Goal: Contribute content: Contribute content

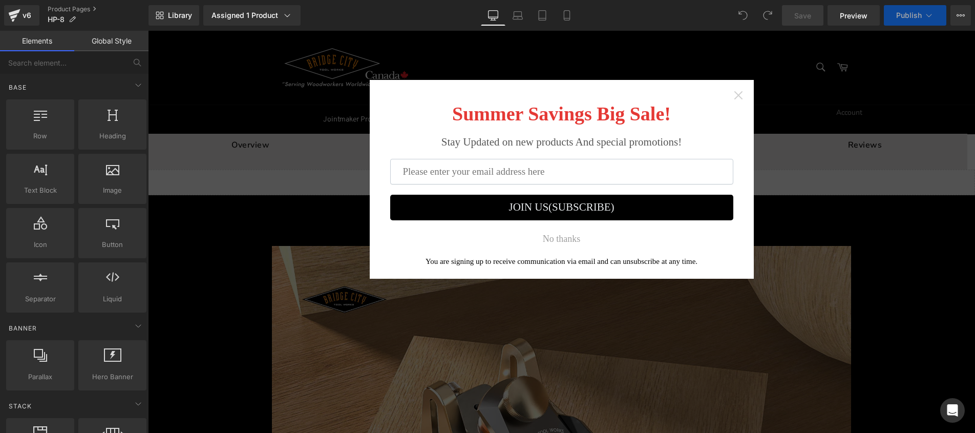
click at [737, 92] on icon "Close widget" at bounding box center [738, 95] width 8 height 8
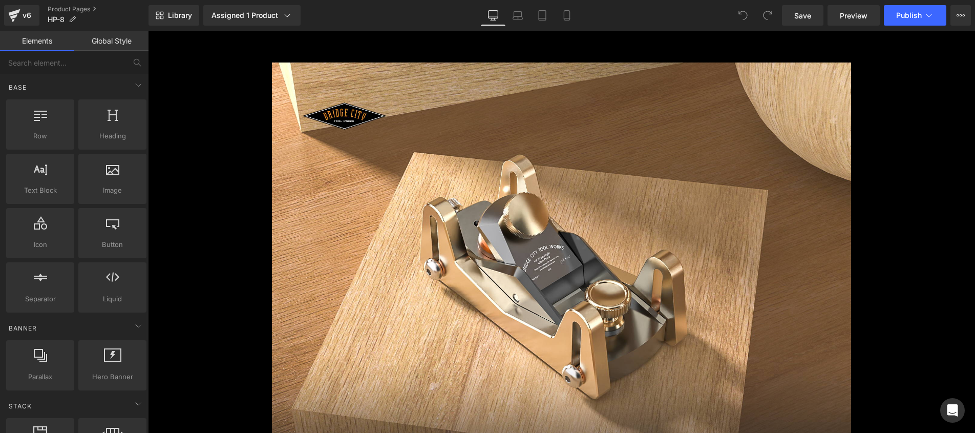
scroll to position [41, 0]
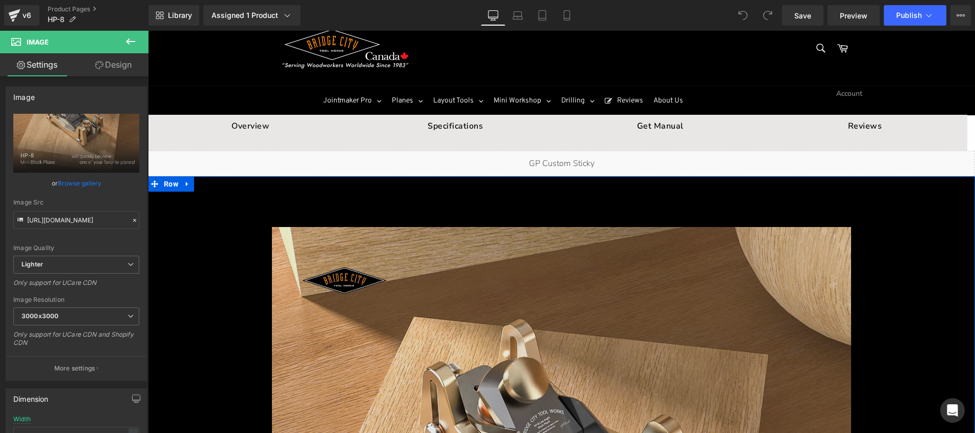
scroll to position [0, 0]
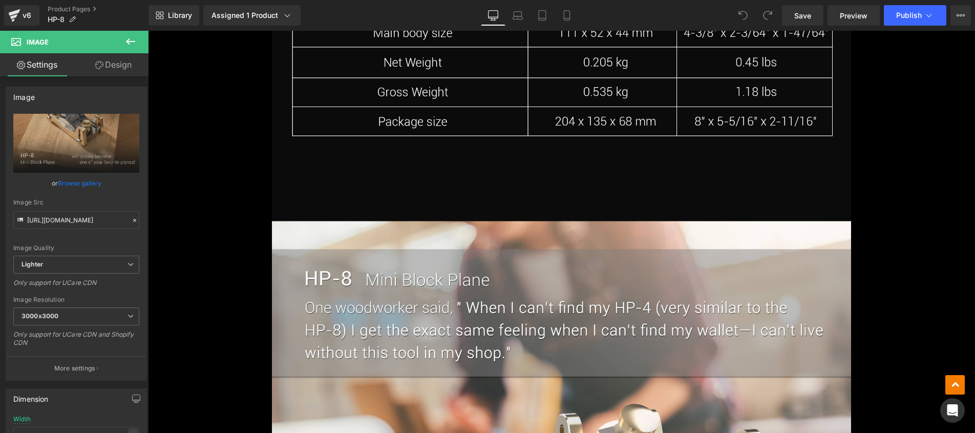
scroll to position [5405, 0]
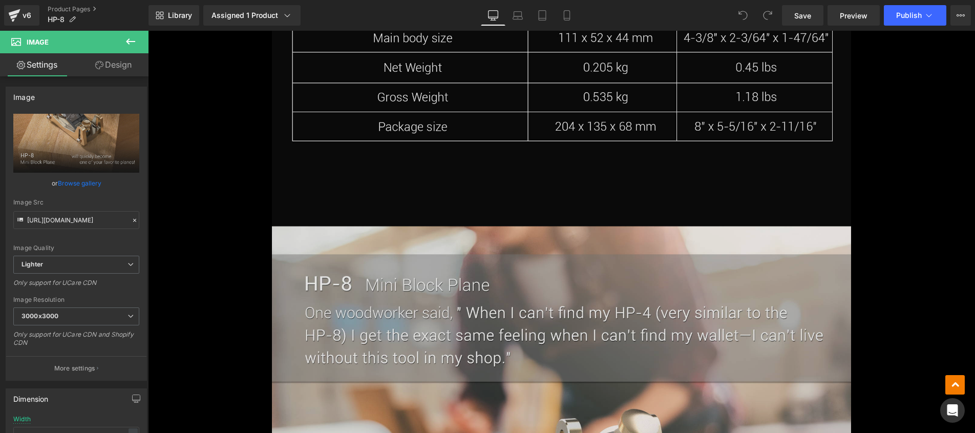
click at [686, 273] on img at bounding box center [561, 158] width 579 height 907
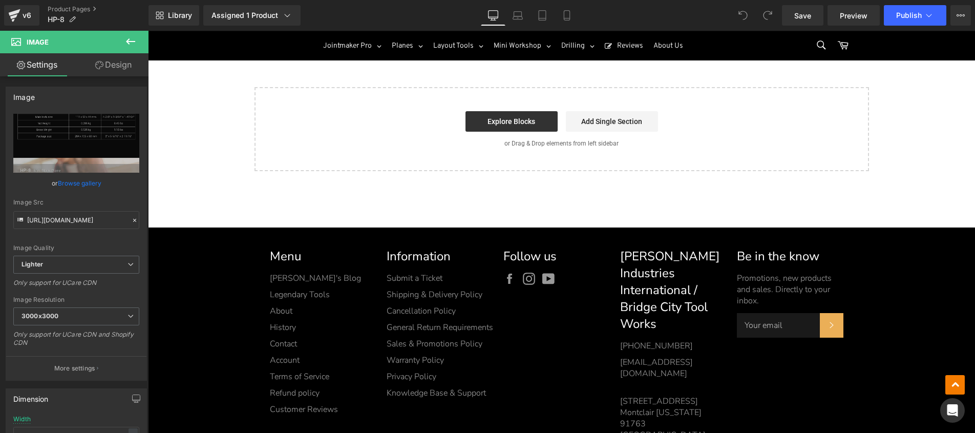
scroll to position [7239, 0]
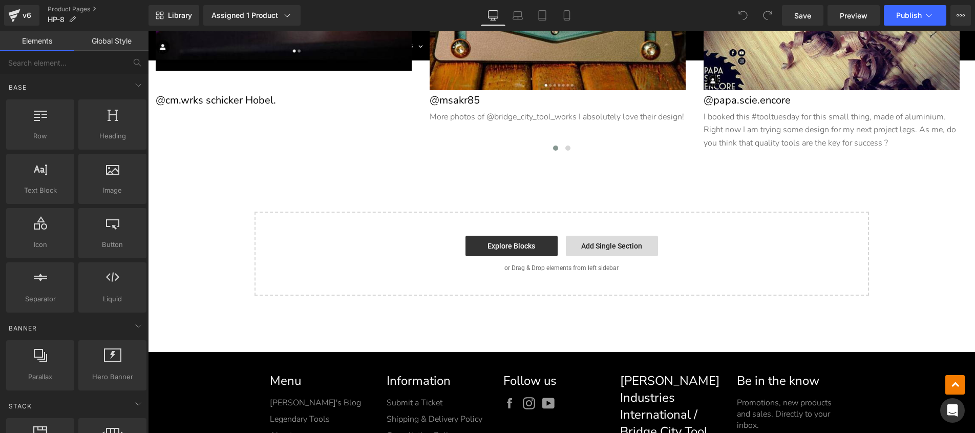
click at [605, 244] on link "Add Single Section" at bounding box center [612, 246] width 92 height 20
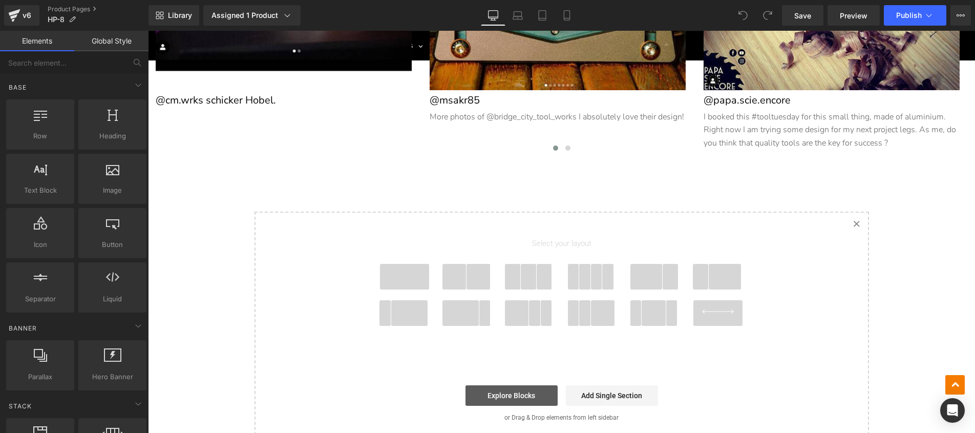
click at [520, 392] on link "Explore Blocks" at bounding box center [512, 395] width 92 height 20
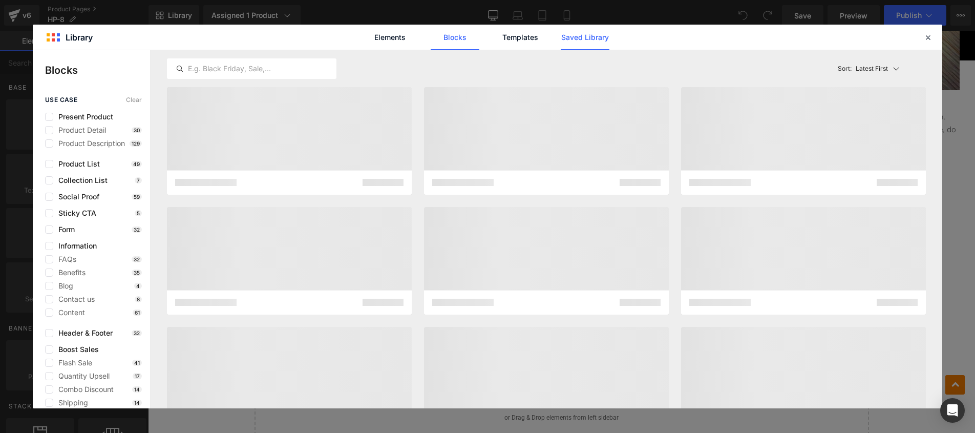
click at [0, 0] on link "Saved Library" at bounding box center [0, 0] width 0 height 0
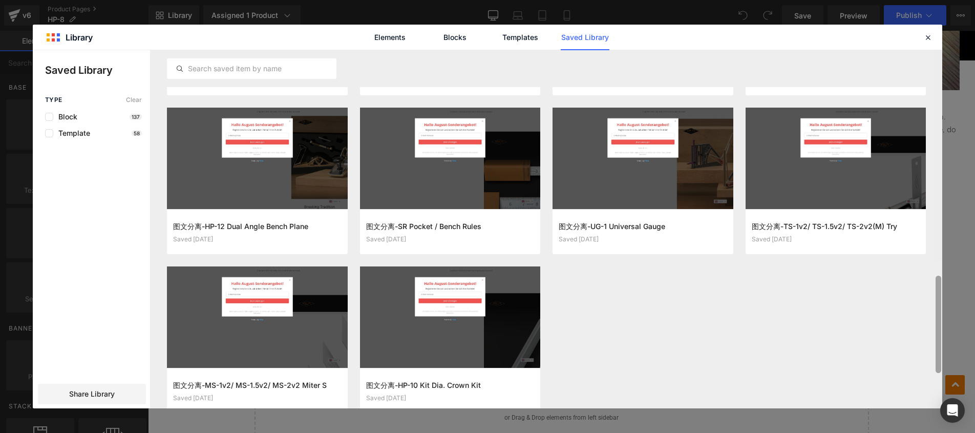
scroll to position [956, 0]
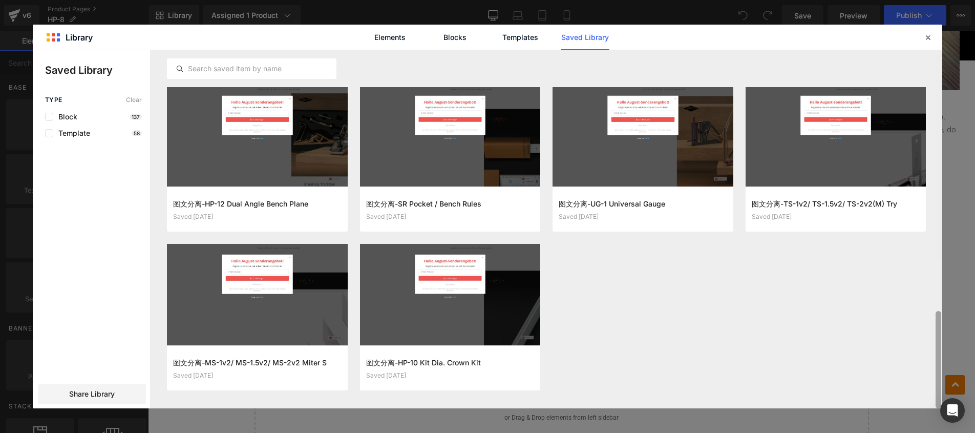
drag, startPoint x: 940, startPoint y: 111, endPoint x: 927, endPoint y: 381, distance: 269.7
click at [0, 0] on div "图文分离-CS-3 CenterScribe Saved 2 weeks ago Add to page 图文分离-SA-1v2/ SA-2v2/ SA-3v…" at bounding box center [0, 0] width 0 height 0
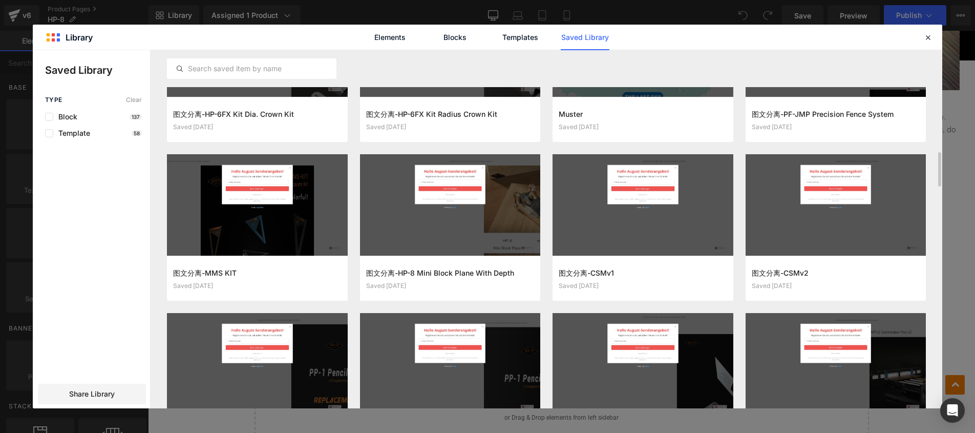
scroll to position [1336, 0]
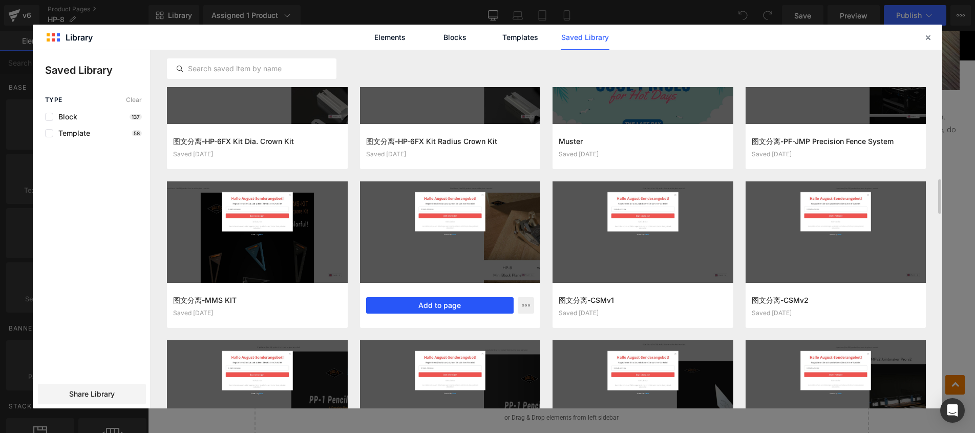
click at [0, 0] on button "Add to page" at bounding box center [0, 0] width 0 height 0
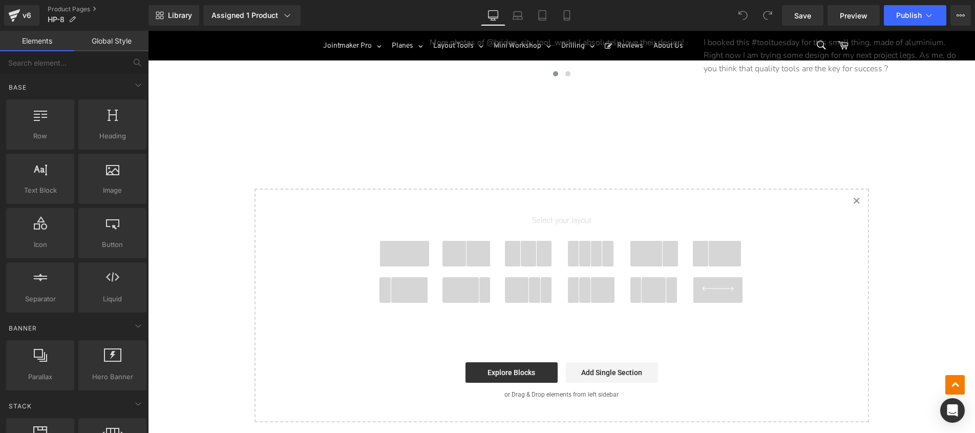
scroll to position [7315, 0]
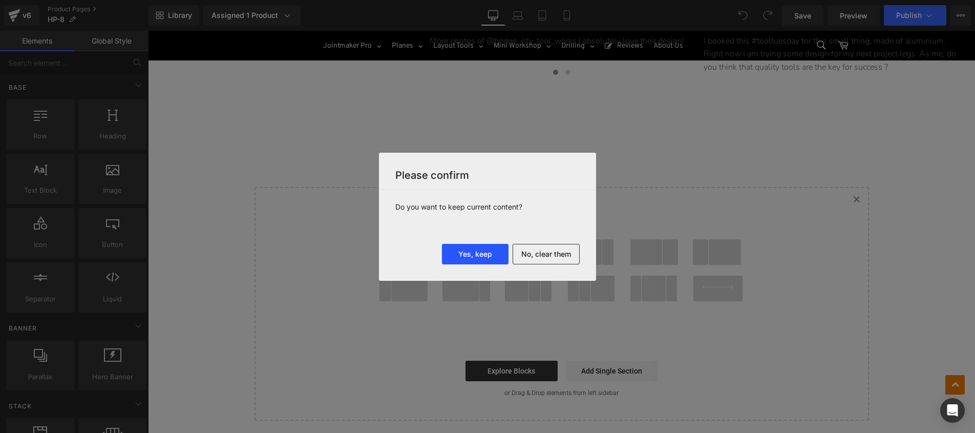
click at [468, 253] on button "Yes, keep" at bounding box center [475, 254] width 67 height 20
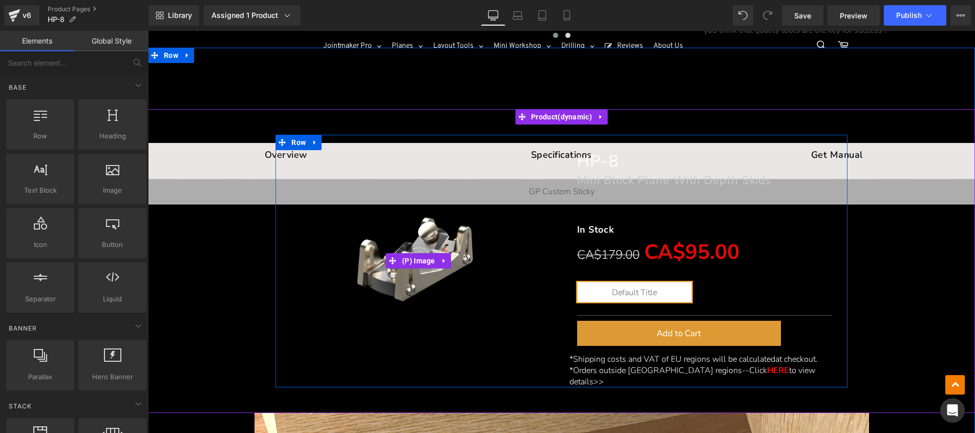
scroll to position [7350, 0]
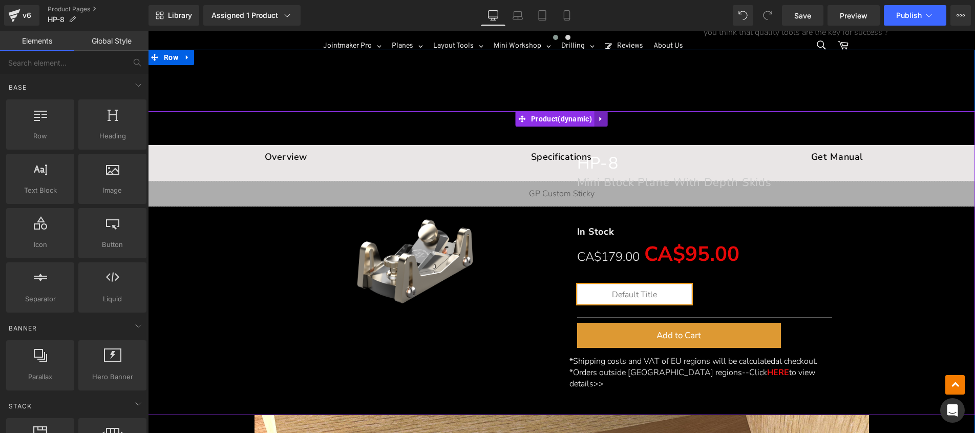
click at [600, 117] on icon at bounding box center [601, 119] width 7 height 8
click at [605, 115] on icon at bounding box center [607, 118] width 7 height 7
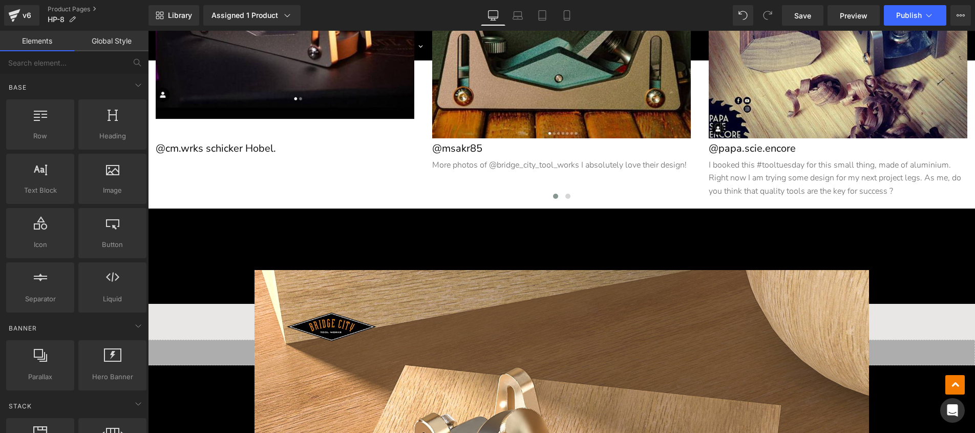
scroll to position [7193, 0]
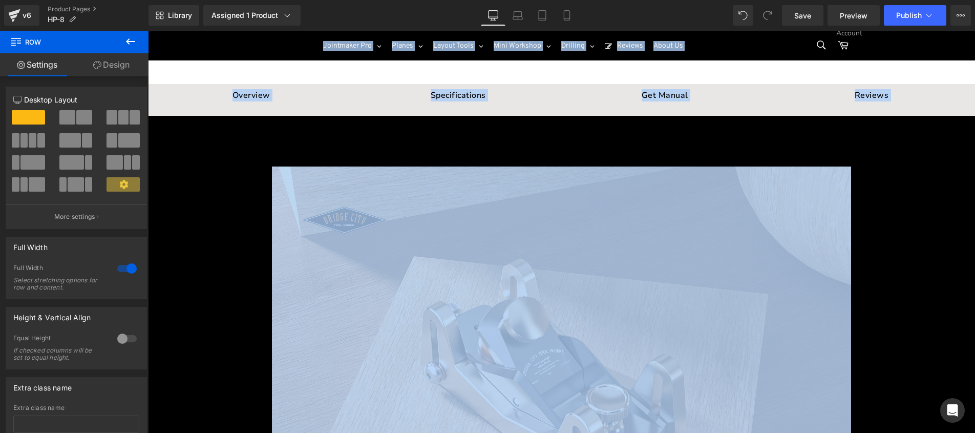
scroll to position [0, 0]
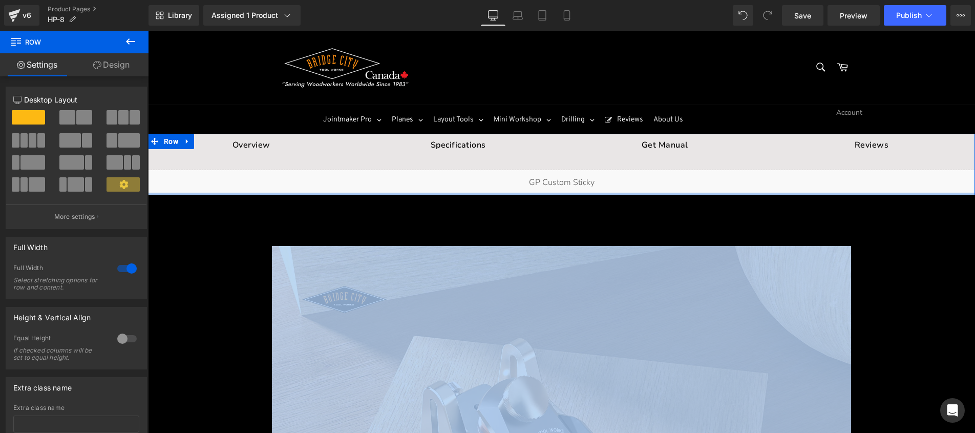
drag, startPoint x: 164, startPoint y: 212, endPoint x: 220, endPoint y: 193, distance: 59.1
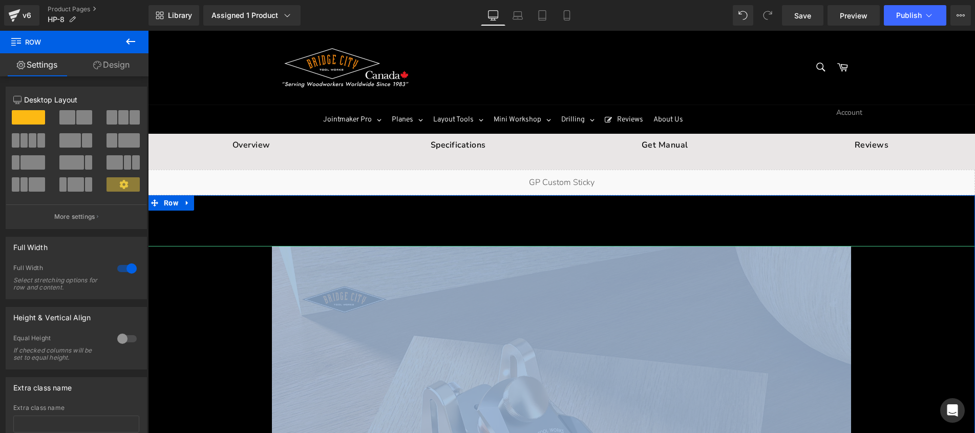
scroll to position [124, 0]
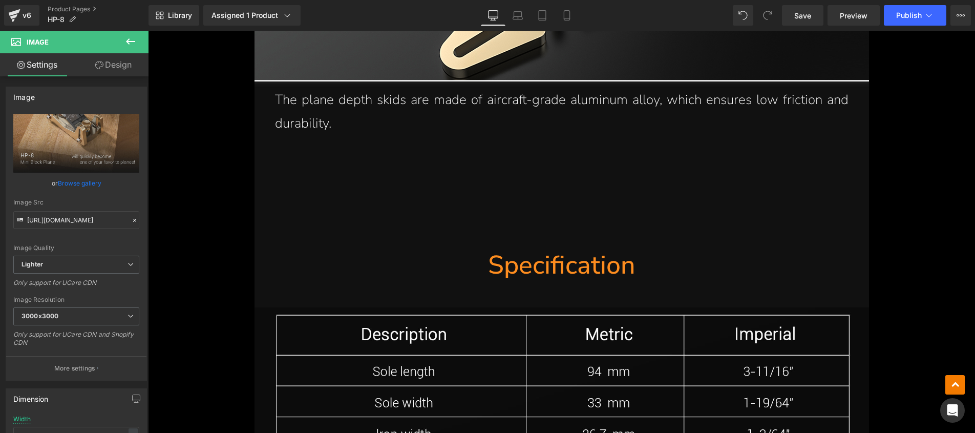
scroll to position [11565, 0]
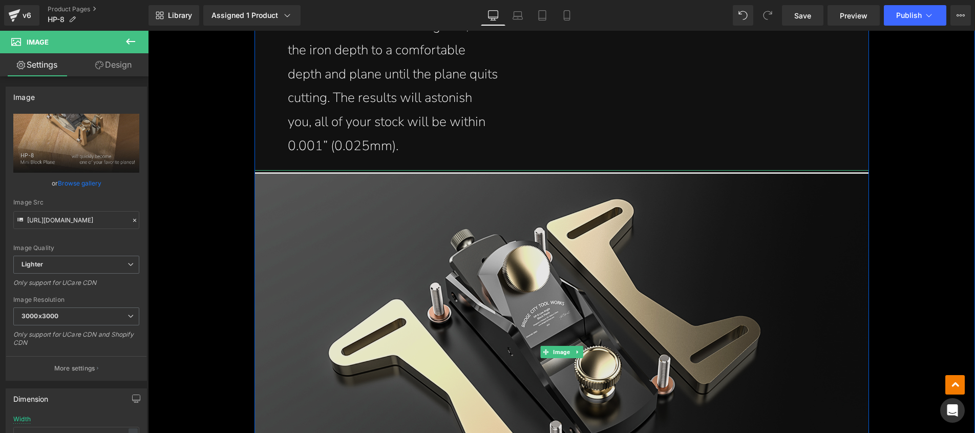
click at [701, 221] on img at bounding box center [562, 352] width 615 height 364
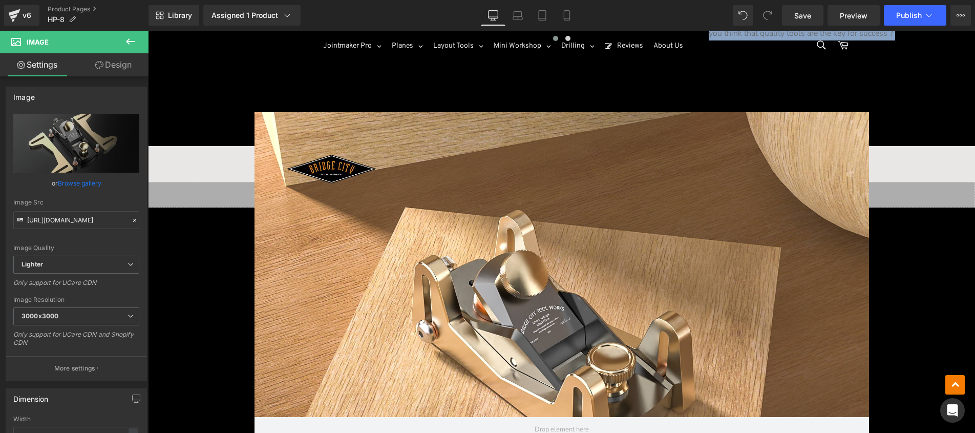
scroll to position [7314, 0]
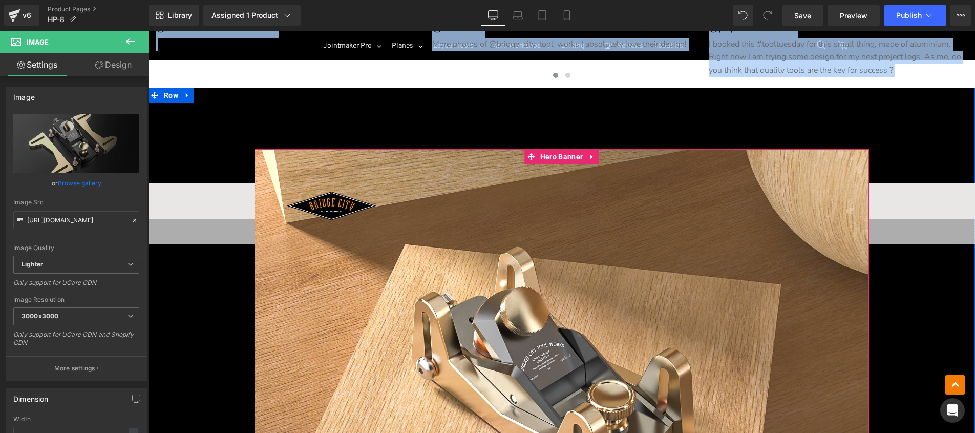
click at [484, 184] on div at bounding box center [562, 333] width 615 height 368
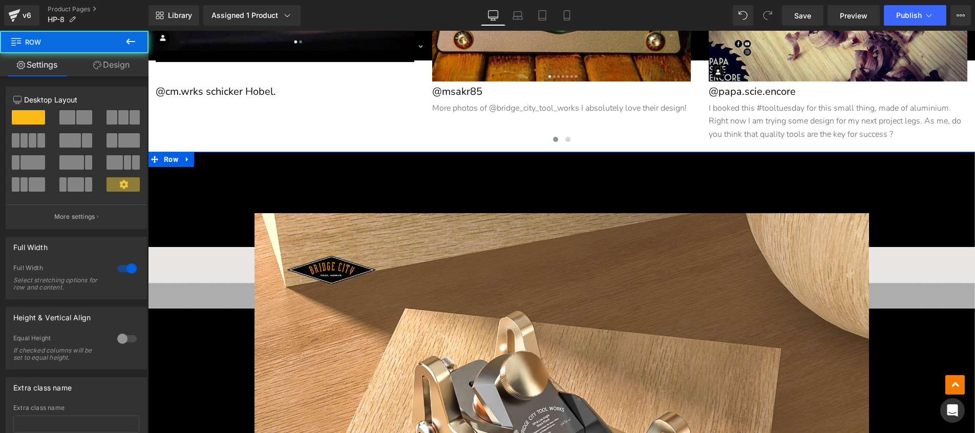
scroll to position [7226, 0]
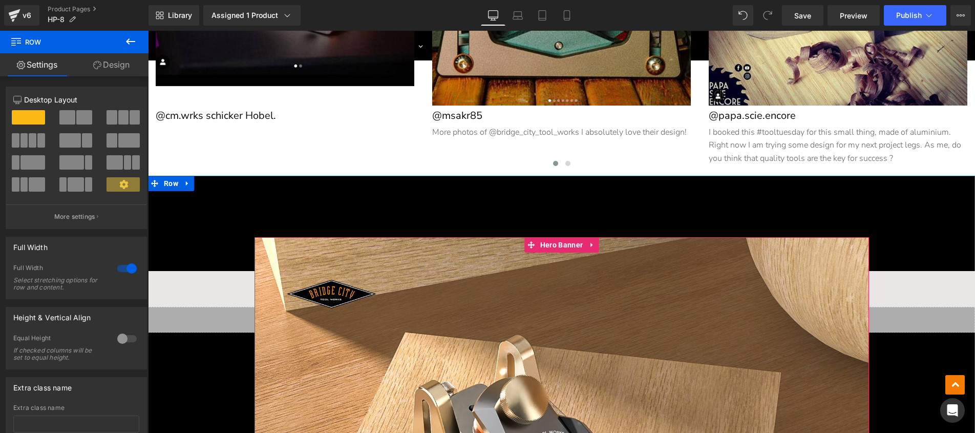
drag, startPoint x: 155, startPoint y: 181, endPoint x: 386, endPoint y: 265, distance: 245.5
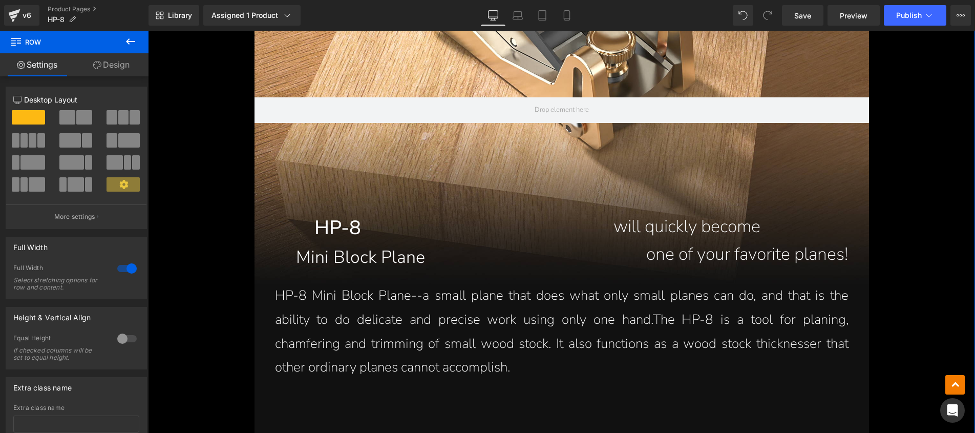
scroll to position [7782, 0]
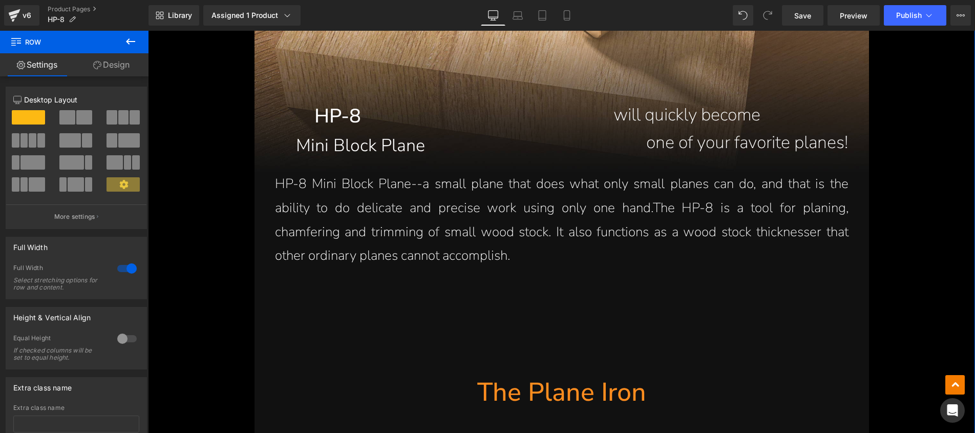
click at [321, 251] on p "HP-8 Mini Block Plane--a small plane that does what only small planes can do, a…" at bounding box center [562, 220] width 574 height 96
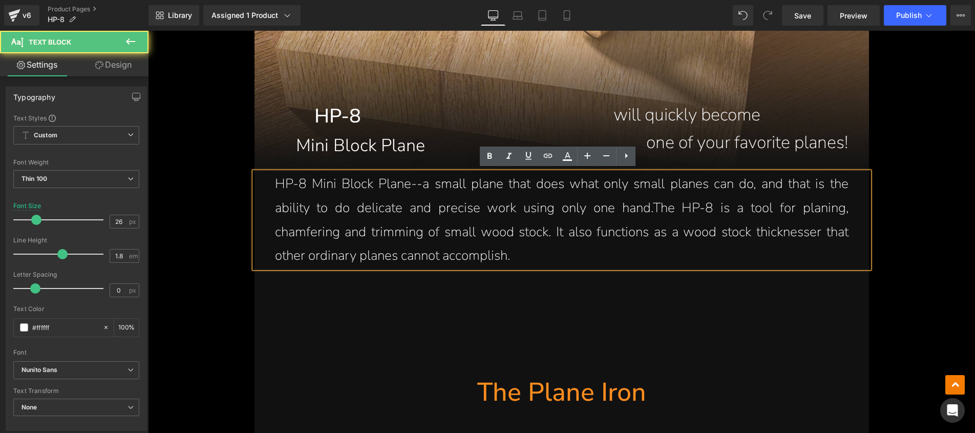
click at [306, 345] on div at bounding box center [562, 322] width 615 height 108
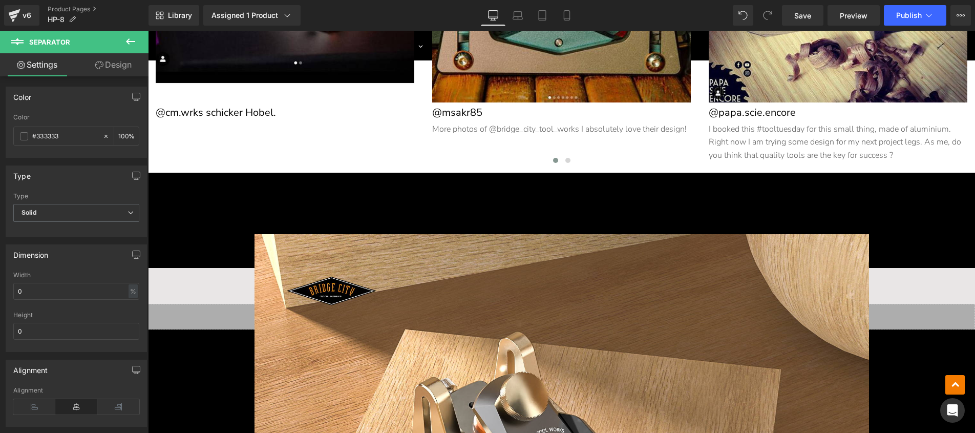
scroll to position [7165, 0]
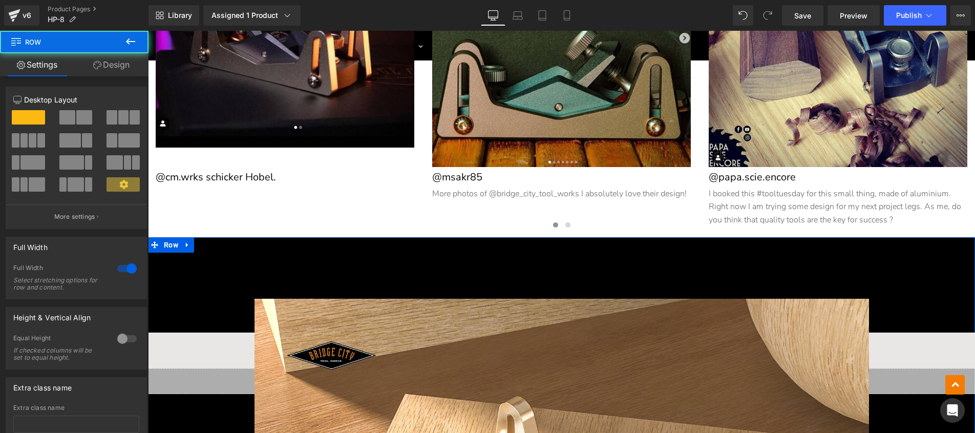
drag, startPoint x: 156, startPoint y: 243, endPoint x: 179, endPoint y: 252, distance: 24.8
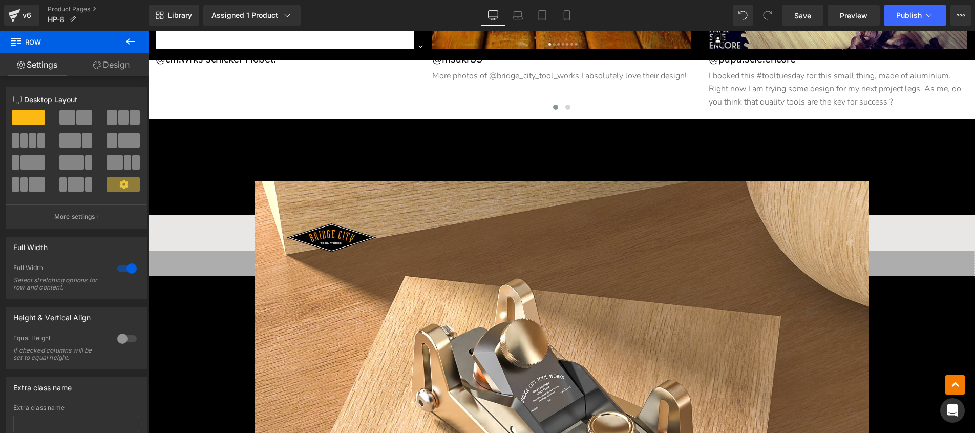
scroll to position [7210, 0]
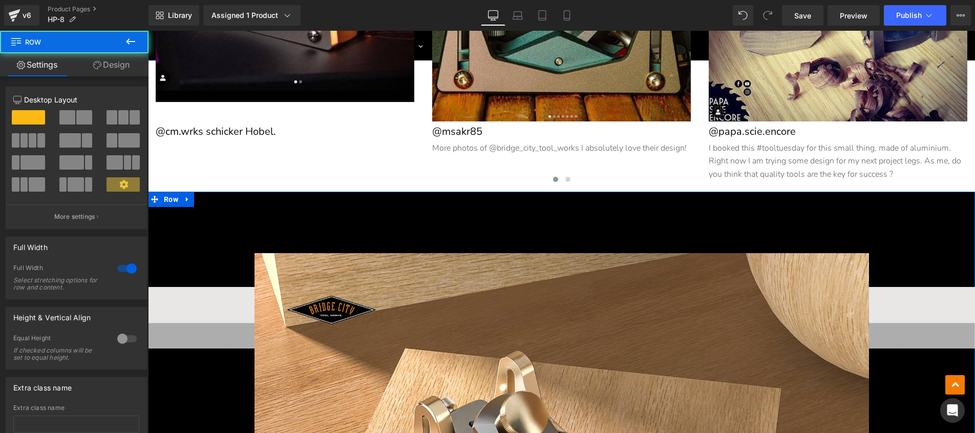
drag, startPoint x: 183, startPoint y: 226, endPoint x: 176, endPoint y: 221, distance: 8.8
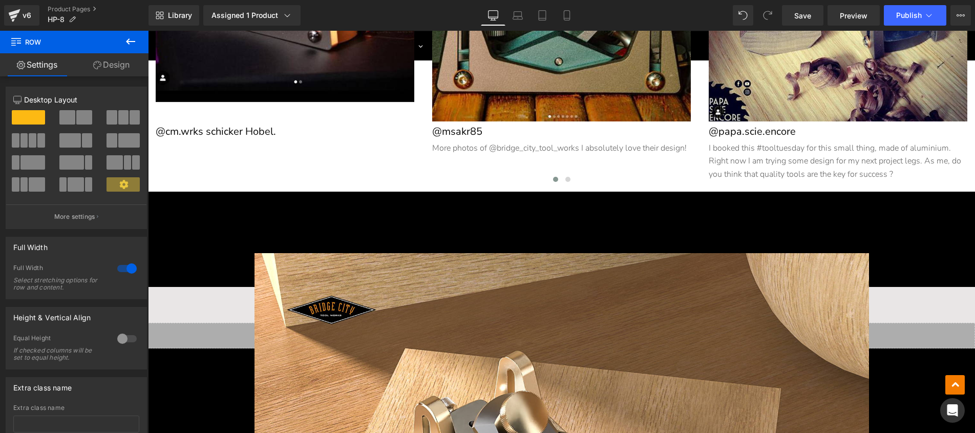
click at [137, 40] on button at bounding box center [131, 42] width 36 height 23
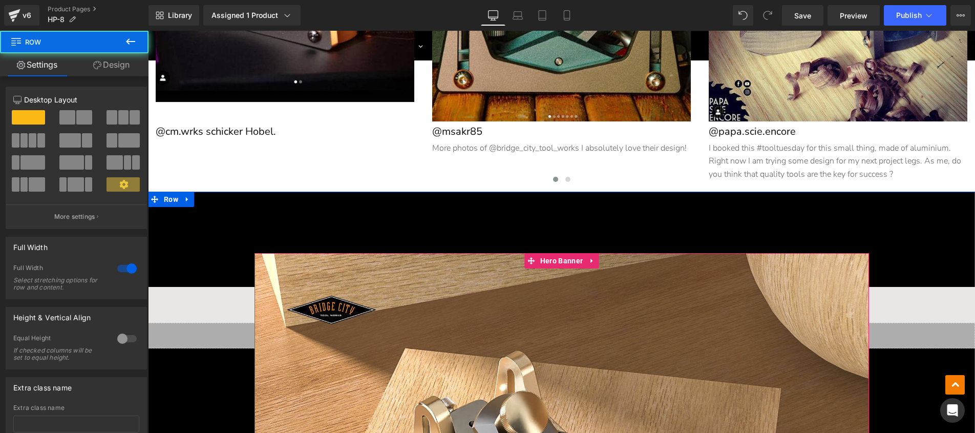
click at [304, 271] on div at bounding box center [562, 437] width 615 height 368
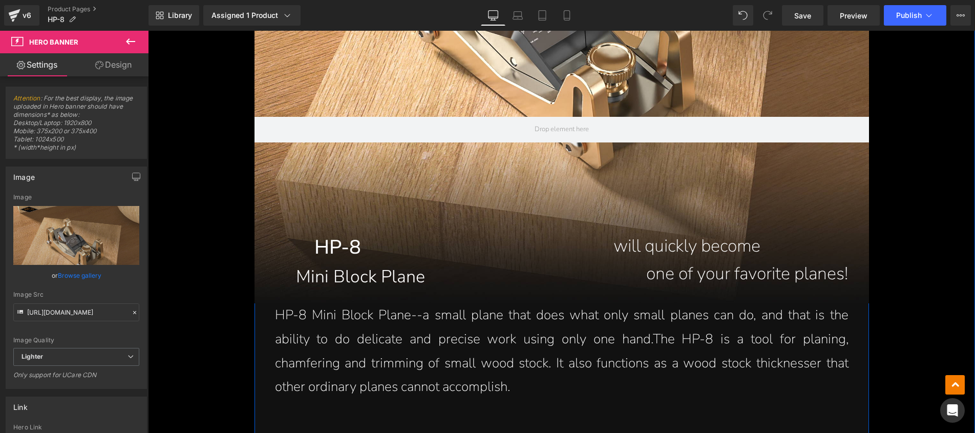
scroll to position [7725, 0]
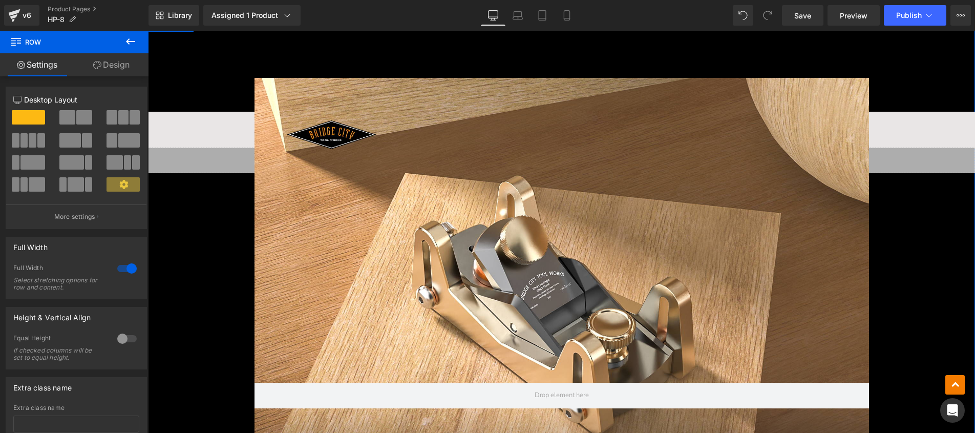
scroll to position [7262, 0]
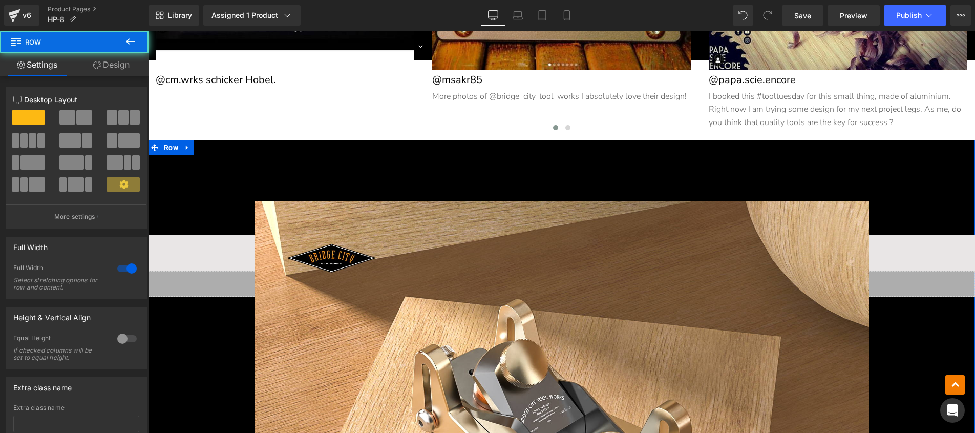
drag, startPoint x: 199, startPoint y: 127, endPoint x: 175, endPoint y: 150, distance: 32.6
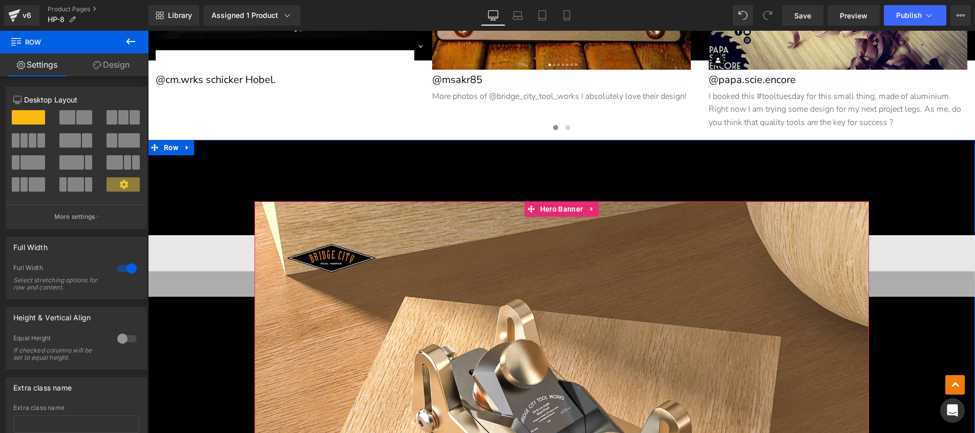
drag, startPoint x: 175, startPoint y: 150, endPoint x: 316, endPoint y: 227, distance: 160.2
click at [503, 234] on div at bounding box center [562, 385] width 615 height 368
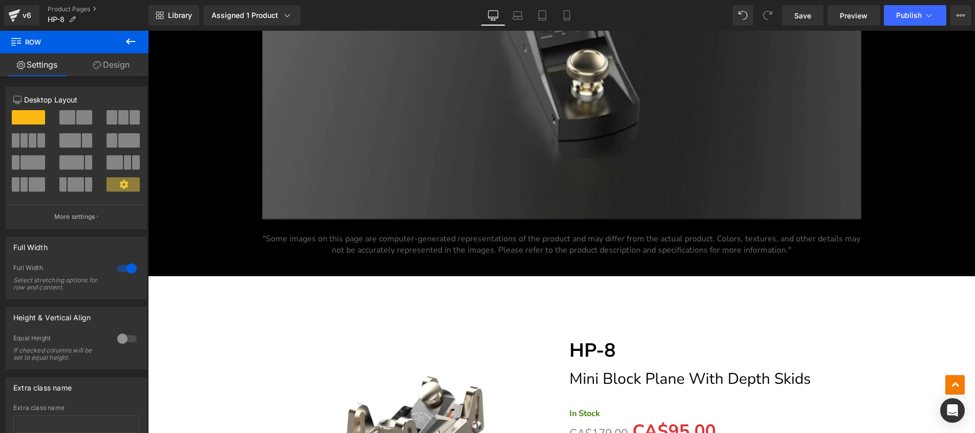
scroll to position [13334, 0]
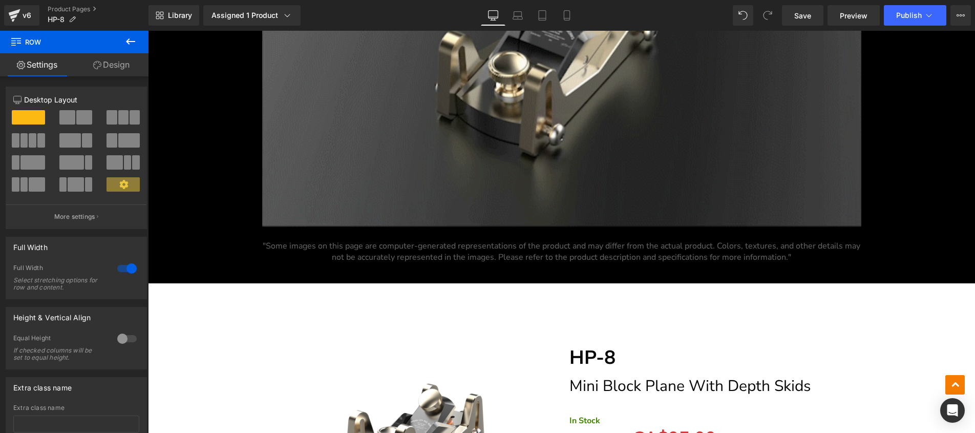
click at [447, 244] on span ""Some images on this page are computer-generated representations of the product…" at bounding box center [562, 251] width 598 height 23
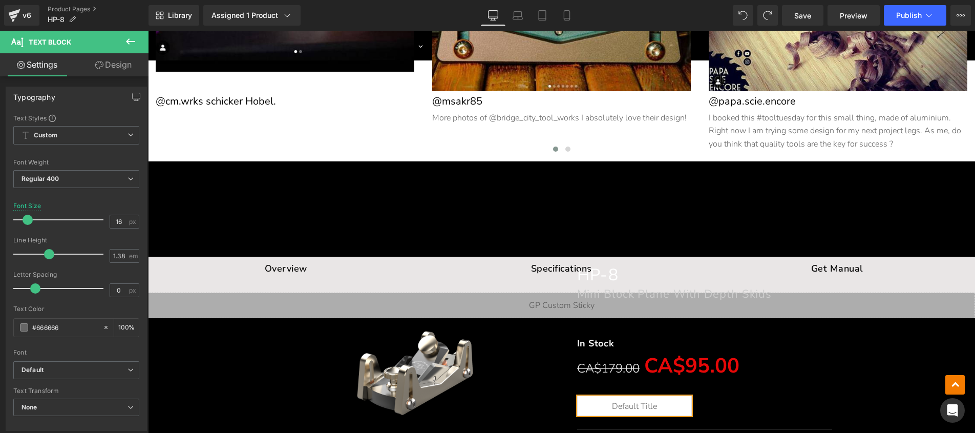
scroll to position [7290, 0]
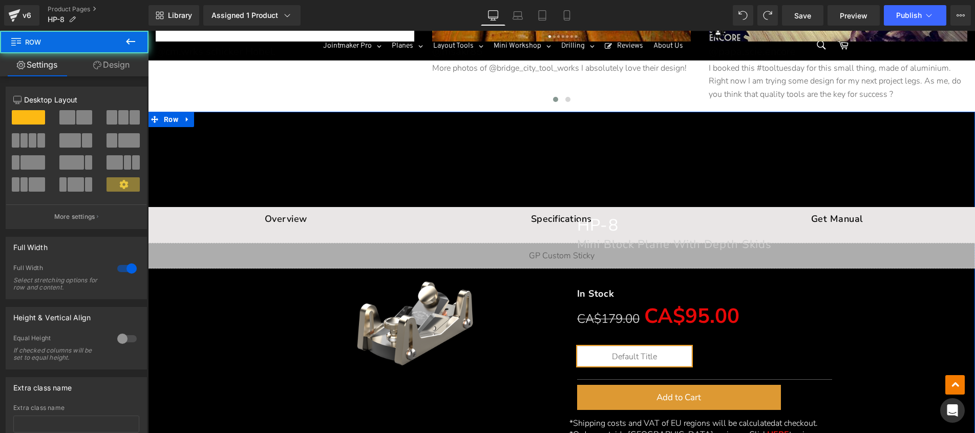
drag, startPoint x: 169, startPoint y: 117, endPoint x: 183, endPoint y: 122, distance: 14.9
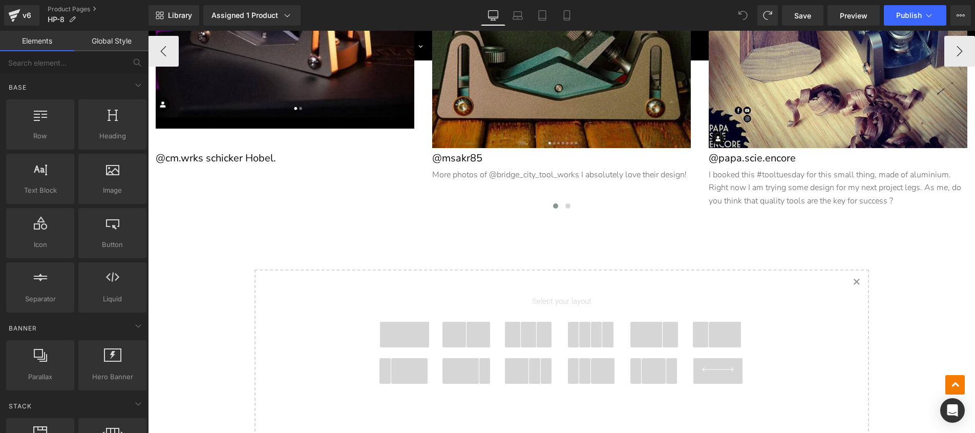
scroll to position [7313, 0]
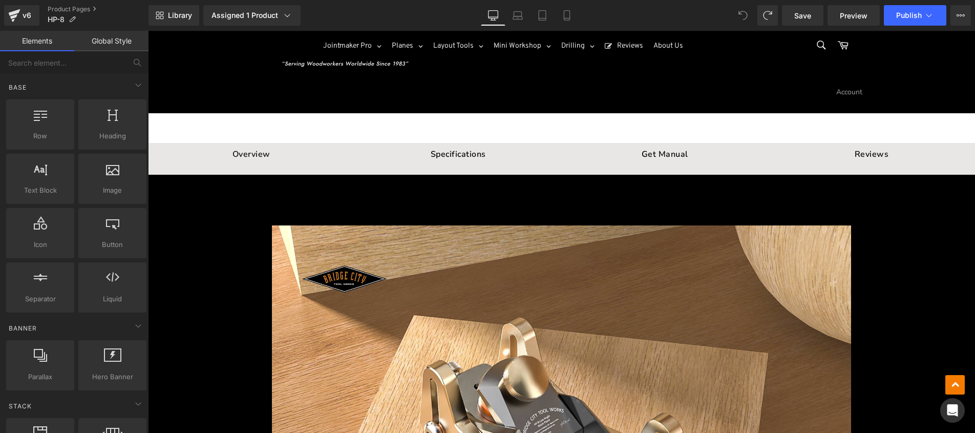
scroll to position [0, 0]
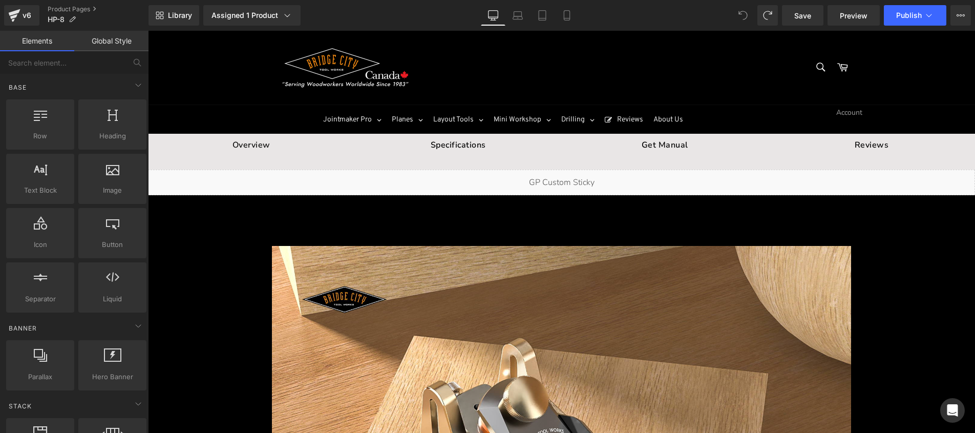
drag, startPoint x: 973, startPoint y: 407, endPoint x: 1118, endPoint y: 59, distance: 376.6
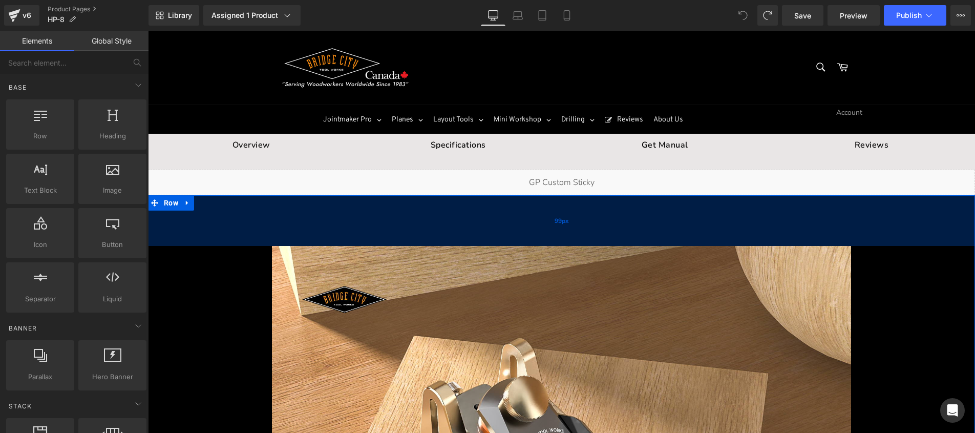
click at [359, 208] on div "99px" at bounding box center [561, 220] width 827 height 51
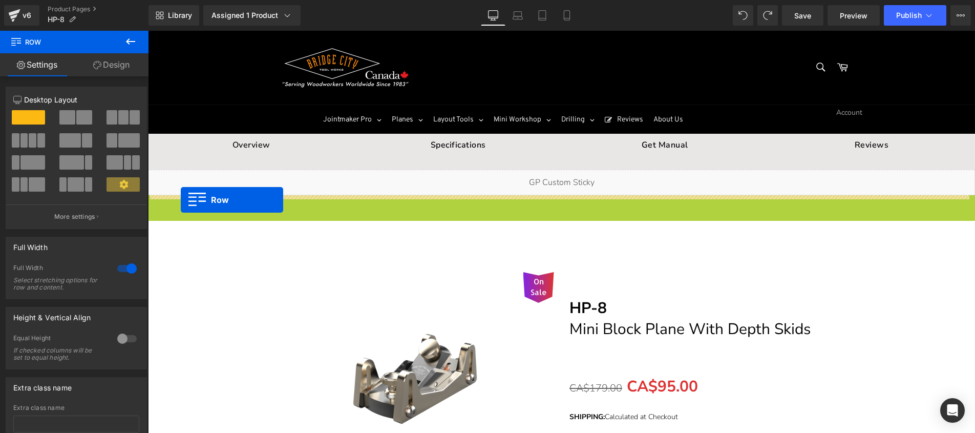
drag, startPoint x: 161, startPoint y: 200, endPoint x: 181, endPoint y: 200, distance: 19.5
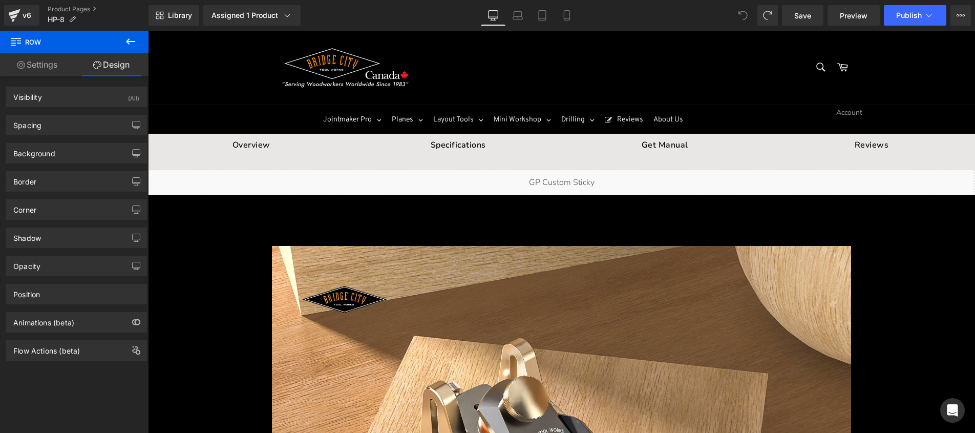
click at [702, 191] on div "Liquid" at bounding box center [561, 183] width 827 height 26
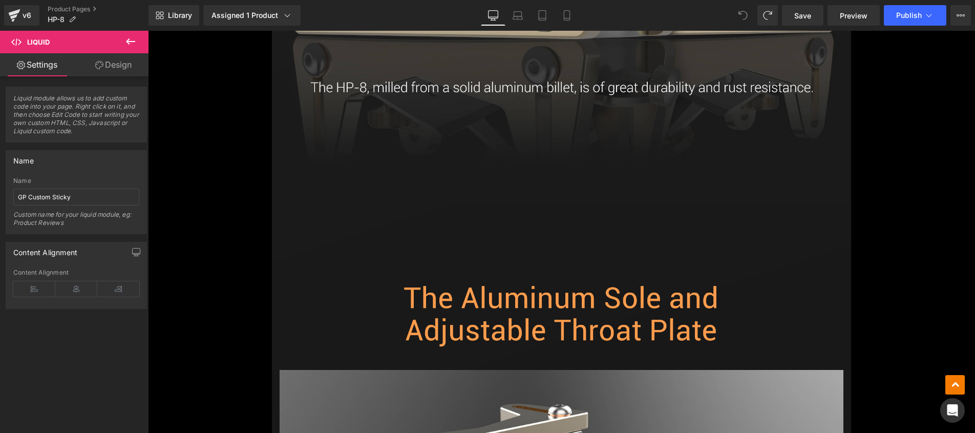
scroll to position [3113, 0]
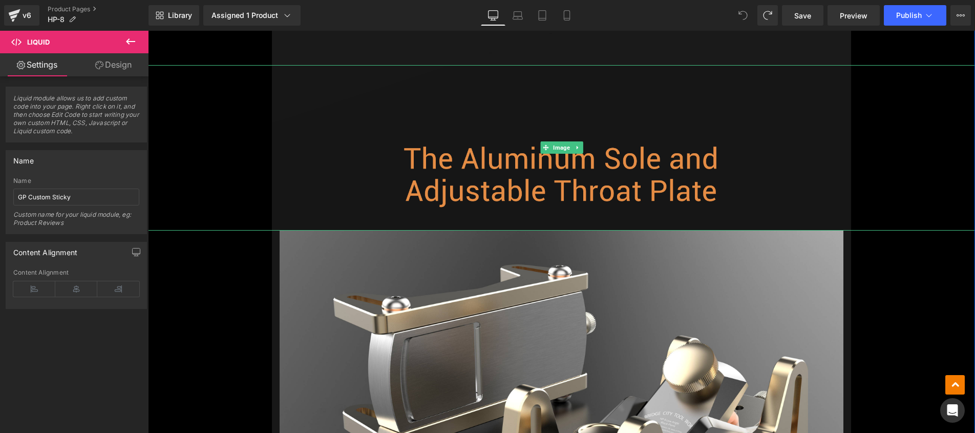
click at [619, 180] on img at bounding box center [561, 147] width 579 height 165
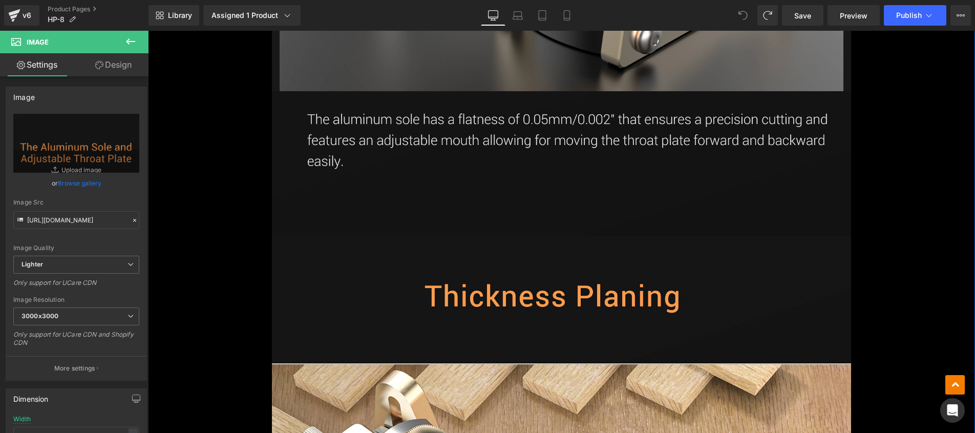
scroll to position [3584, 0]
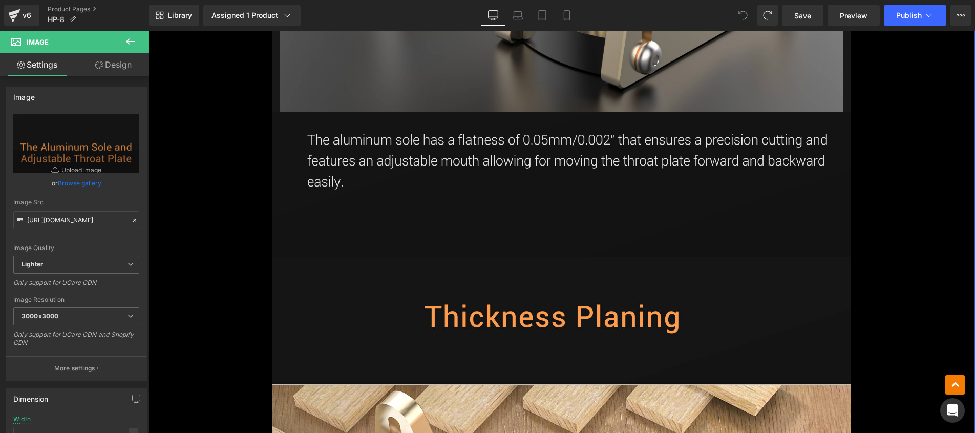
click at [559, 147] on img at bounding box center [561, 184] width 579 height 145
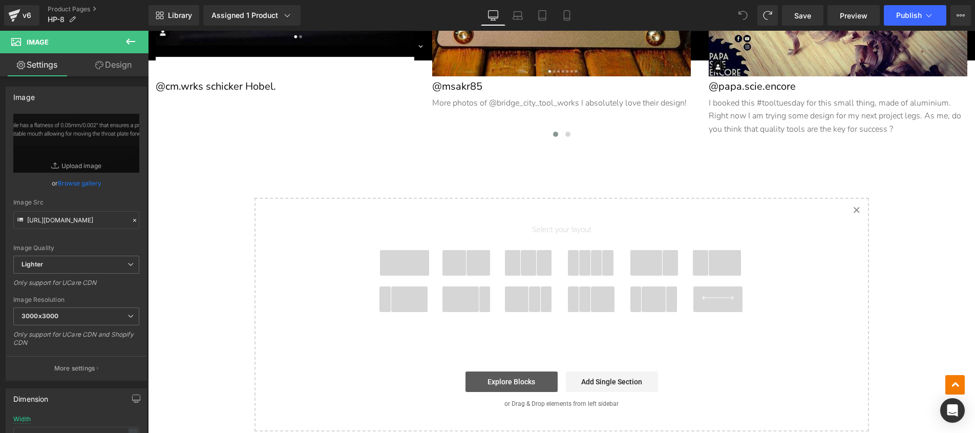
scroll to position [7263, 0]
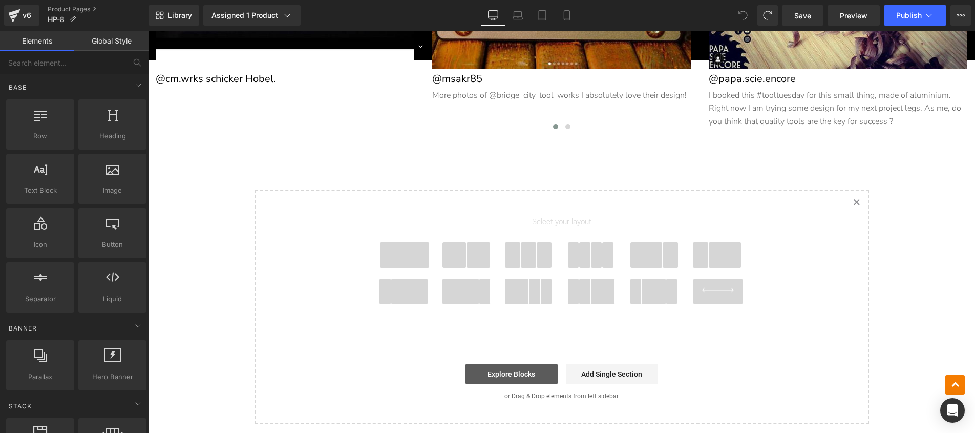
click at [528, 374] on link "Explore Blocks" at bounding box center [512, 374] width 92 height 20
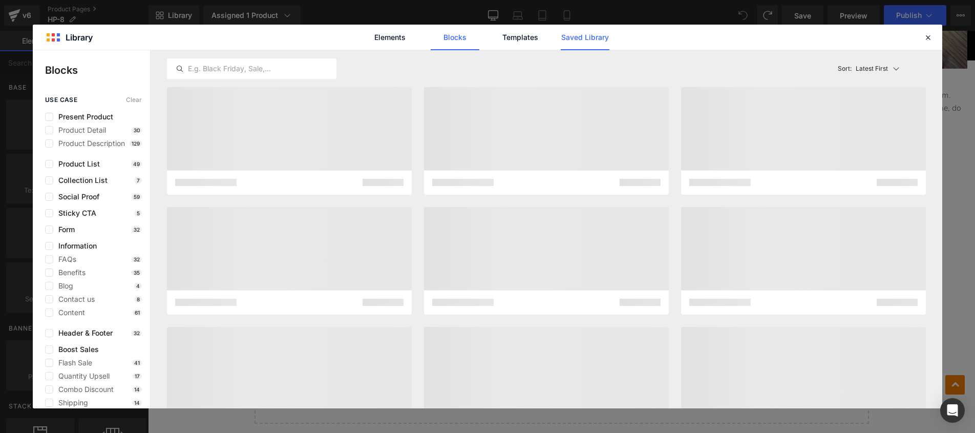
click at [583, 39] on link "Saved Library" at bounding box center [585, 38] width 49 height 26
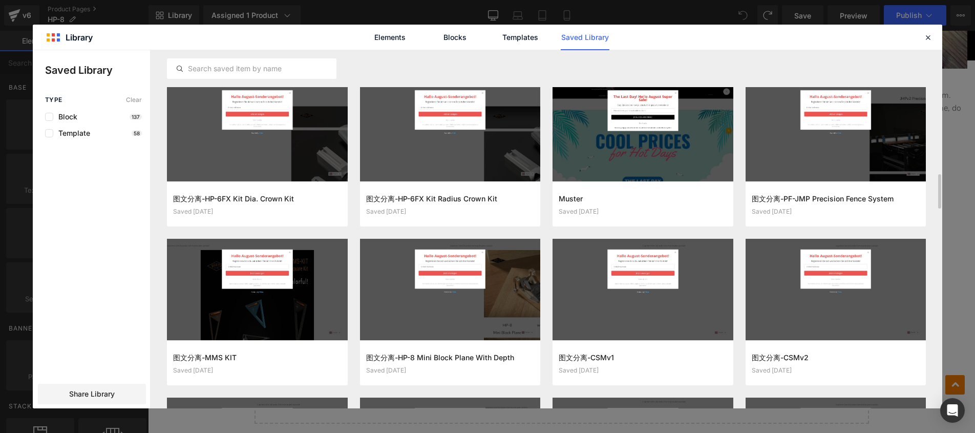
scroll to position [1346, 0]
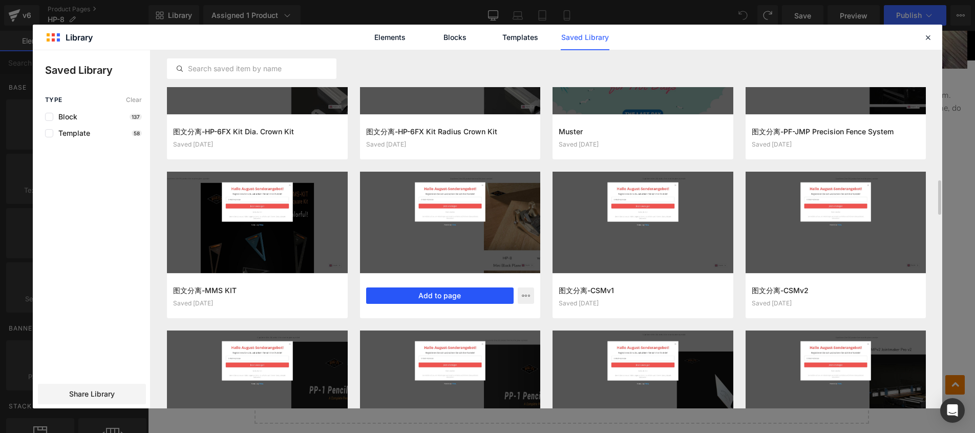
click at [448, 295] on button "Add to page" at bounding box center [440, 295] width 148 height 16
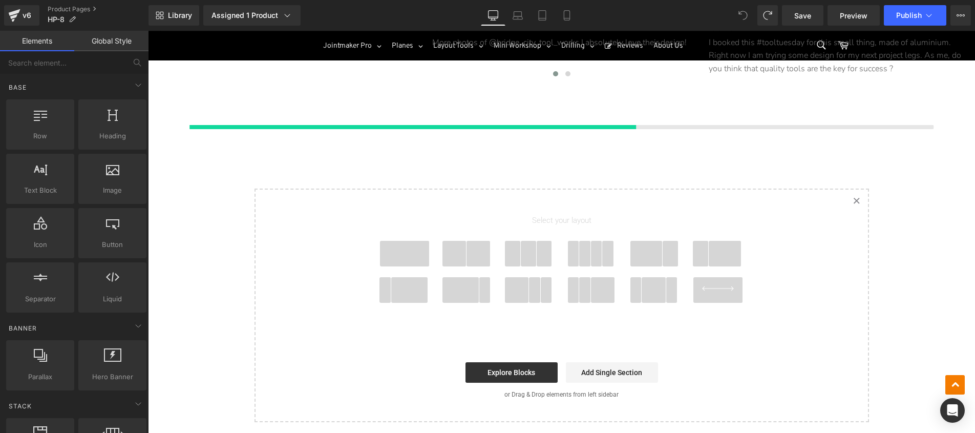
scroll to position [7317, 0]
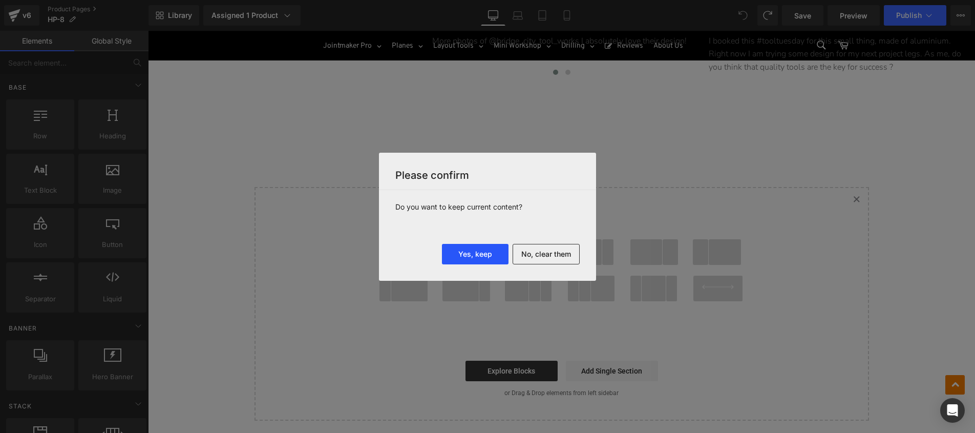
click at [471, 257] on button "Yes, keep" at bounding box center [475, 254] width 67 height 20
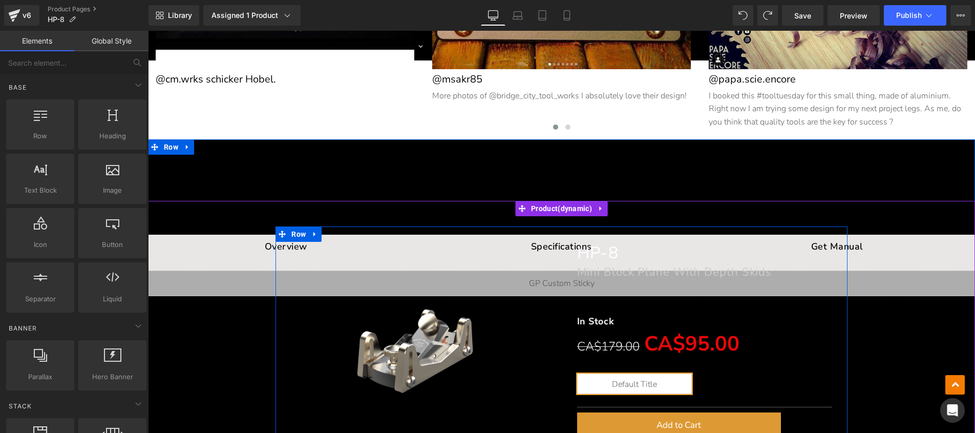
scroll to position [7385, 0]
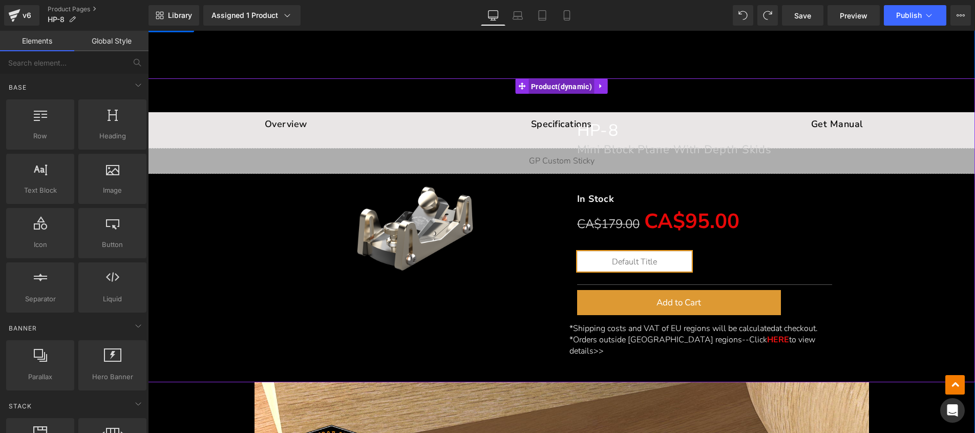
click at [541, 81] on span "Product" at bounding box center [562, 86] width 66 height 15
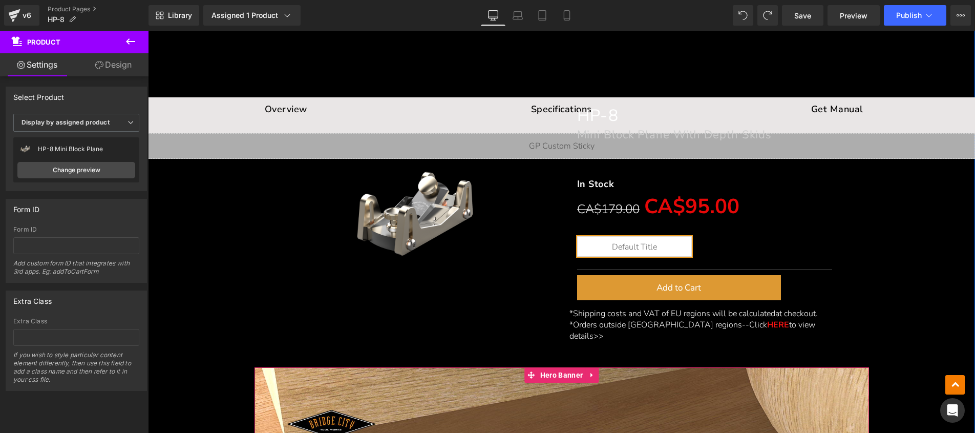
scroll to position [7446, 0]
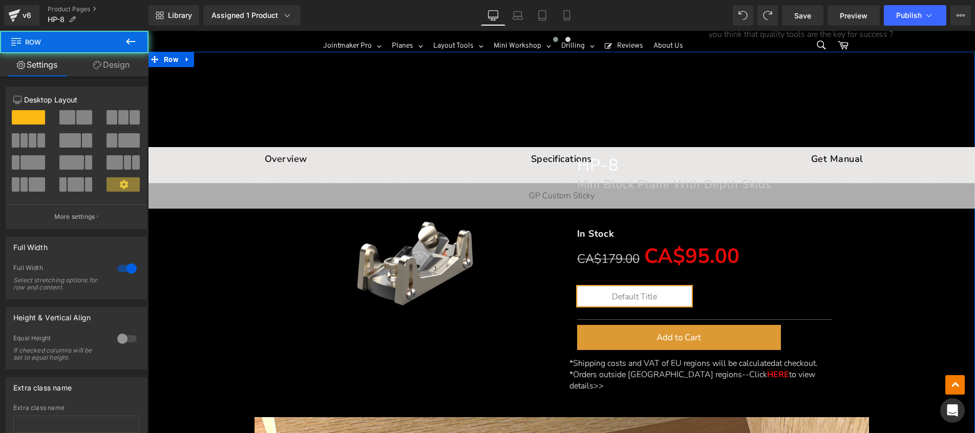
scroll to position [7312, 0]
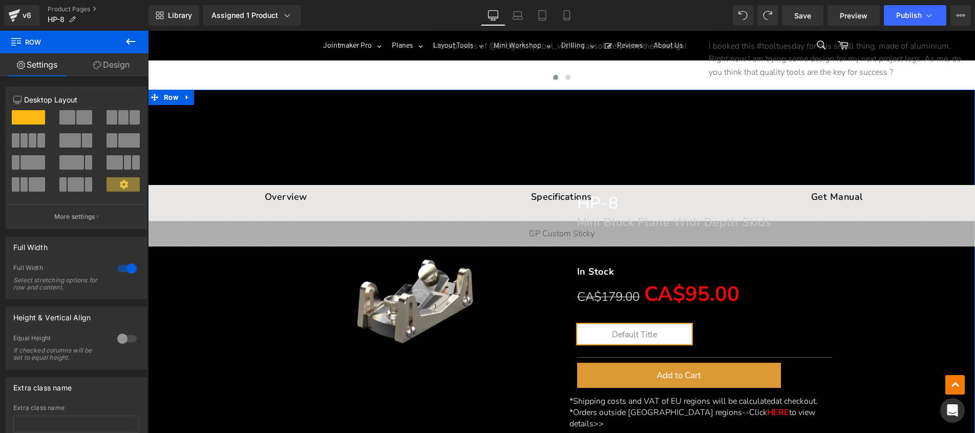
click at [473, 347] on img at bounding box center [418, 302] width 203 height 203
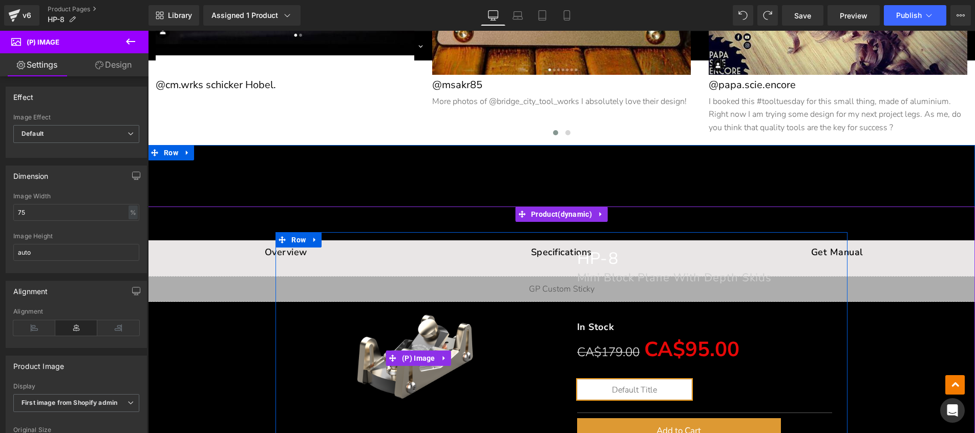
scroll to position [7249, 0]
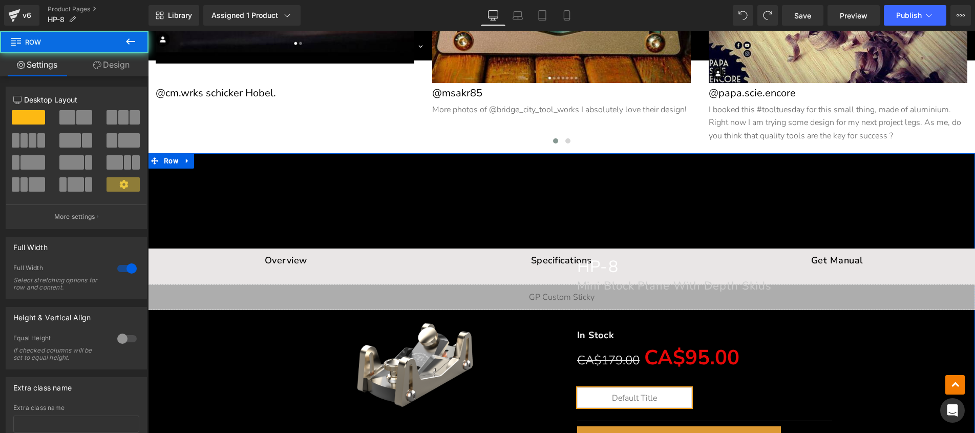
drag, startPoint x: 170, startPoint y: 160, endPoint x: 163, endPoint y: 158, distance: 7.0
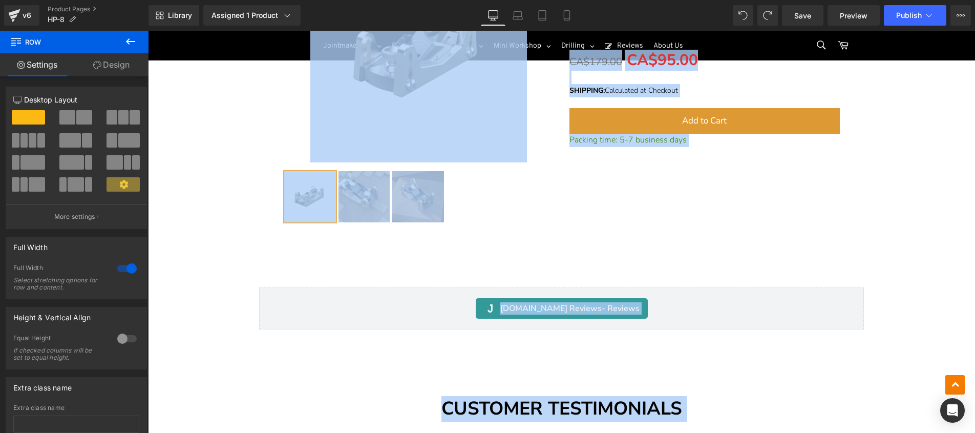
scroll to position [6617, 0]
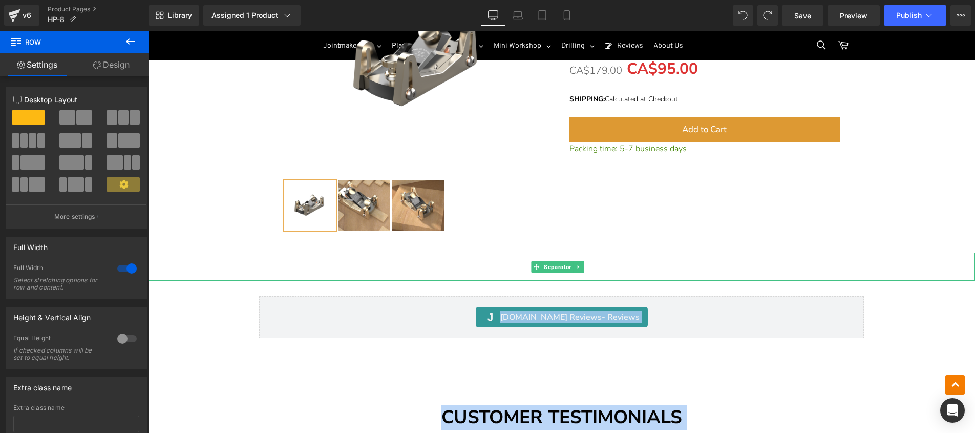
drag, startPoint x: 162, startPoint y: 160, endPoint x: 247, endPoint y: 269, distance: 138.3
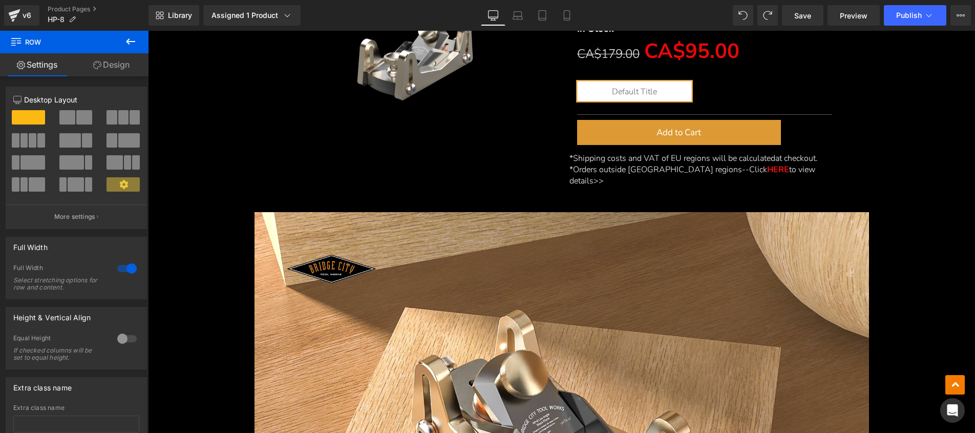
scroll to position [7428, 0]
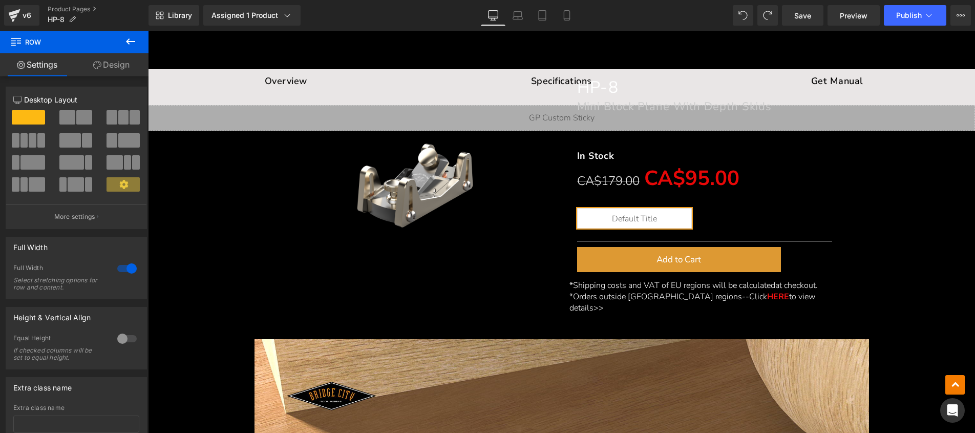
click at [309, 231] on link at bounding box center [418, 187] width 270 height 203
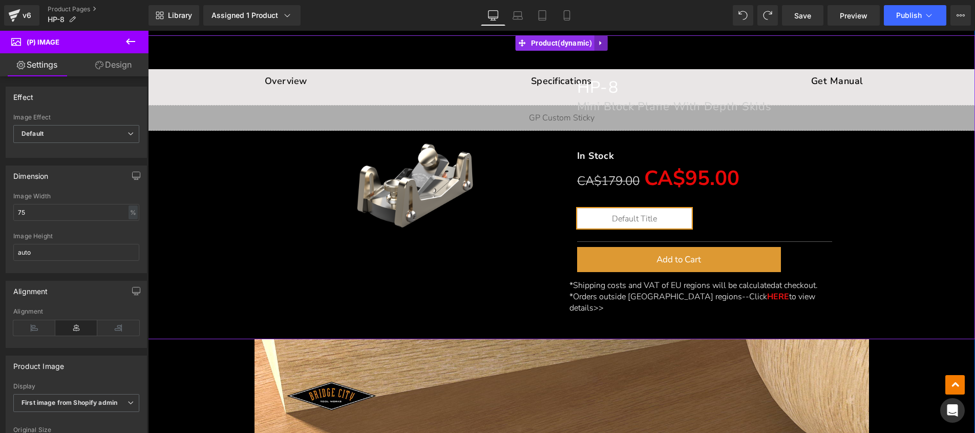
click at [603, 41] on icon at bounding box center [601, 43] width 7 height 8
click at [607, 40] on icon at bounding box center [607, 42] width 7 height 7
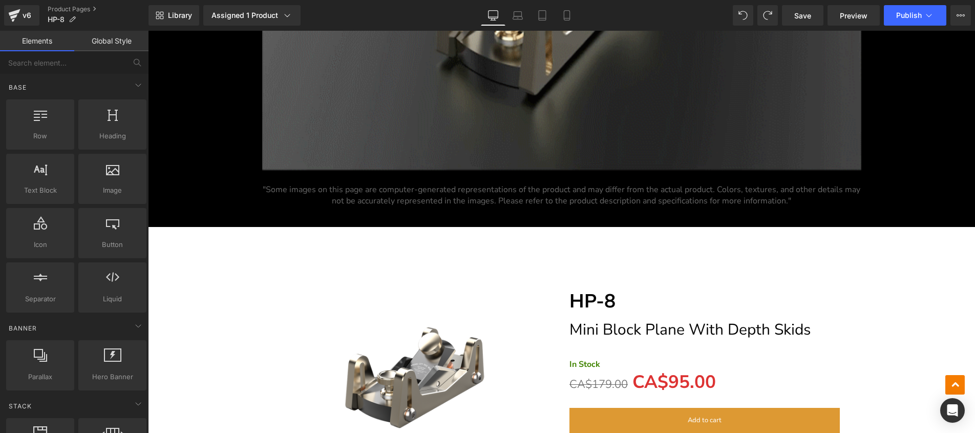
scroll to position [13355, 0]
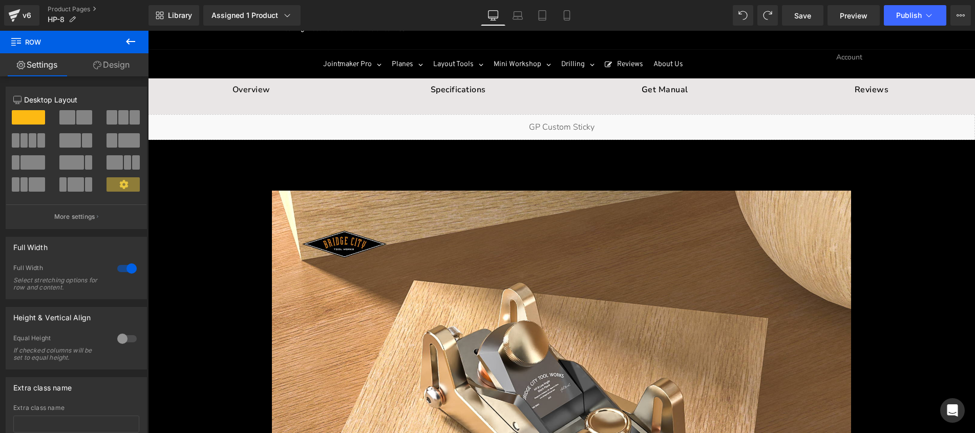
scroll to position [0, 0]
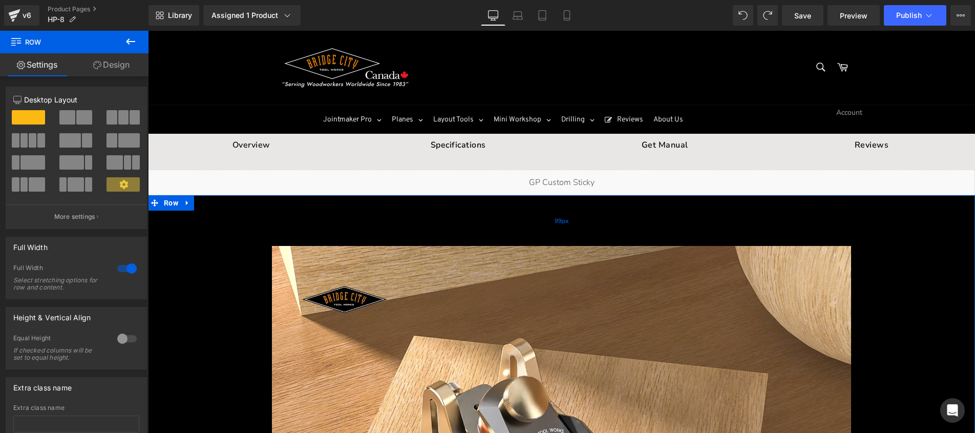
click at [669, 241] on div "99px" at bounding box center [561, 220] width 827 height 51
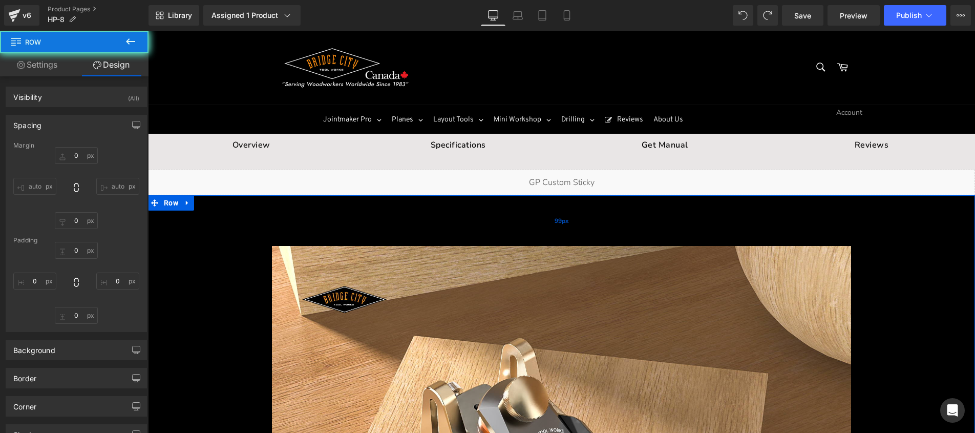
type input "0"
type input "99"
type input "0"
type input "52"
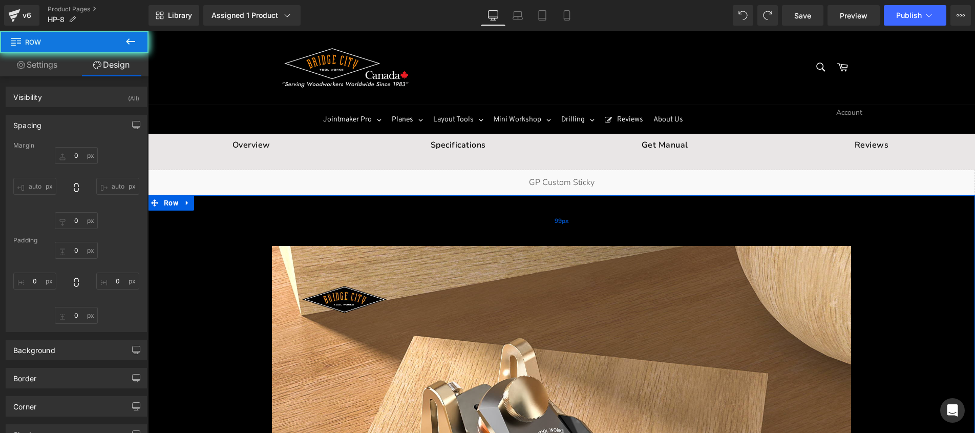
type input "0"
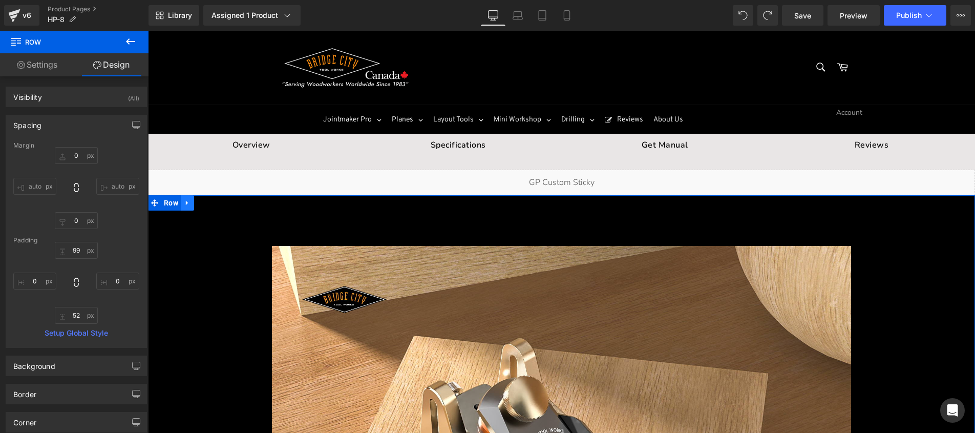
click at [186, 205] on icon at bounding box center [187, 203] width 7 height 8
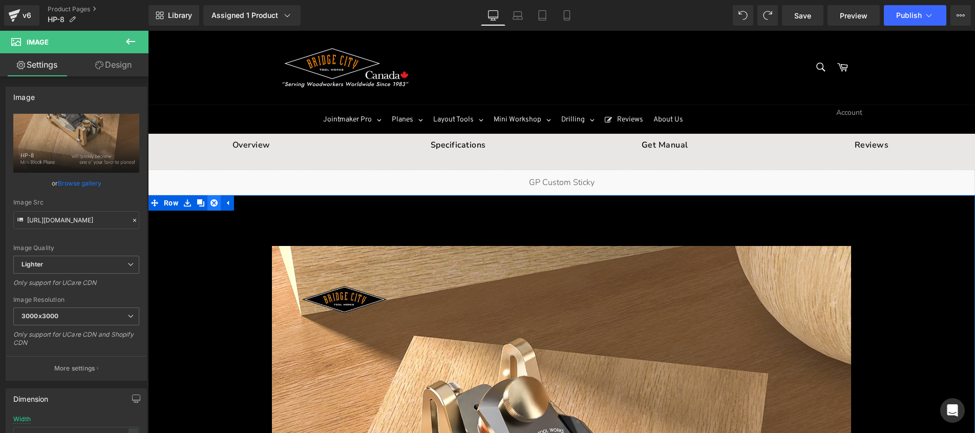
click at [211, 201] on icon at bounding box center [214, 202] width 7 height 7
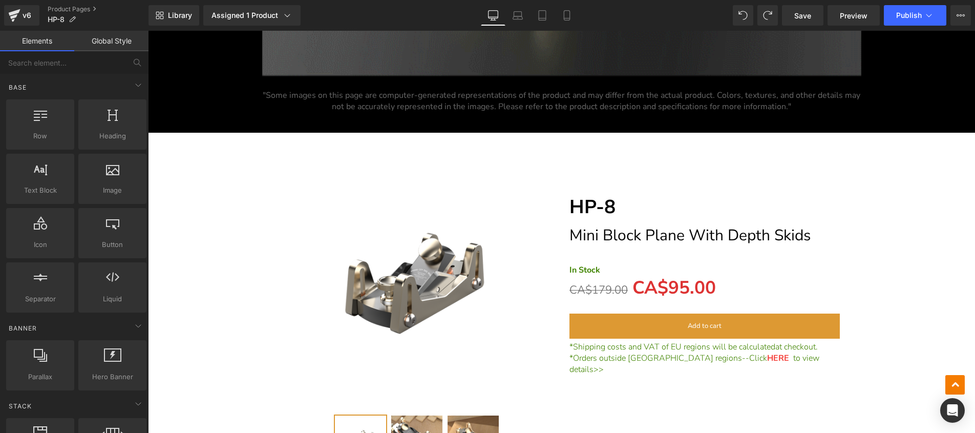
scroll to position [7128, 0]
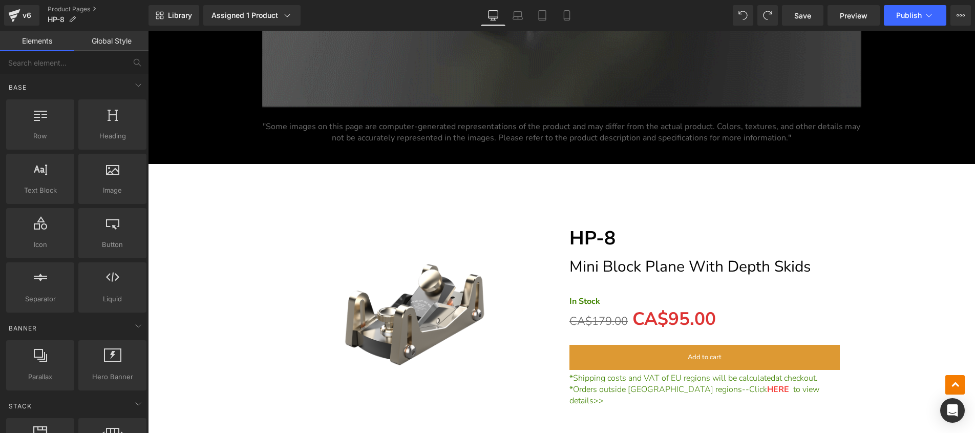
click at [667, 201] on hr at bounding box center [704, 213] width 89 height 26
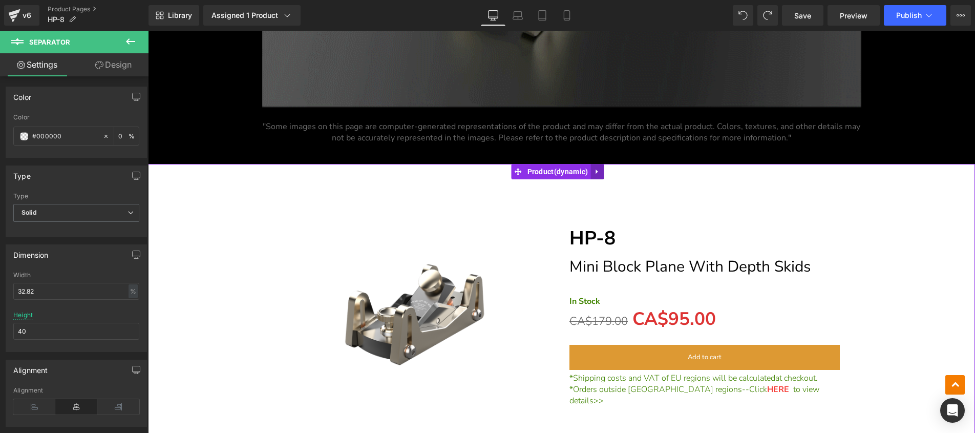
click at [598, 171] on icon at bounding box center [597, 172] width 2 height 5
click at [605, 168] on icon at bounding box center [603, 171] width 7 height 7
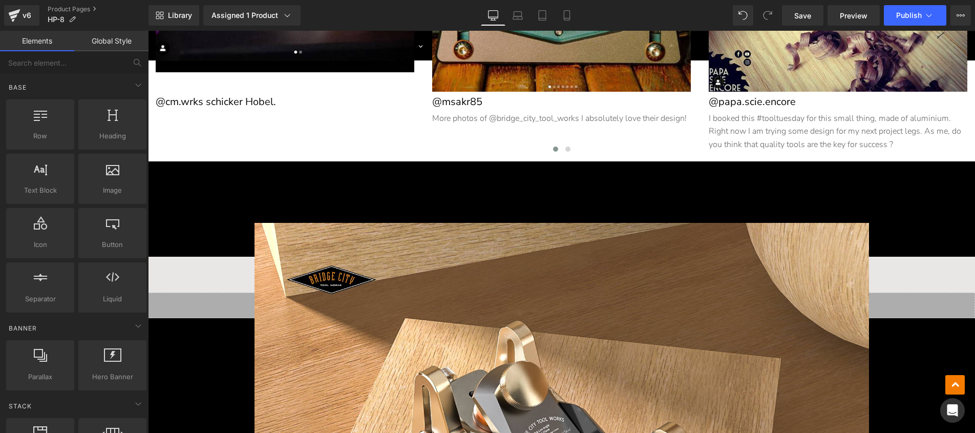
scroll to position [935, 0]
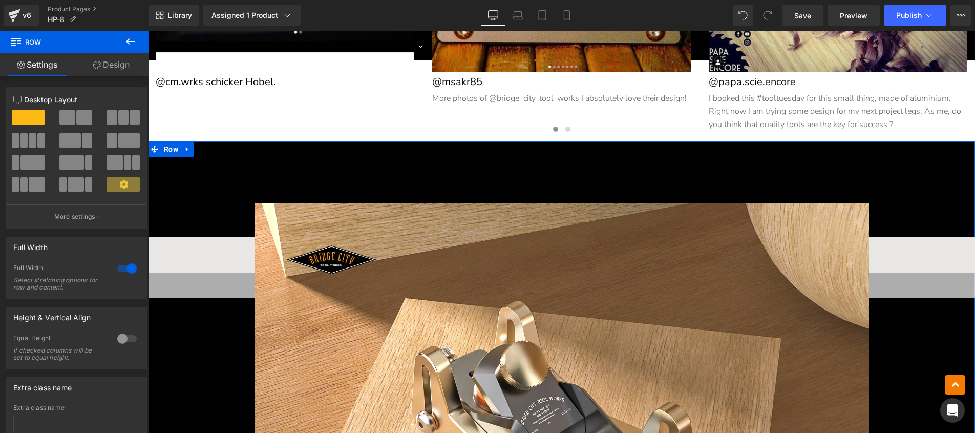
drag, startPoint x: 169, startPoint y: 146, endPoint x: 169, endPoint y: 155, distance: 8.2
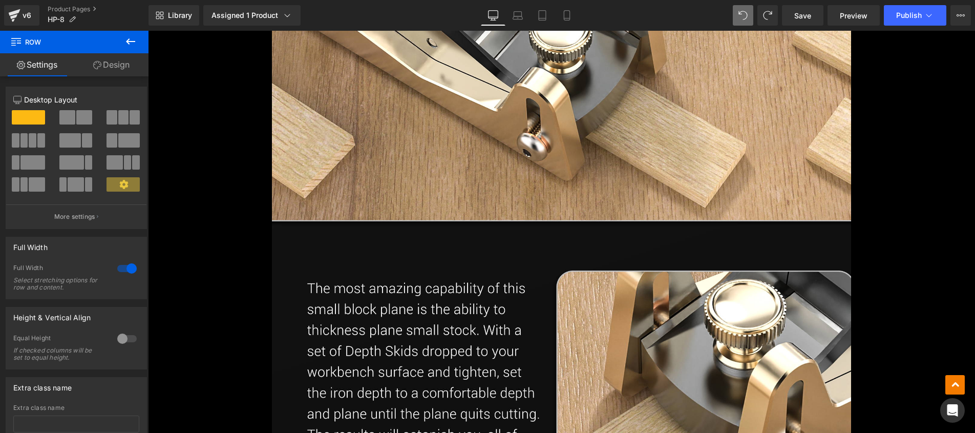
scroll to position [29, 0]
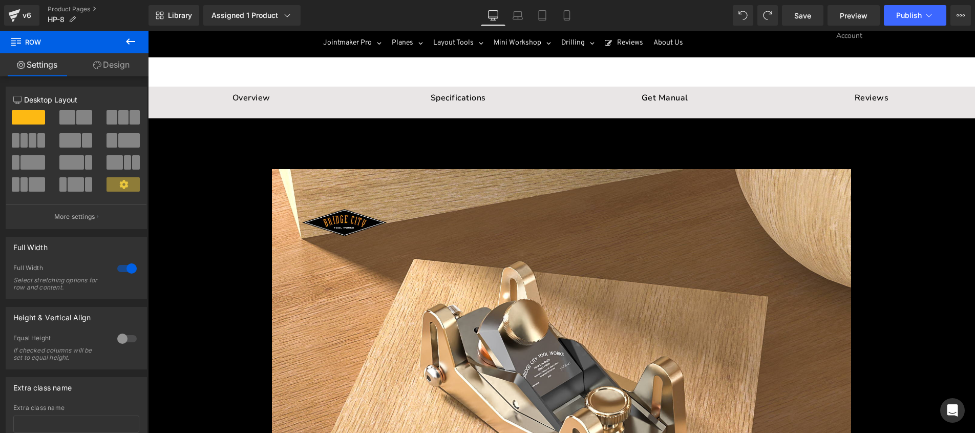
scroll to position [81, 0]
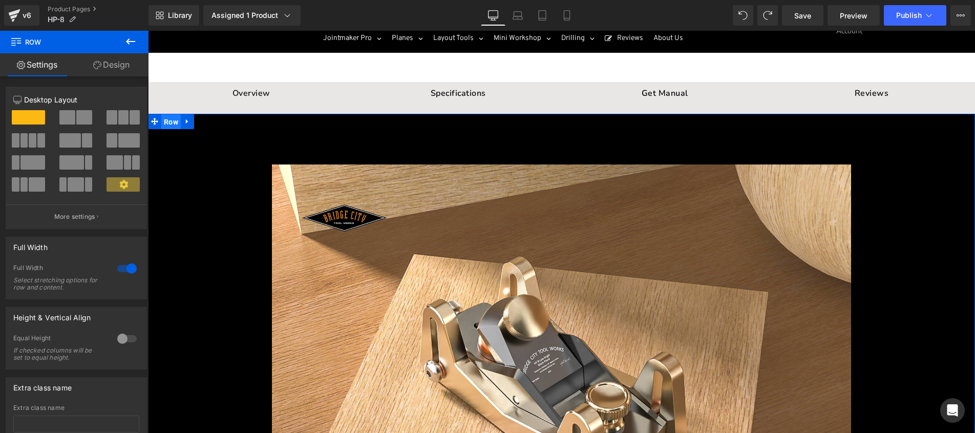
click at [165, 118] on span "Row" at bounding box center [170, 121] width 19 height 15
click at [170, 118] on span "Row" at bounding box center [170, 121] width 19 height 15
click at [169, 119] on span "Row" at bounding box center [170, 121] width 19 height 15
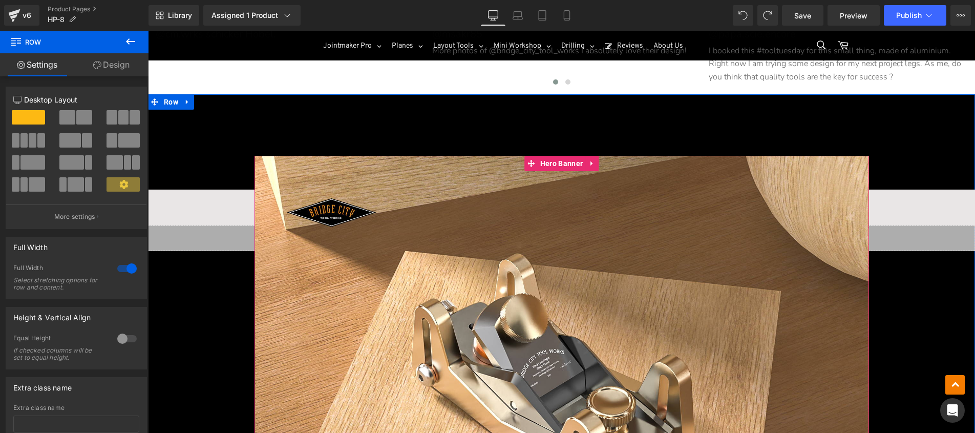
scroll to position [7300, 0]
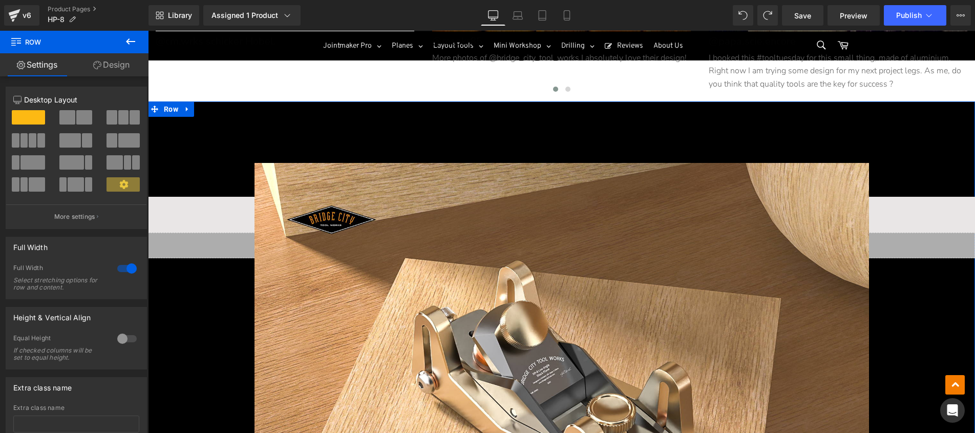
drag, startPoint x: 167, startPoint y: 107, endPoint x: 159, endPoint y: 106, distance: 8.3
drag, startPoint x: 150, startPoint y: 107, endPoint x: 163, endPoint y: 101, distance: 14.9
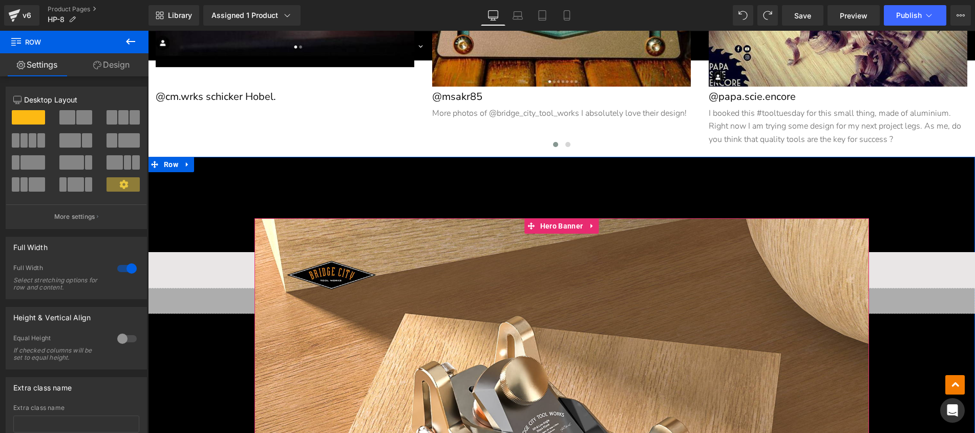
scroll to position [7185, 0]
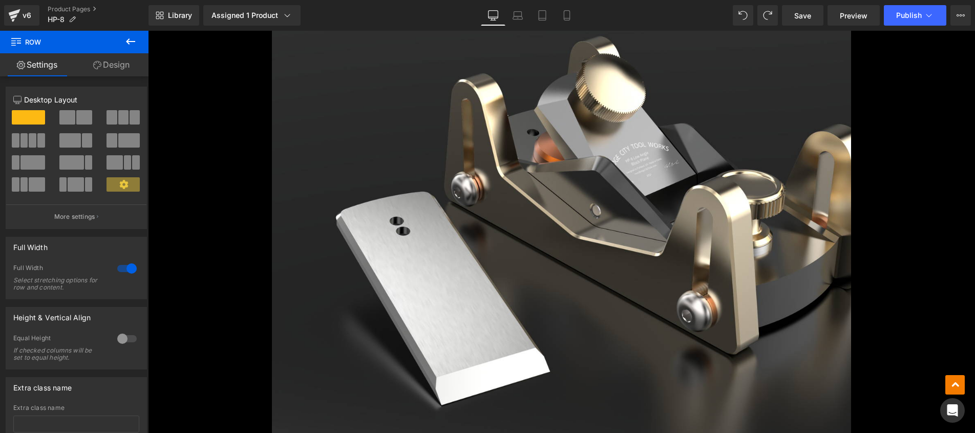
scroll to position [0, 0]
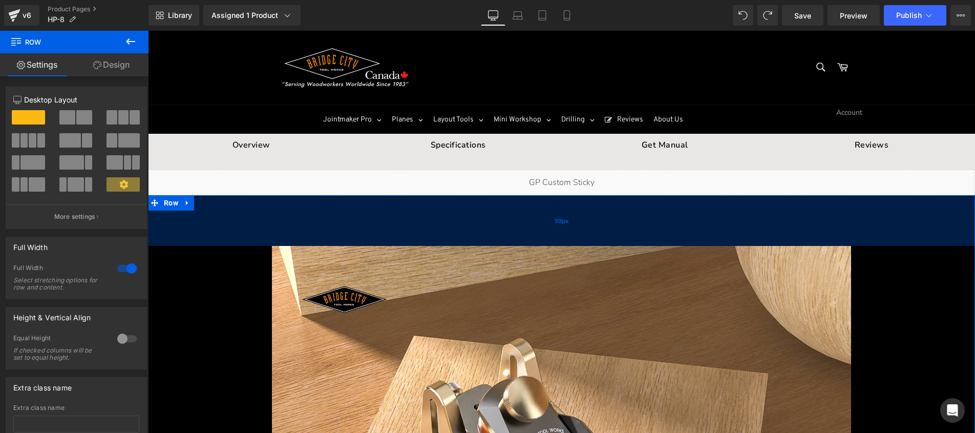
click at [386, 235] on div "99px" at bounding box center [561, 220] width 827 height 51
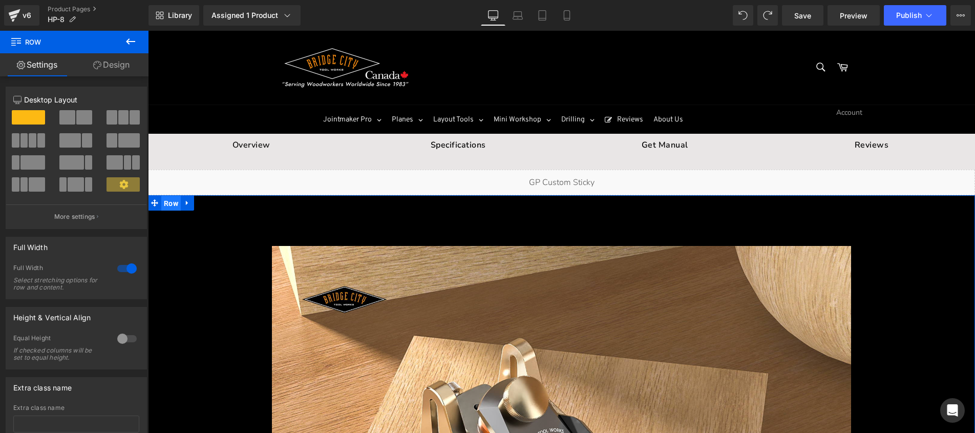
click at [172, 201] on span "Row" at bounding box center [170, 203] width 19 height 15
click at [184, 204] on icon at bounding box center [187, 203] width 7 height 8
click at [212, 202] on icon at bounding box center [214, 202] width 7 height 7
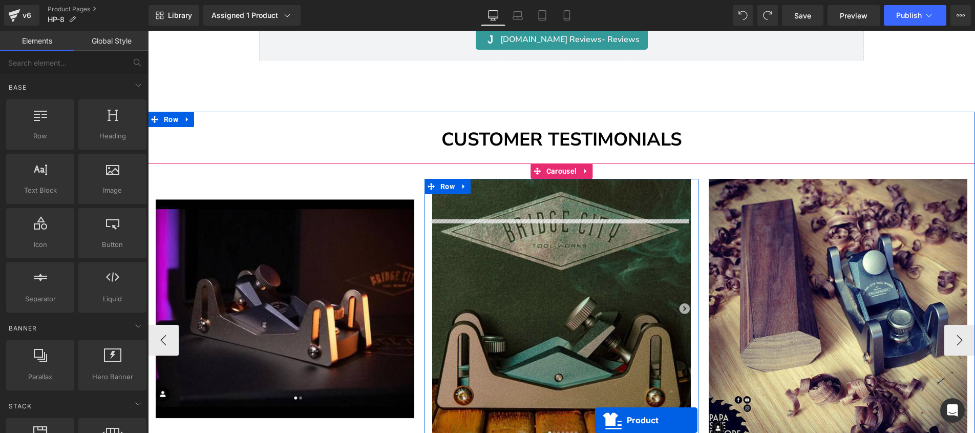
scroll to position [266, 0]
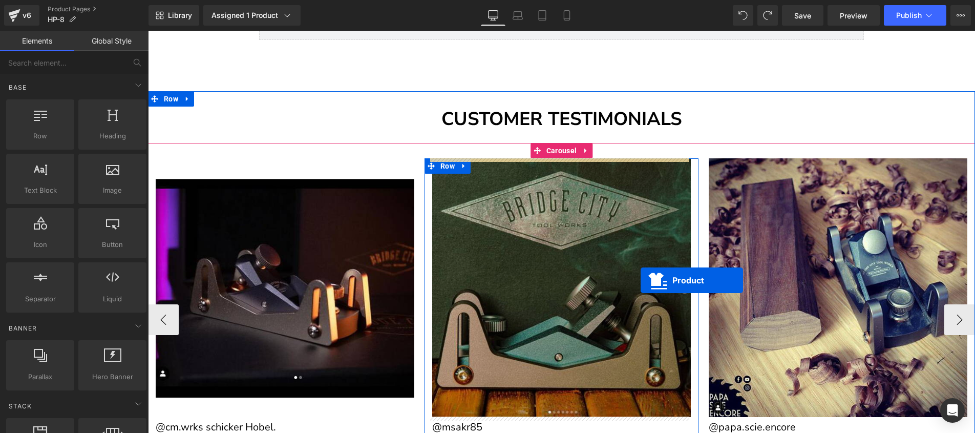
drag, startPoint x: 536, startPoint y: 202, endPoint x: 641, endPoint y: 280, distance: 131.0
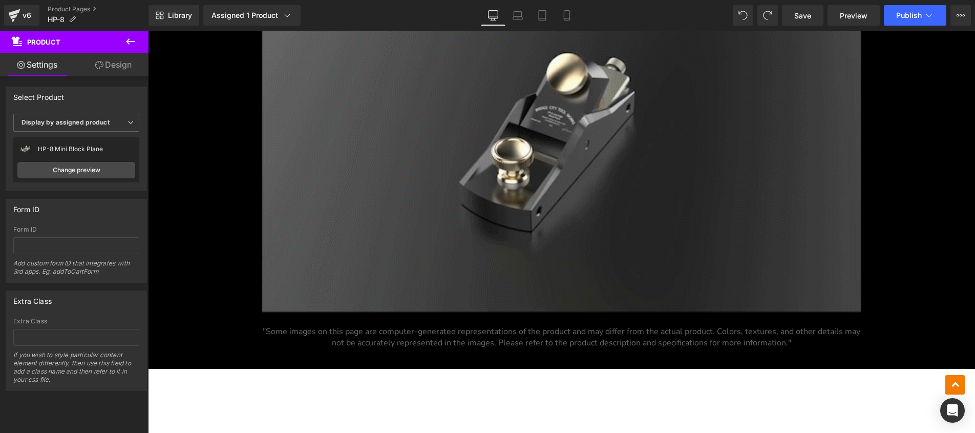
scroll to position [6997, 0]
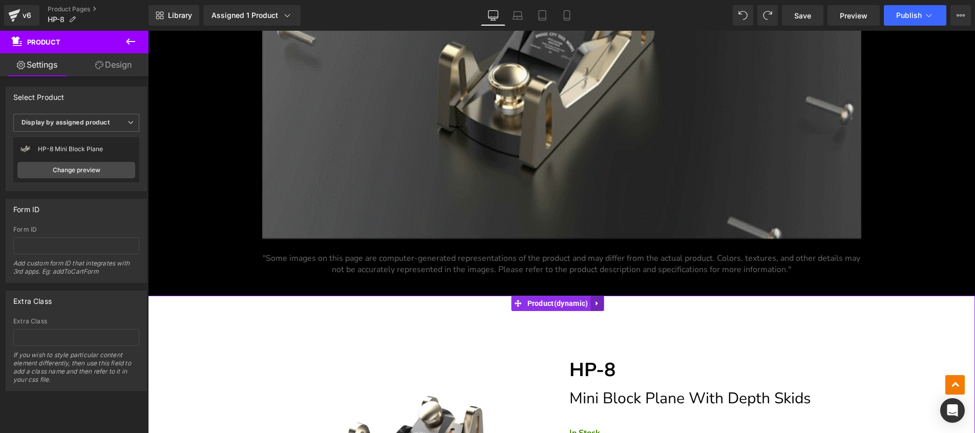
click at [600, 303] on icon at bounding box center [597, 303] width 7 height 8
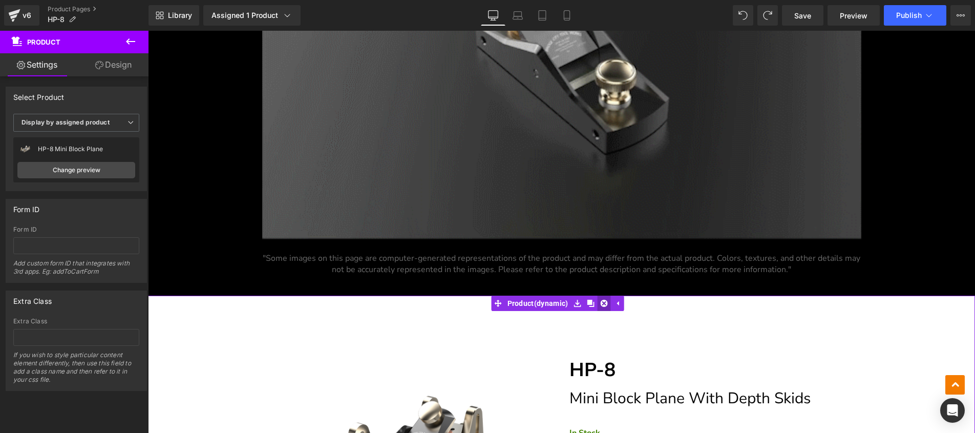
click at [607, 300] on icon at bounding box center [603, 303] width 7 height 7
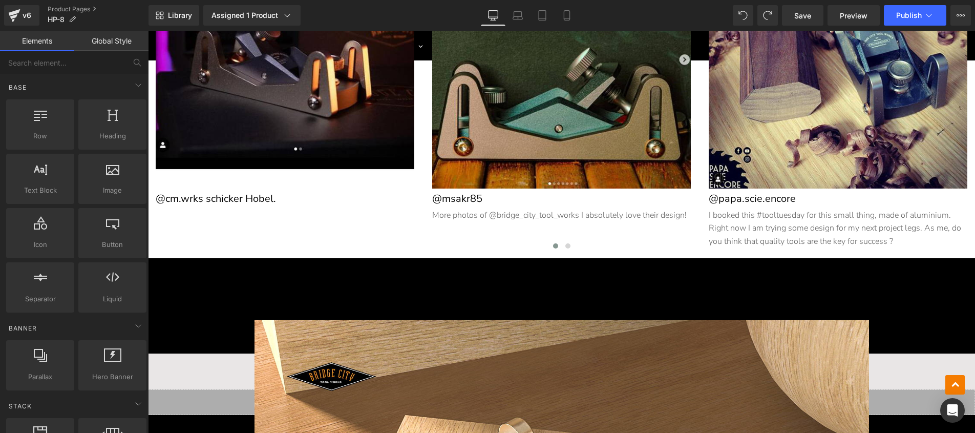
scroll to position [947, 0]
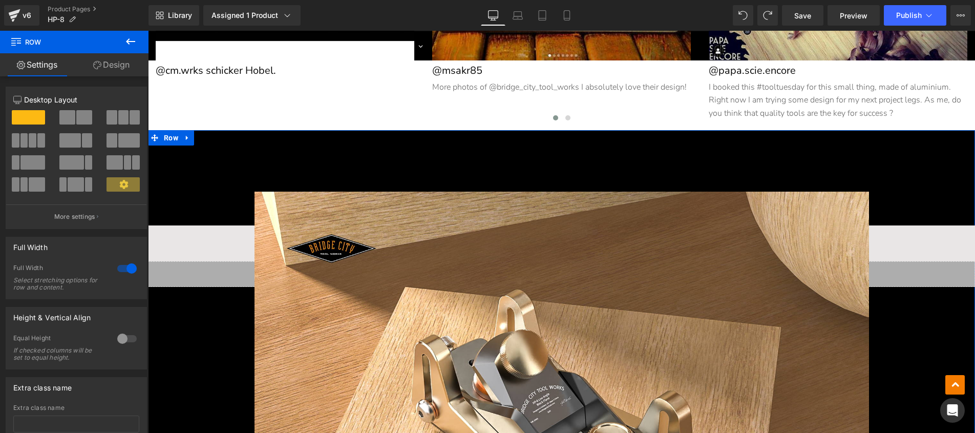
drag, startPoint x: 168, startPoint y: 136, endPoint x: 197, endPoint y: 154, distance: 33.8
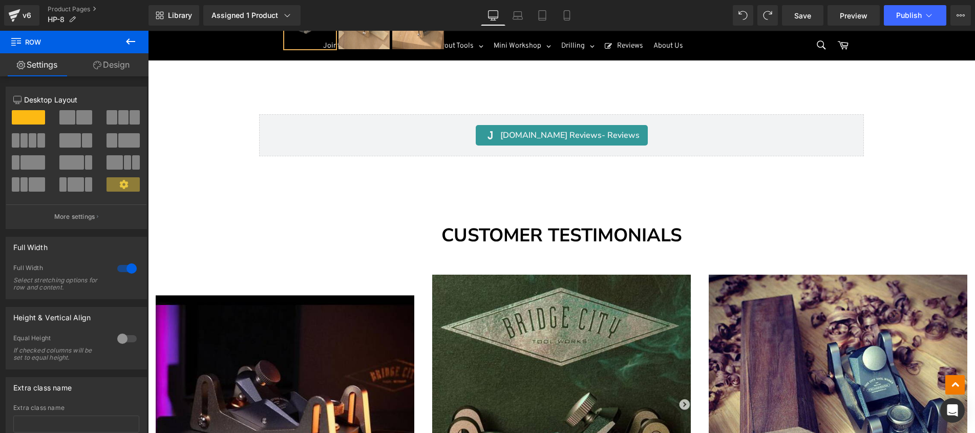
scroll to position [458, 0]
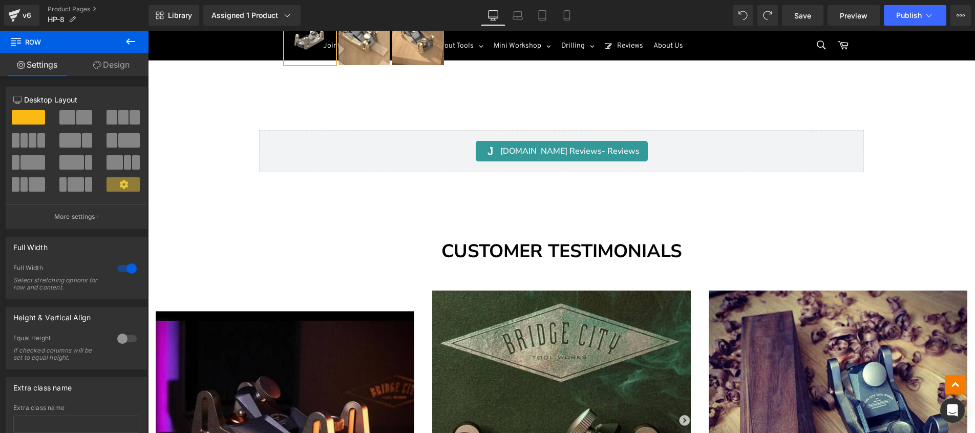
click at [576, 213] on hr at bounding box center [561, 202] width 827 height 41
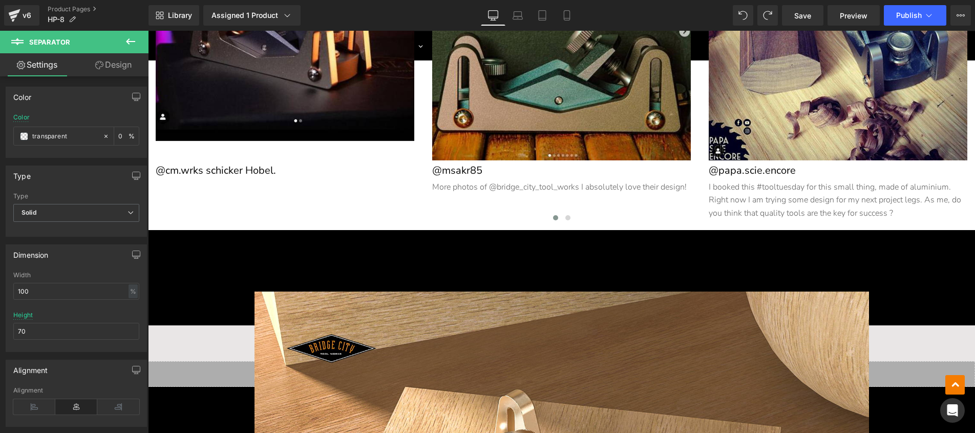
scroll to position [874, 0]
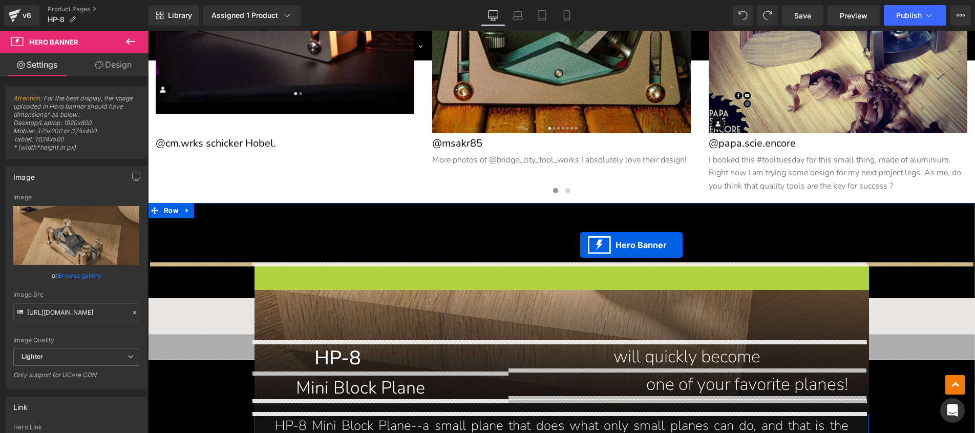
drag, startPoint x: 556, startPoint y: 270, endPoint x: 580, endPoint y: 245, distance: 35.1
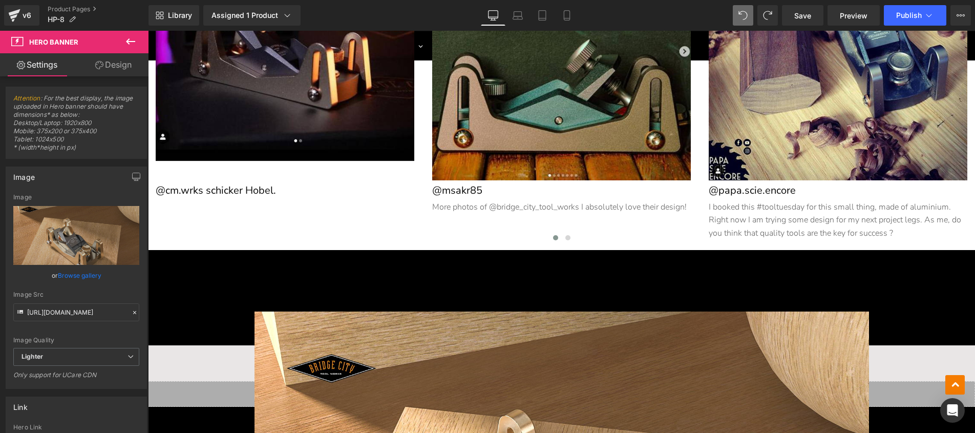
scroll to position [826, 0]
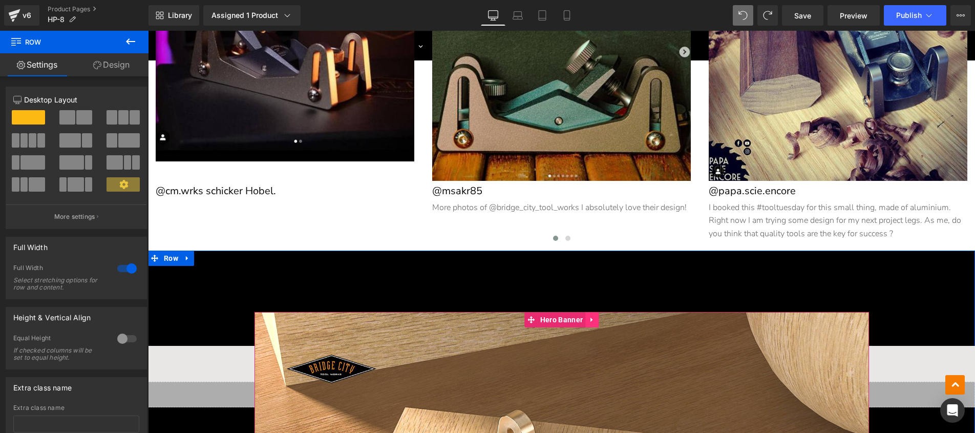
click at [589, 316] on icon at bounding box center [592, 320] width 7 height 8
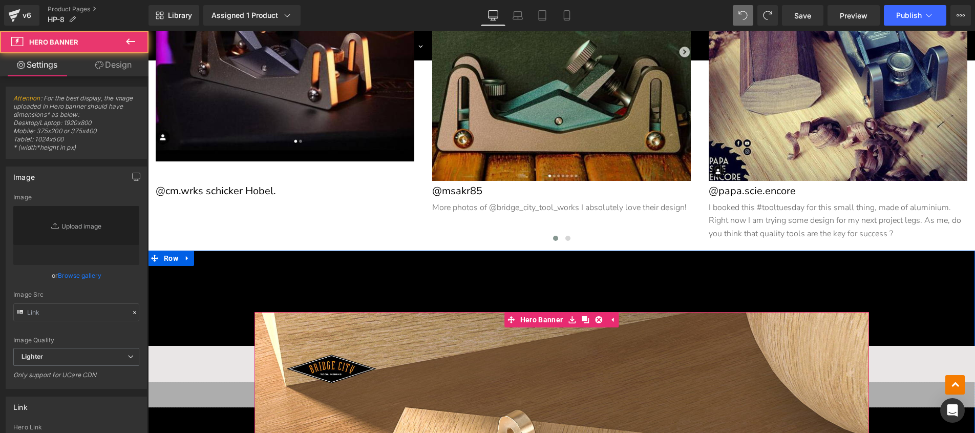
type input "[URL][DOMAIN_NAME]"
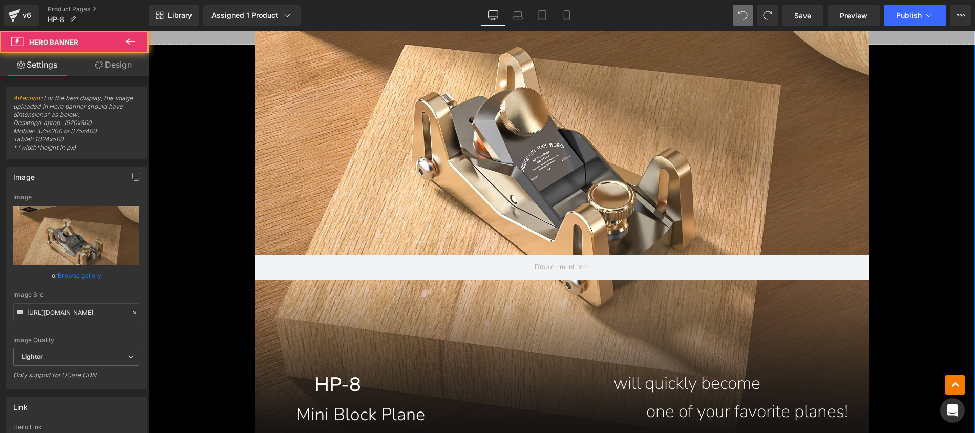
scroll to position [1242, 0]
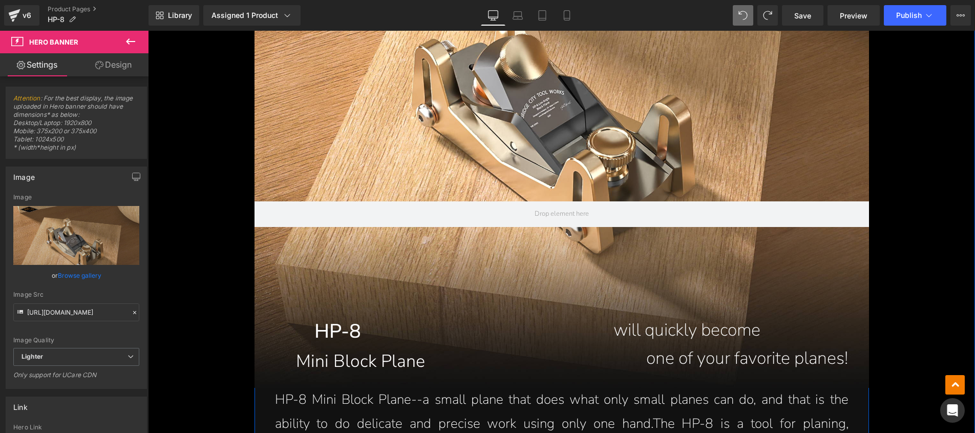
click at [288, 405] on p "HP-8 Mini Block Plane--a small plane that does what only small planes can do, a…" at bounding box center [562, 436] width 574 height 96
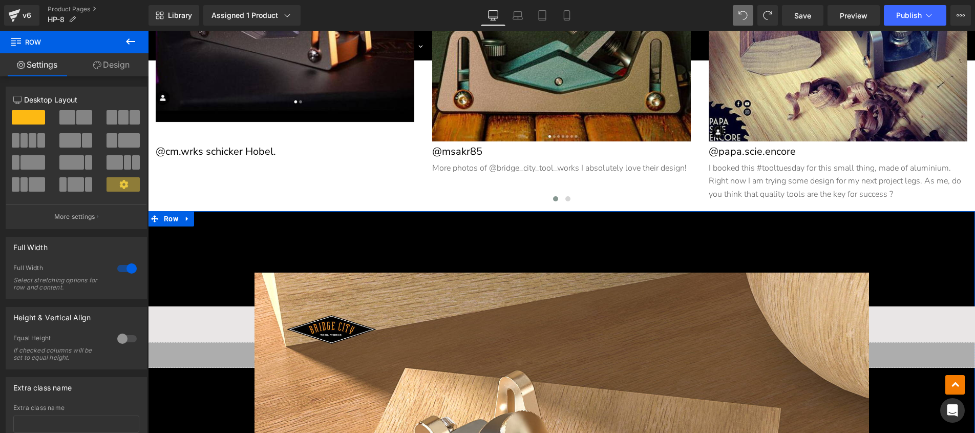
scroll to position [864, 0]
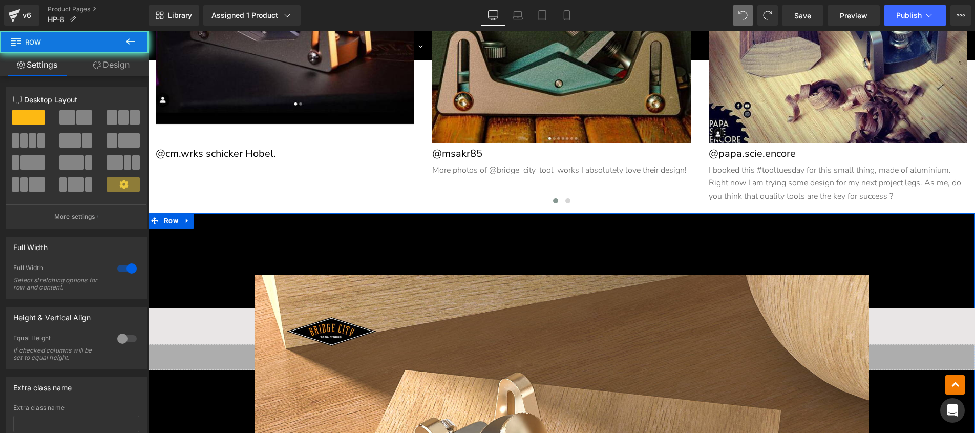
drag, startPoint x: 151, startPoint y: 219, endPoint x: 157, endPoint y: 215, distance: 7.7
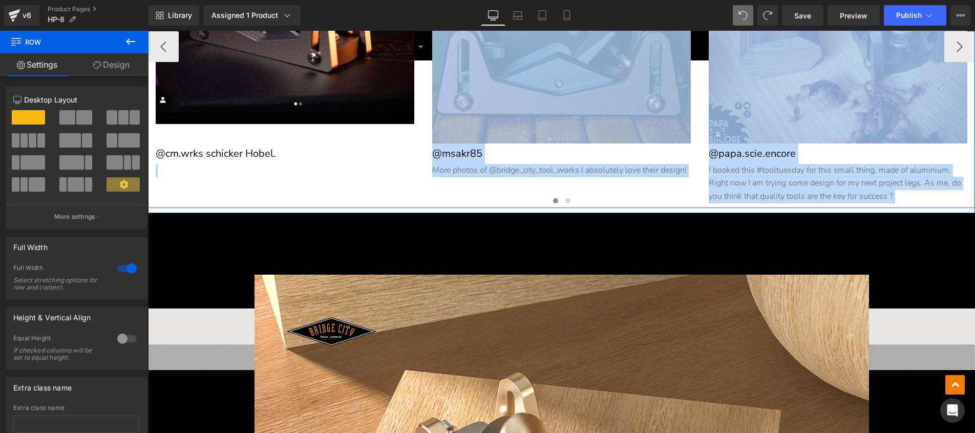
drag, startPoint x: 152, startPoint y: 221, endPoint x: 179, endPoint y: 193, distance: 39.5
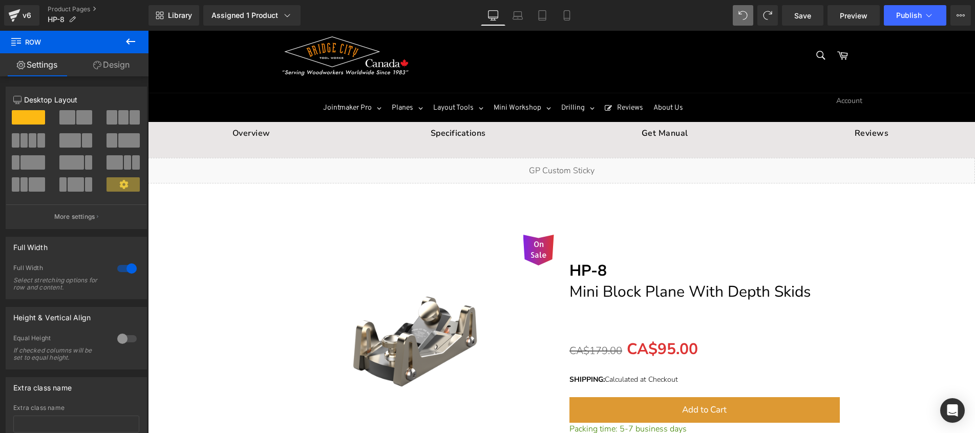
scroll to position [0, 0]
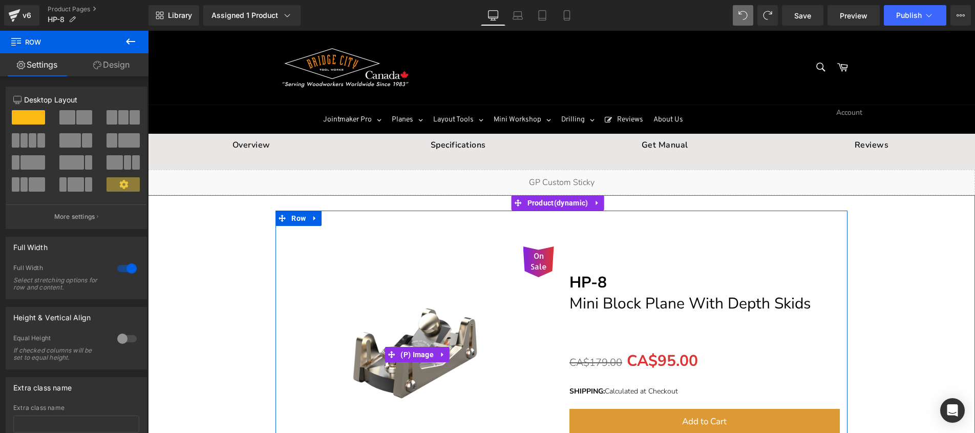
click at [332, 278] on img at bounding box center [418, 354] width 217 height 217
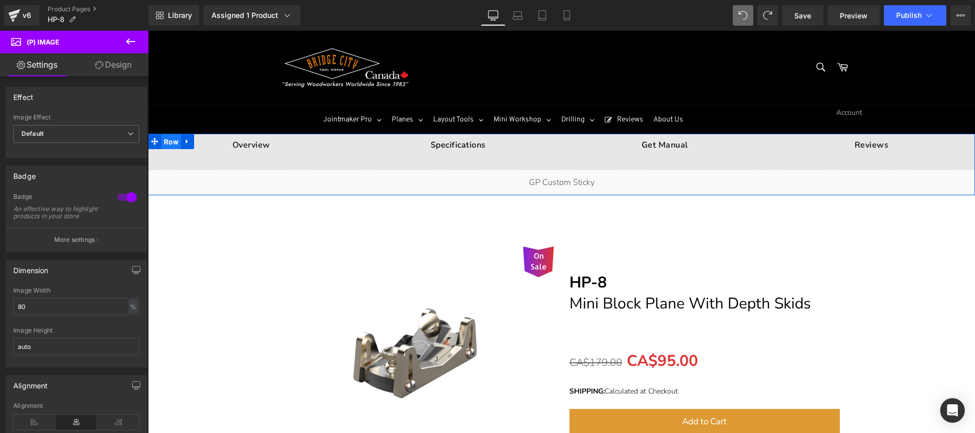
click at [166, 138] on span "Row" at bounding box center [170, 141] width 19 height 15
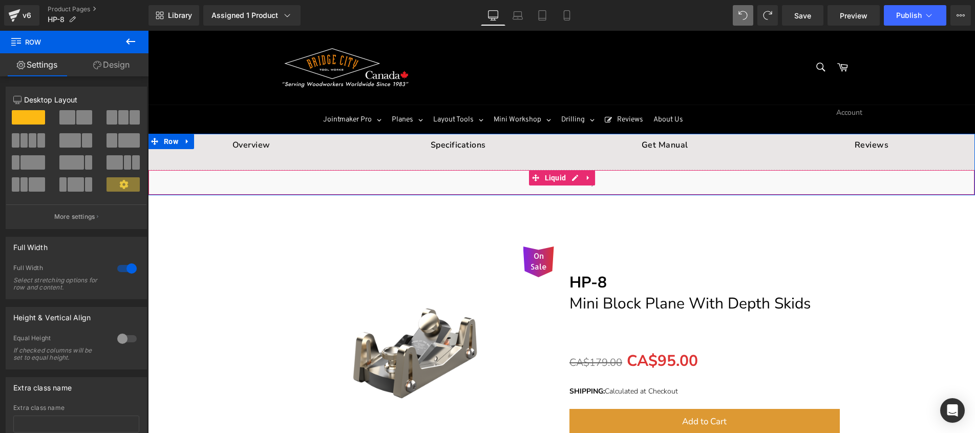
click at [517, 191] on div "Liquid" at bounding box center [561, 183] width 827 height 26
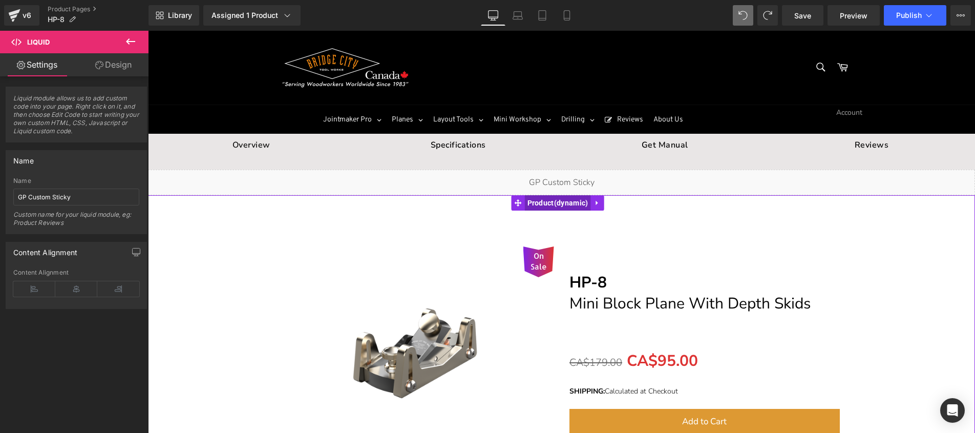
click at [526, 199] on span "Product" at bounding box center [558, 202] width 66 height 15
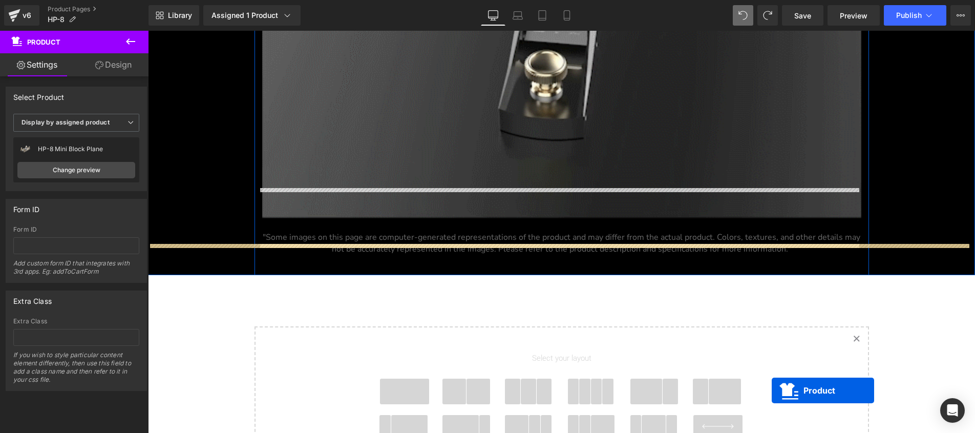
scroll to position [6724, 0]
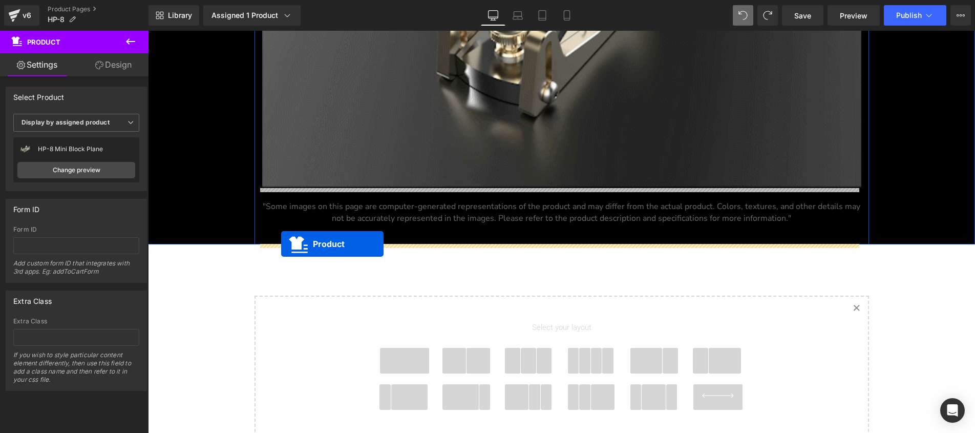
drag, startPoint x: 551, startPoint y: 133, endPoint x: 281, endPoint y: 244, distance: 291.2
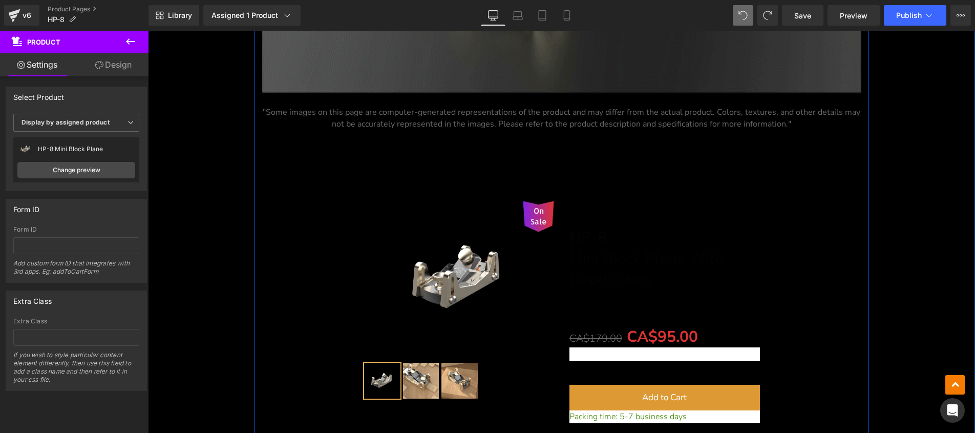
scroll to position [6790, 0]
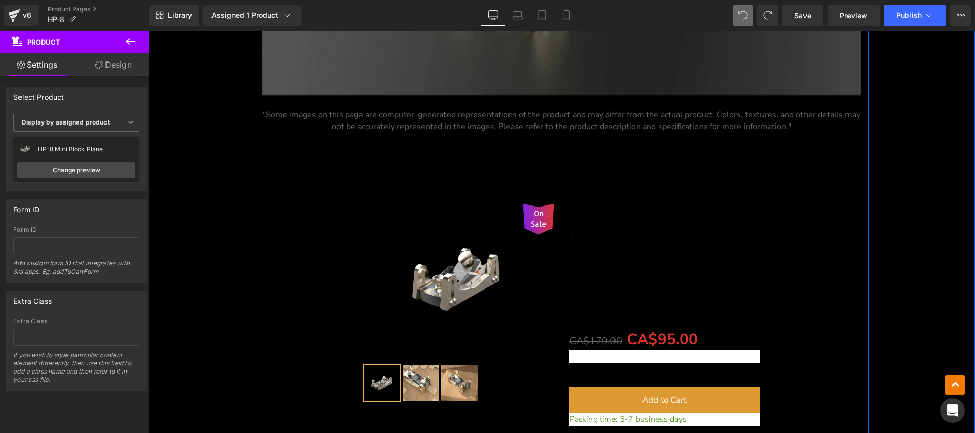
click at [148, 31] on div "70px" at bounding box center [148, 31] width 0 height 0
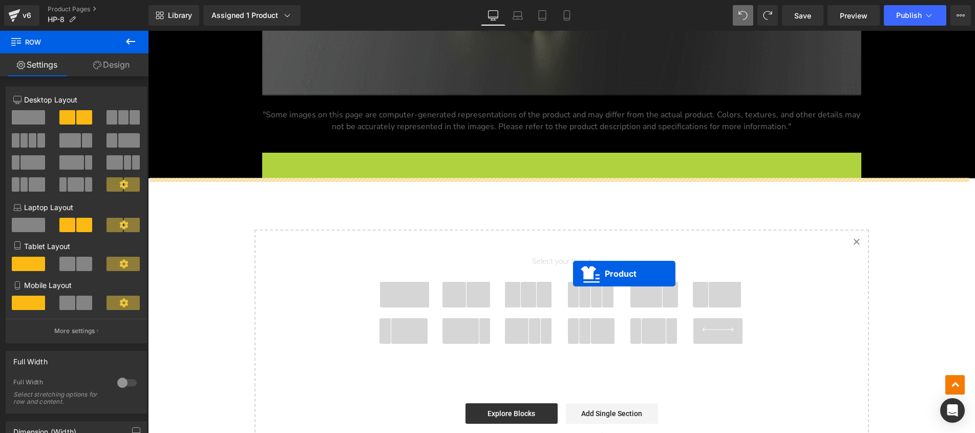
scroll to position [6811, 0]
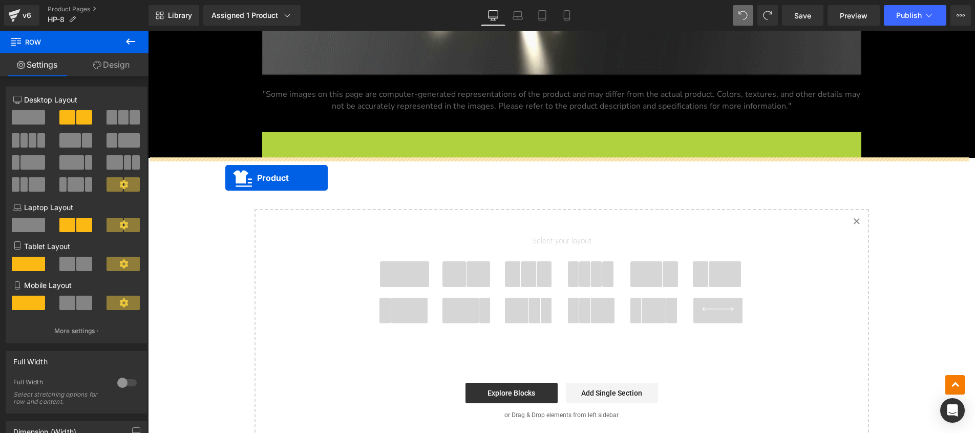
drag, startPoint x: 547, startPoint y: 158, endPoint x: 225, endPoint y: 178, distance: 321.8
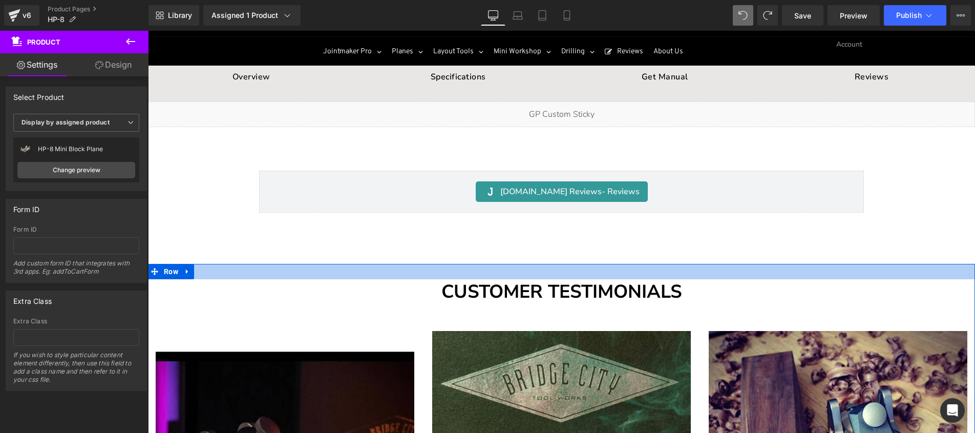
scroll to position [61, 0]
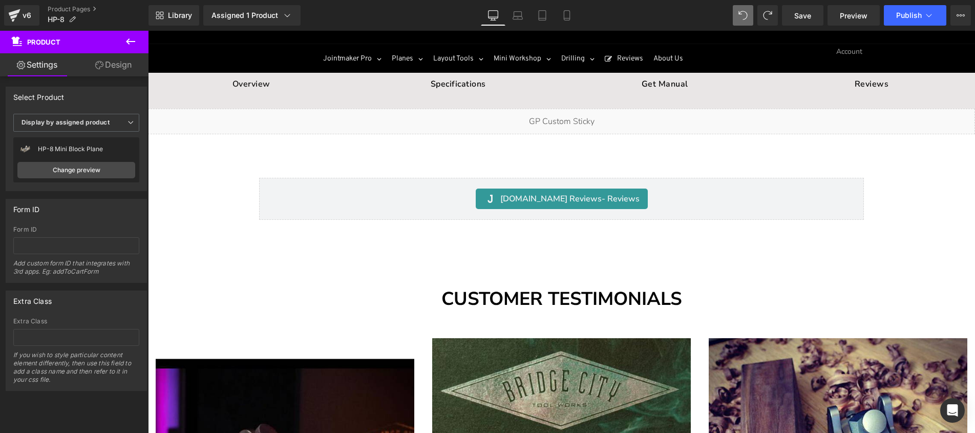
click at [556, 161] on div "Separator" at bounding box center [561, 148] width 827 height 28
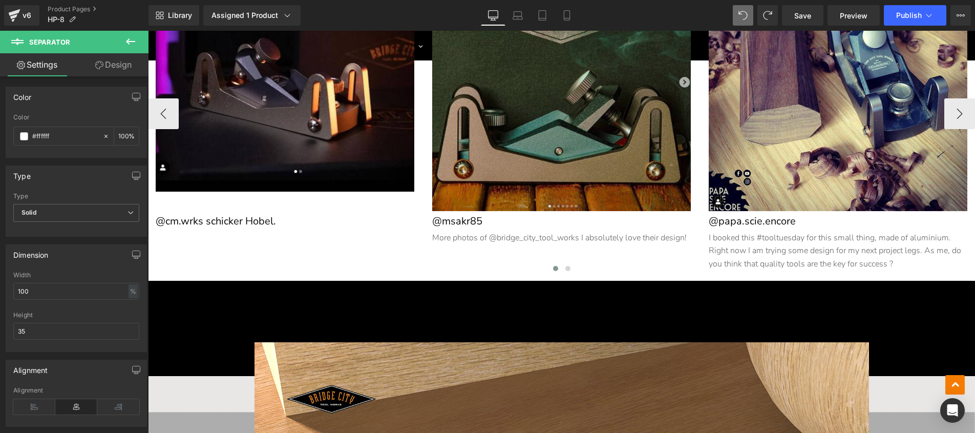
scroll to position [534, 0]
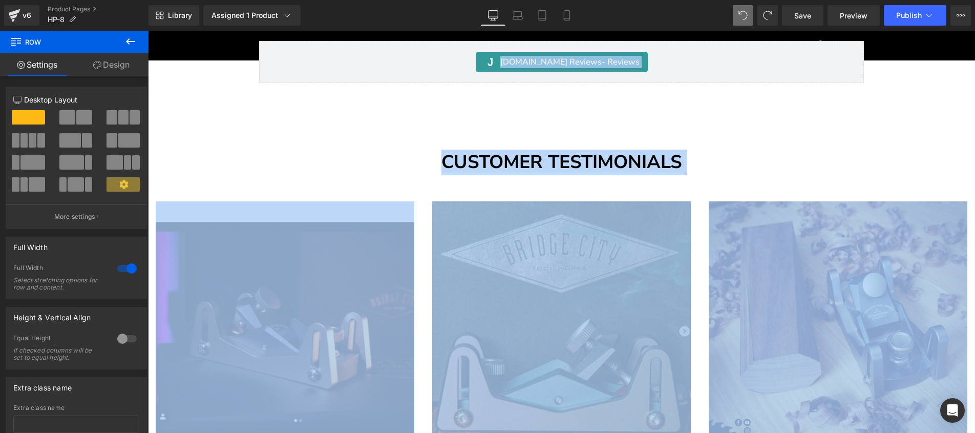
scroll to position [173, 0]
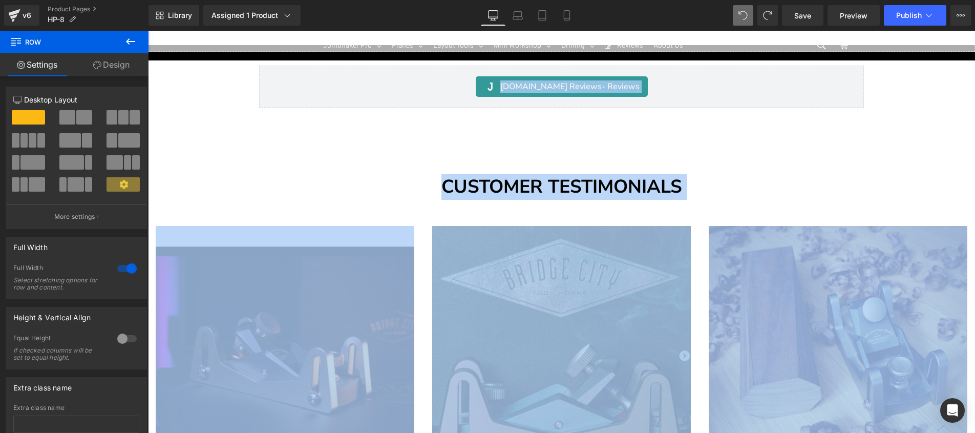
drag, startPoint x: 163, startPoint y: 200, endPoint x: 235, endPoint y: 81, distance: 138.1
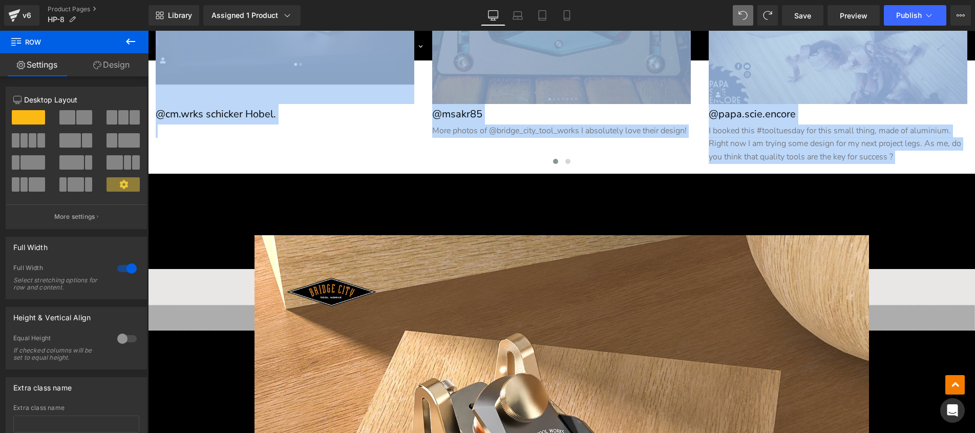
scroll to position [612, 0]
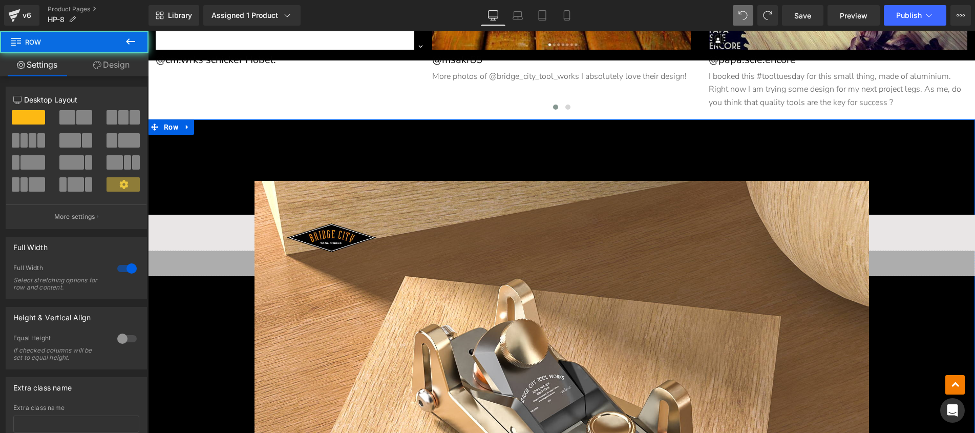
scroll to position [527, 0]
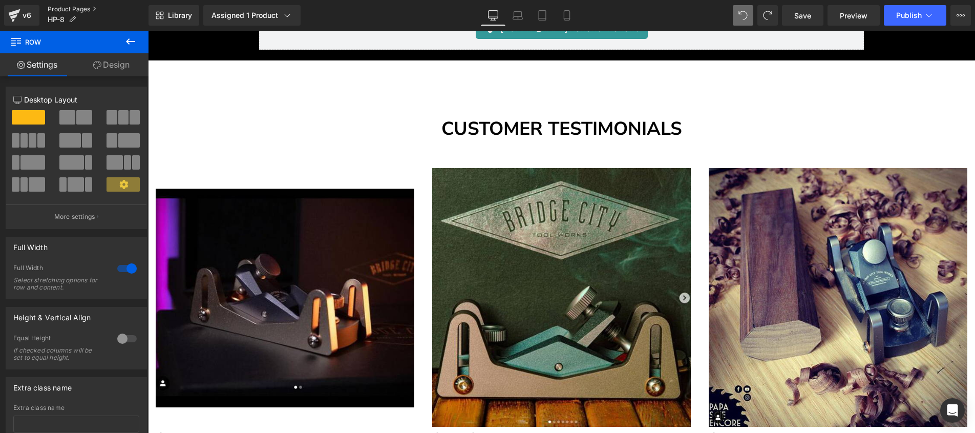
scroll to position [248, 0]
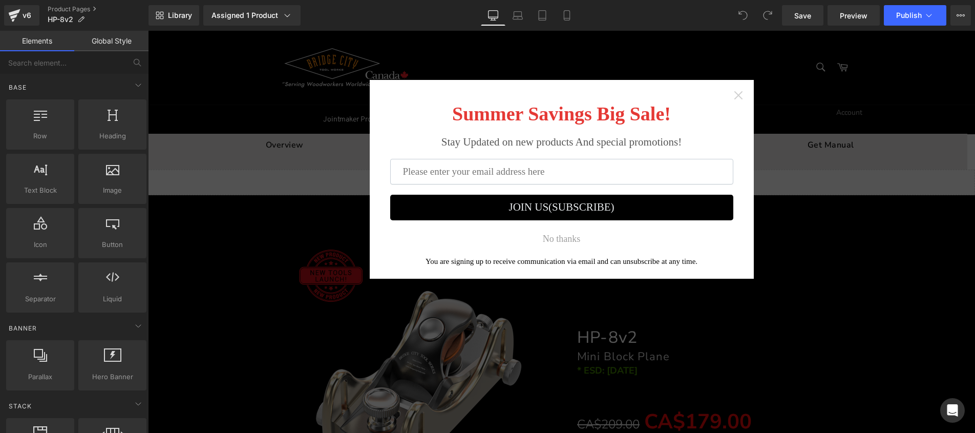
click at [736, 96] on icon "Close widget" at bounding box center [738, 95] width 10 height 10
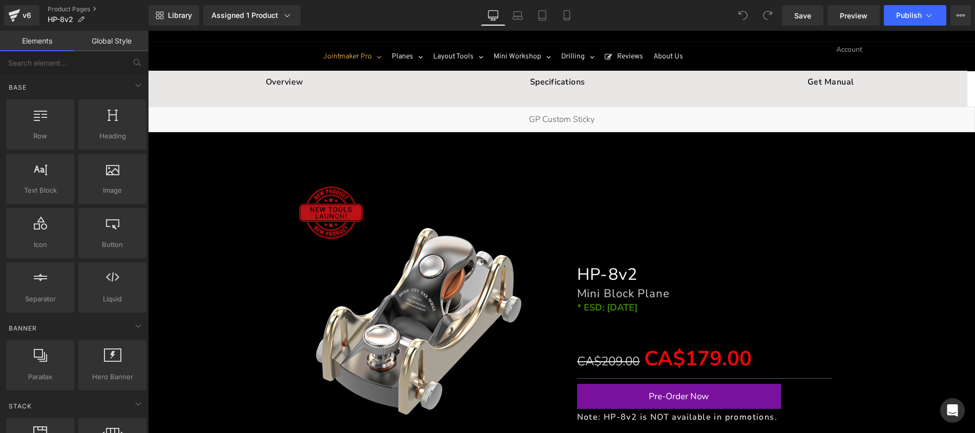
scroll to position [65, 0]
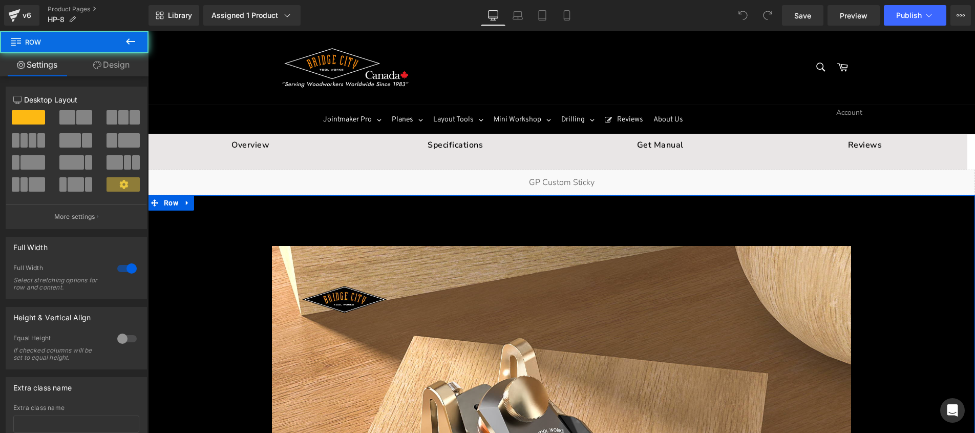
drag, startPoint x: 512, startPoint y: 218, endPoint x: 255, endPoint y: 209, distance: 257.3
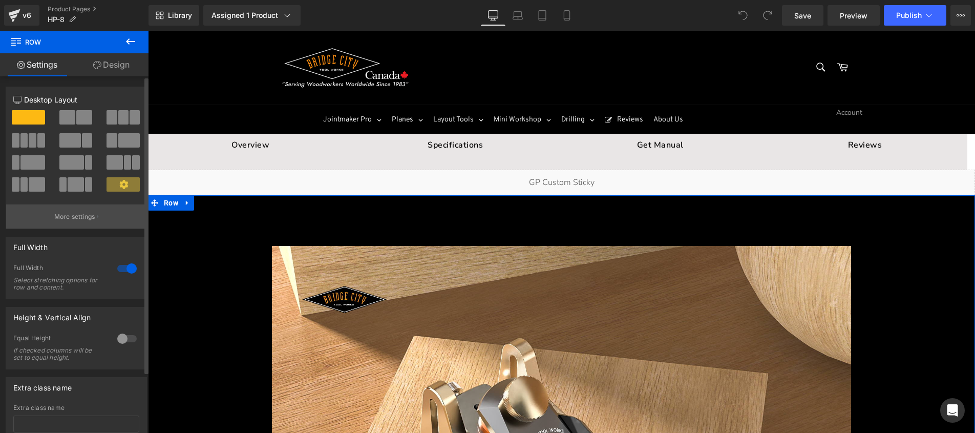
click at [83, 215] on p "More settings" at bounding box center [74, 216] width 41 height 9
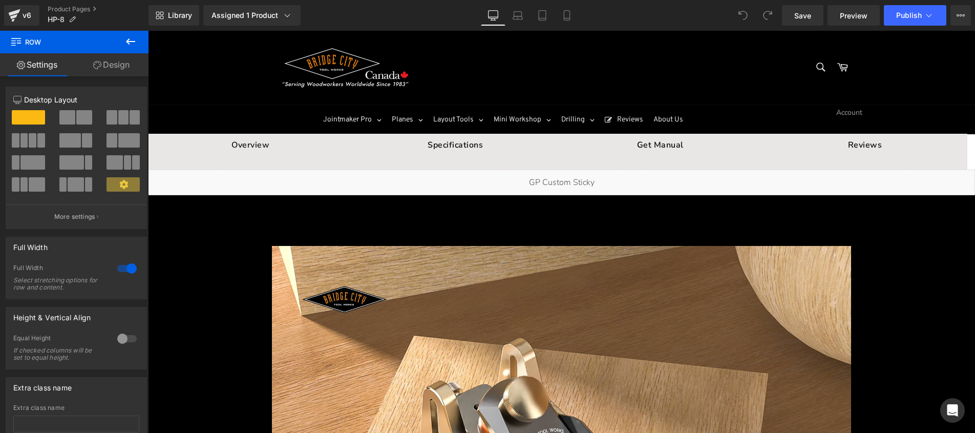
click at [133, 40] on icon at bounding box center [130, 41] width 12 height 12
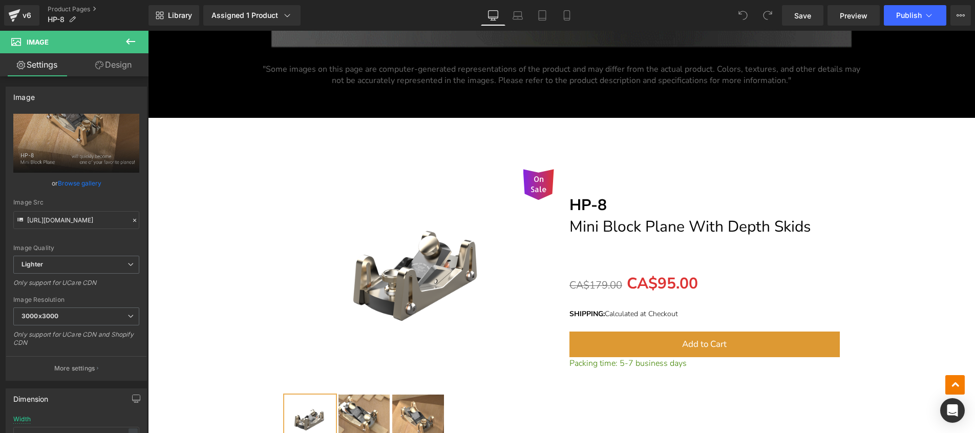
scroll to position [6367, 0]
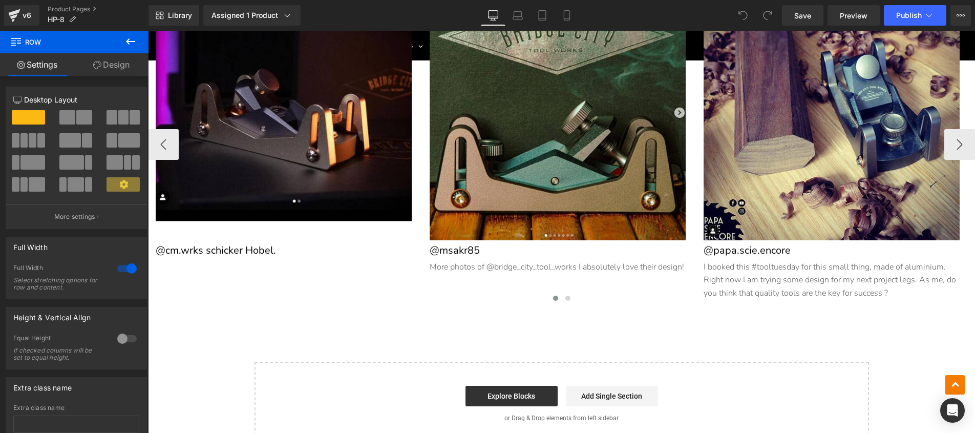
scroll to position [7219, 0]
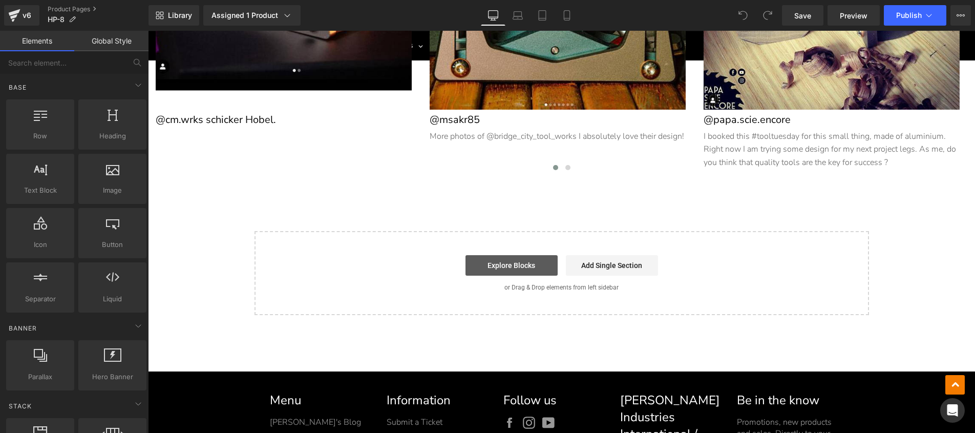
click at [516, 263] on link "Explore Blocks" at bounding box center [512, 265] width 92 height 20
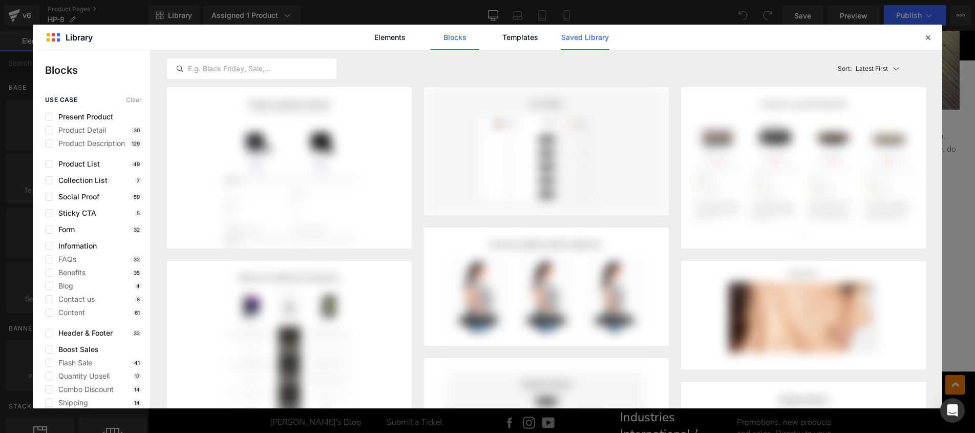
click at [0, 0] on link "Saved Library" at bounding box center [0, 0] width 0 height 0
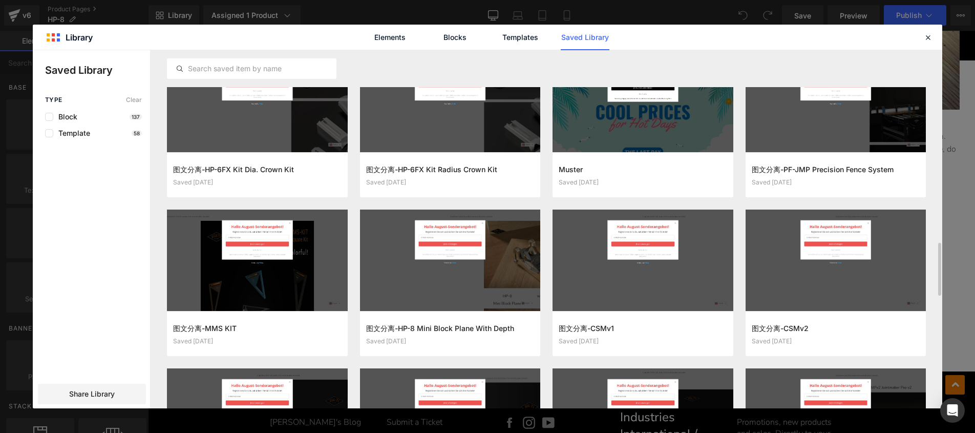
scroll to position [1315, 0]
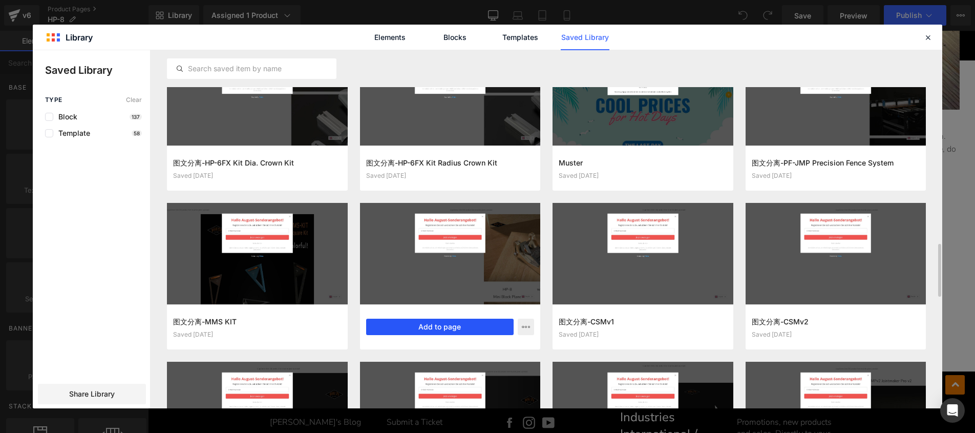
click at [489, 329] on button "Add to page" at bounding box center [440, 327] width 148 height 16
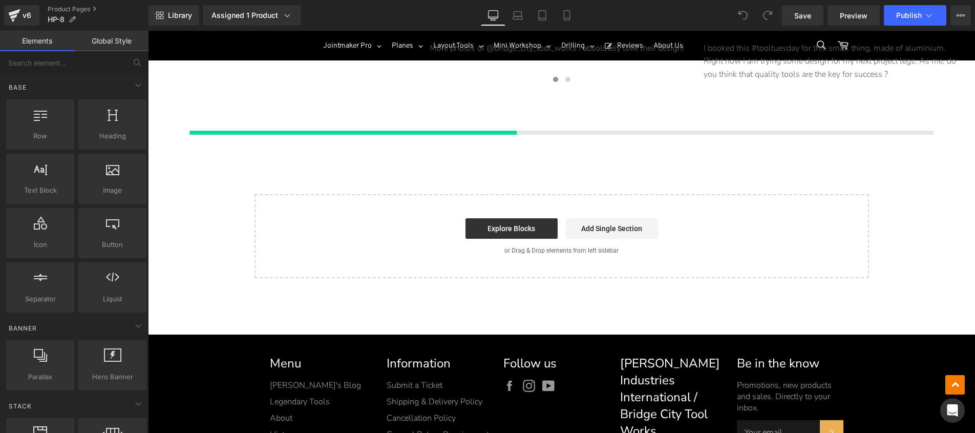
scroll to position [7313, 0]
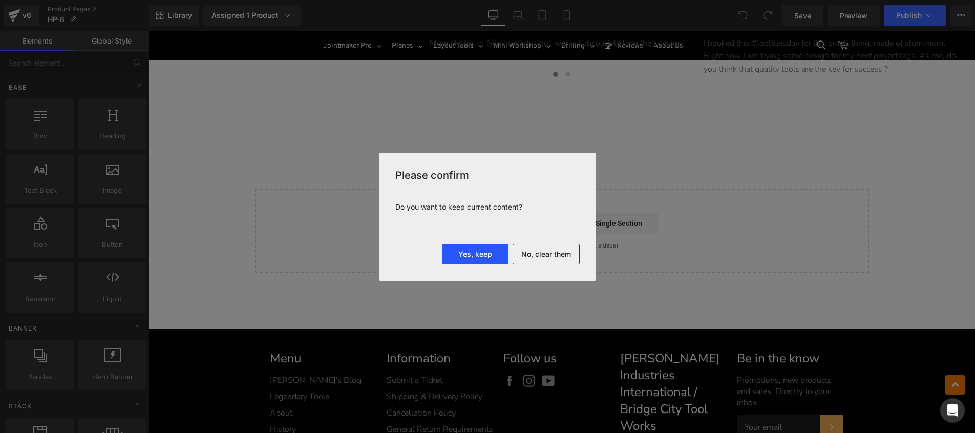
click at [472, 253] on button "Yes, keep" at bounding box center [475, 254] width 67 height 20
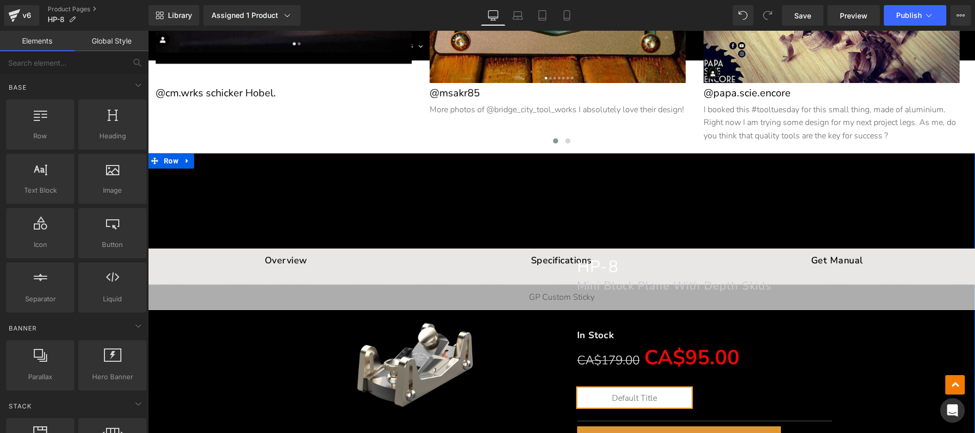
scroll to position [7246, 0]
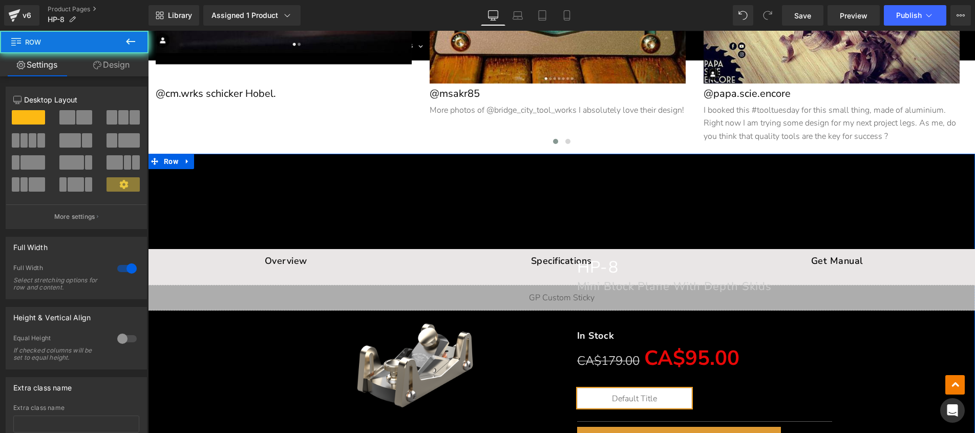
drag, startPoint x: 178, startPoint y: 155, endPoint x: 187, endPoint y: 150, distance: 11.2
drag, startPoint x: 184, startPoint y: 155, endPoint x: 186, endPoint y: 150, distance: 5.7
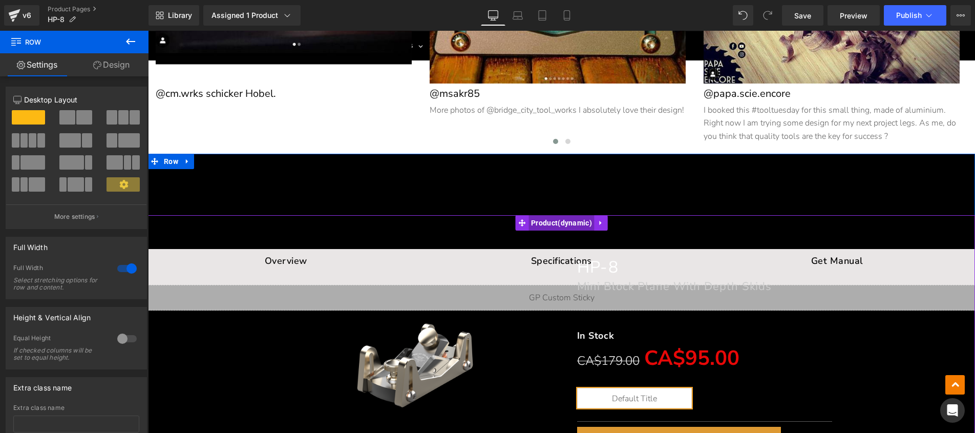
click at [564, 215] on span "Product" at bounding box center [562, 222] width 66 height 15
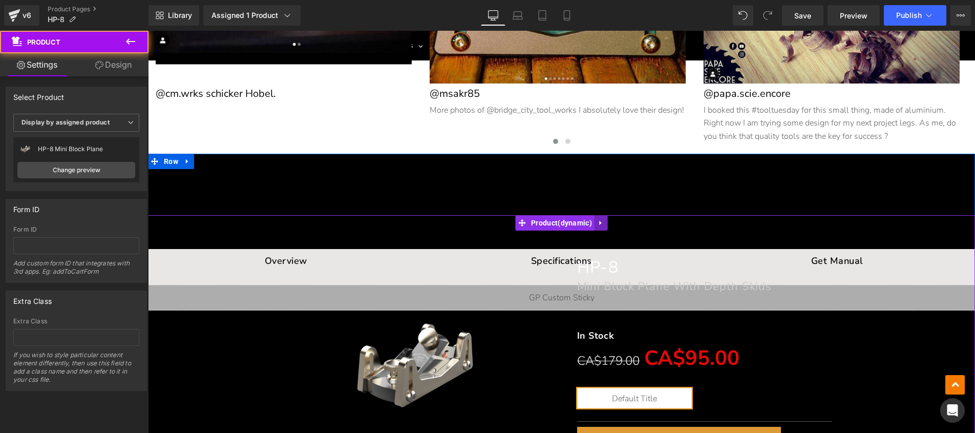
click at [601, 219] on icon at bounding box center [601, 223] width 7 height 8
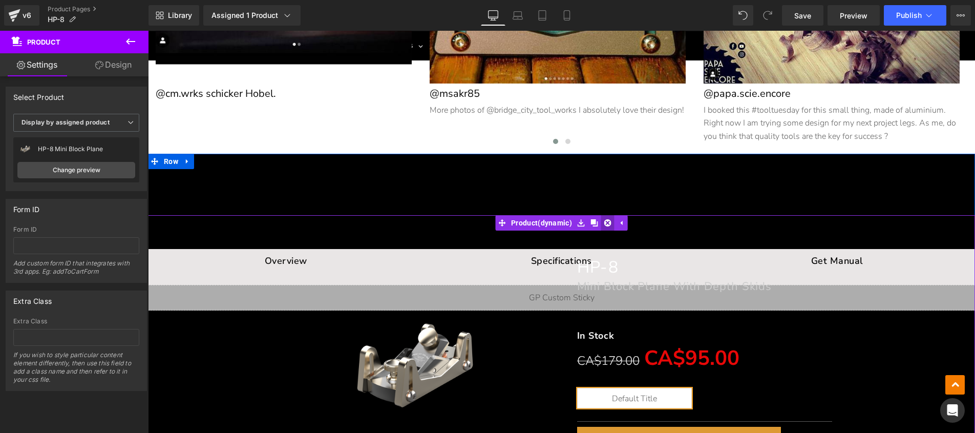
click at [604, 219] on icon at bounding box center [607, 222] width 7 height 7
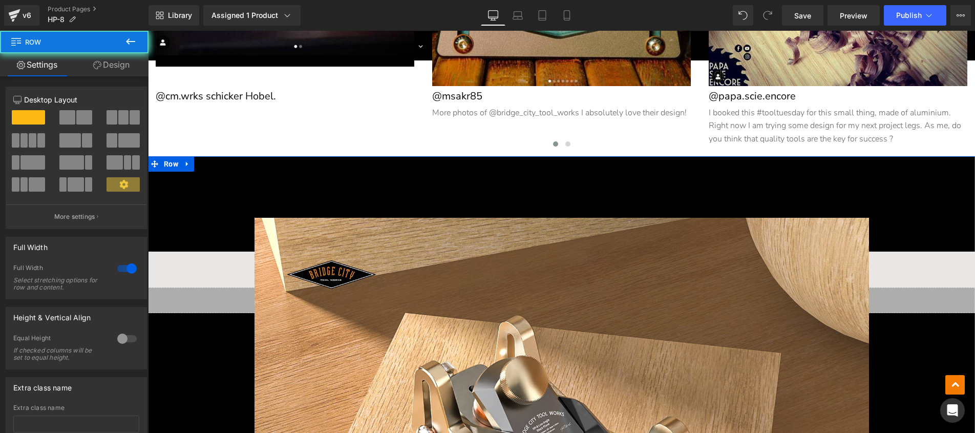
drag, startPoint x: 166, startPoint y: 158, endPoint x: 178, endPoint y: 157, distance: 12.3
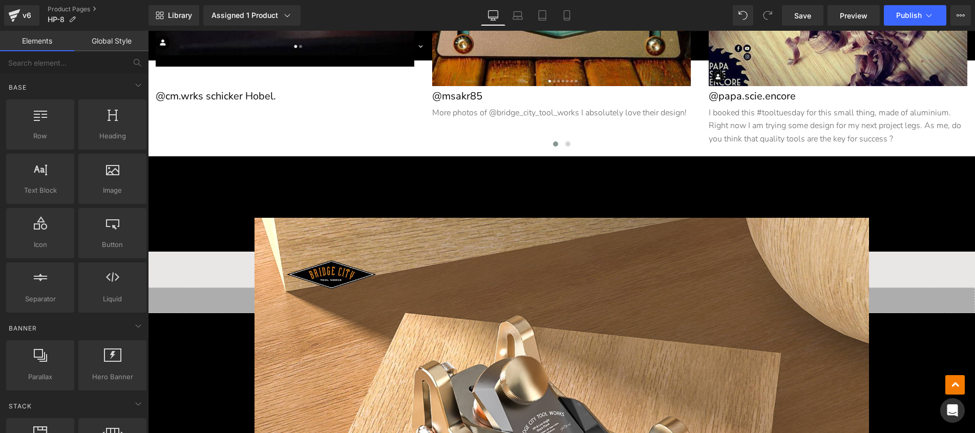
click at [946, 384] on div at bounding box center [955, 384] width 19 height 19
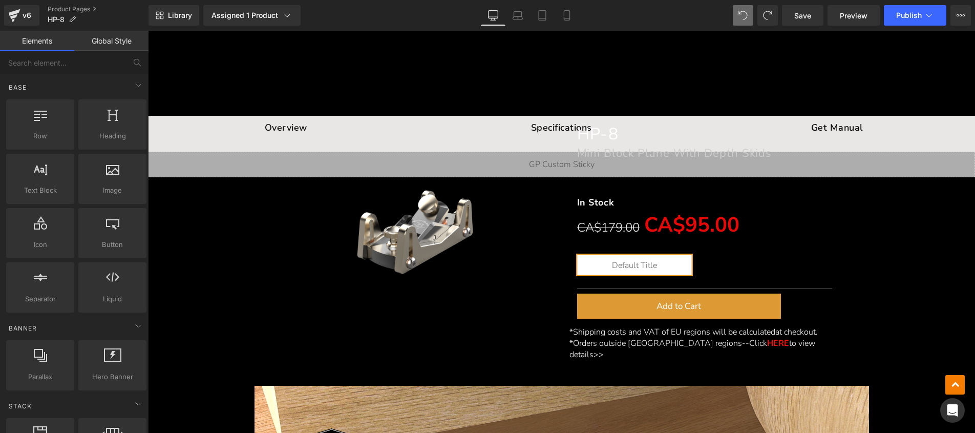
scroll to position [7380, 0]
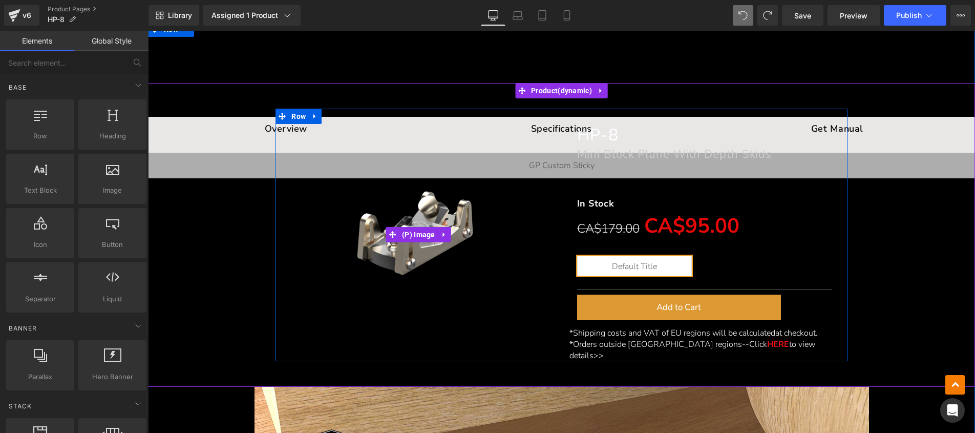
click at [401, 133] on img at bounding box center [418, 234] width 203 height 203
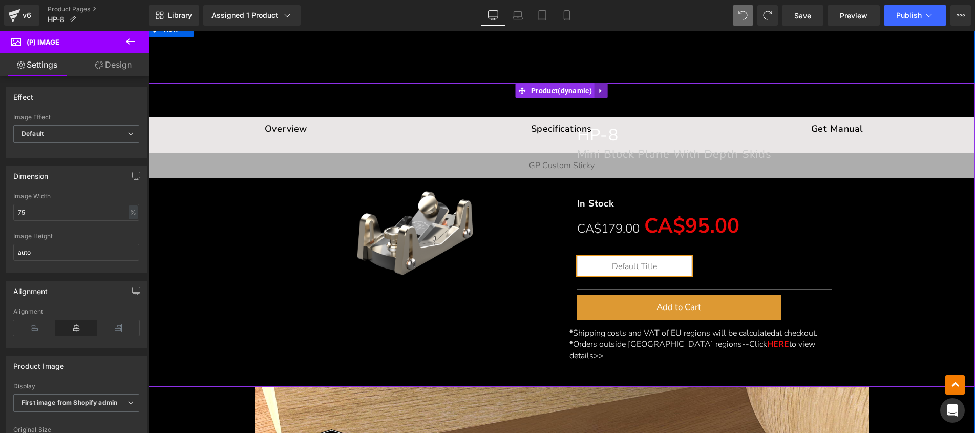
click at [603, 85] on link at bounding box center [601, 90] width 13 height 15
click at [608, 87] on icon at bounding box center [607, 90] width 7 height 7
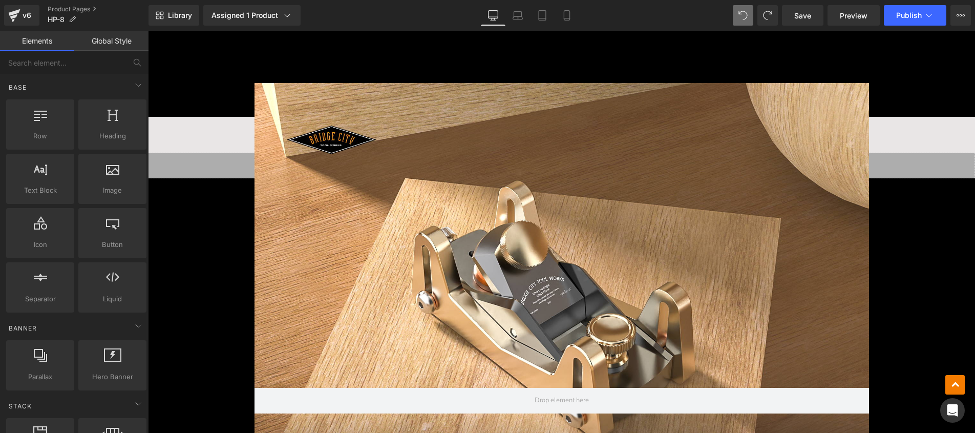
click at [323, 116] on div at bounding box center [562, 267] width 615 height 368
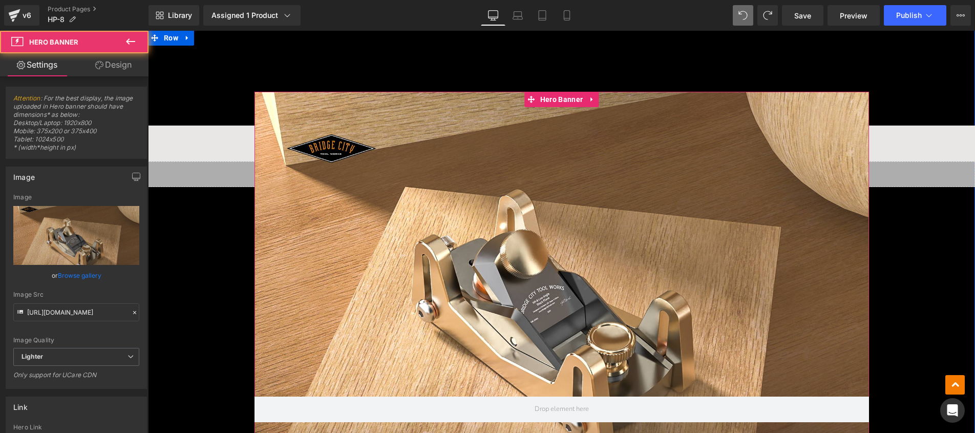
scroll to position [7256, 0]
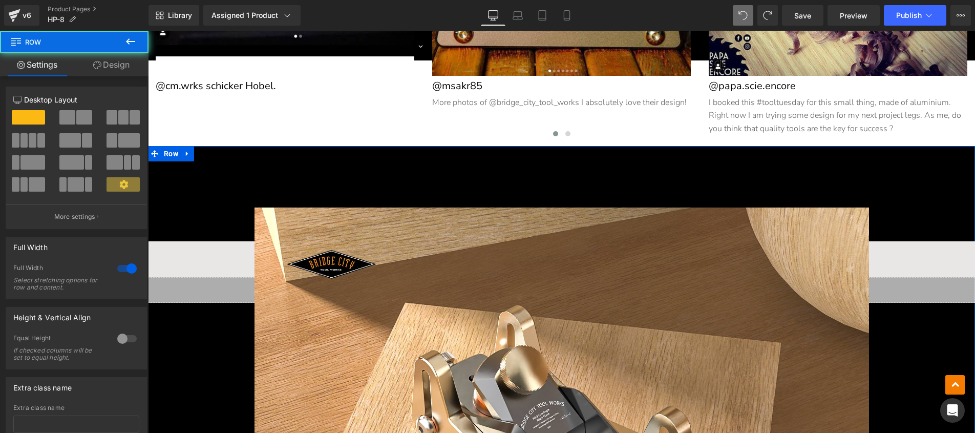
drag, startPoint x: 176, startPoint y: 150, endPoint x: 183, endPoint y: 158, distance: 11.3
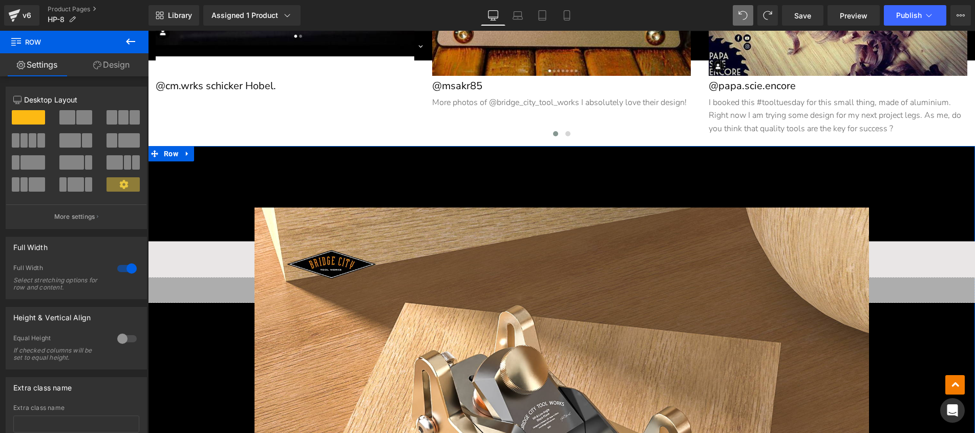
drag, startPoint x: 178, startPoint y: 152, endPoint x: 180, endPoint y: 146, distance: 5.5
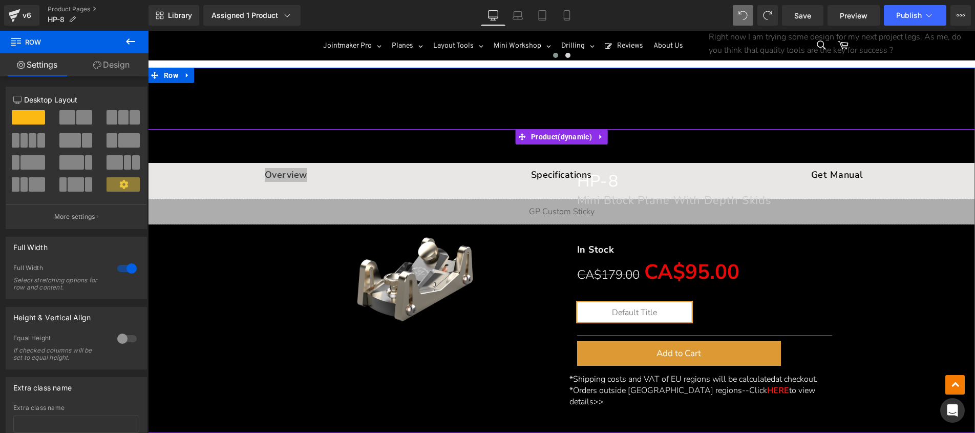
scroll to position [7356, 0]
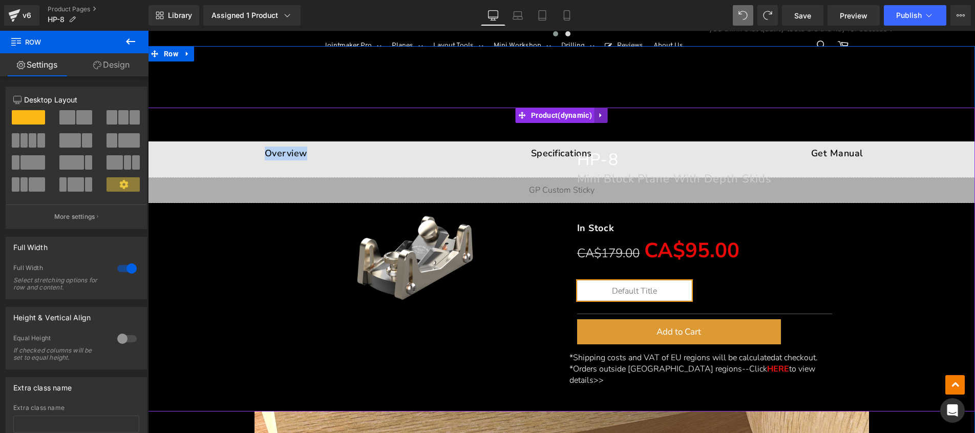
click at [598, 111] on icon at bounding box center [601, 115] width 7 height 8
click at [608, 113] on icon at bounding box center [607, 115] width 7 height 7
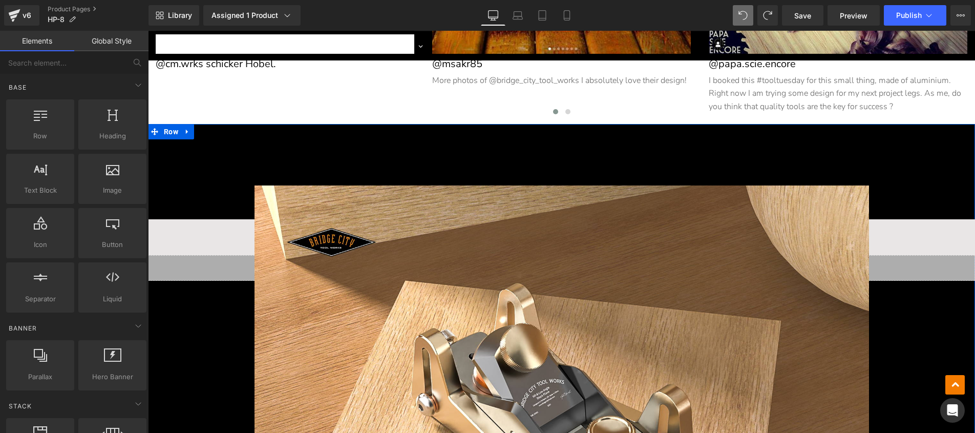
scroll to position [7242, 0]
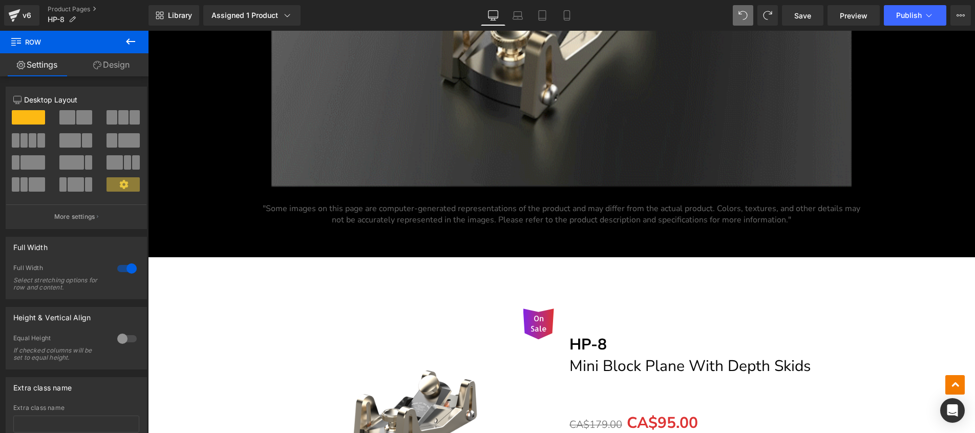
scroll to position [6212, 0]
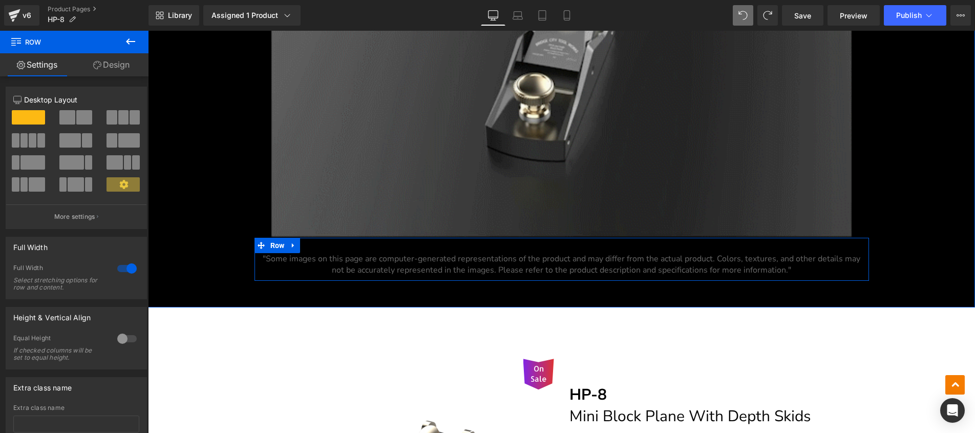
click at [457, 249] on div ""Some images on this page are computer-generated representations of the product…" at bounding box center [562, 259] width 615 height 43
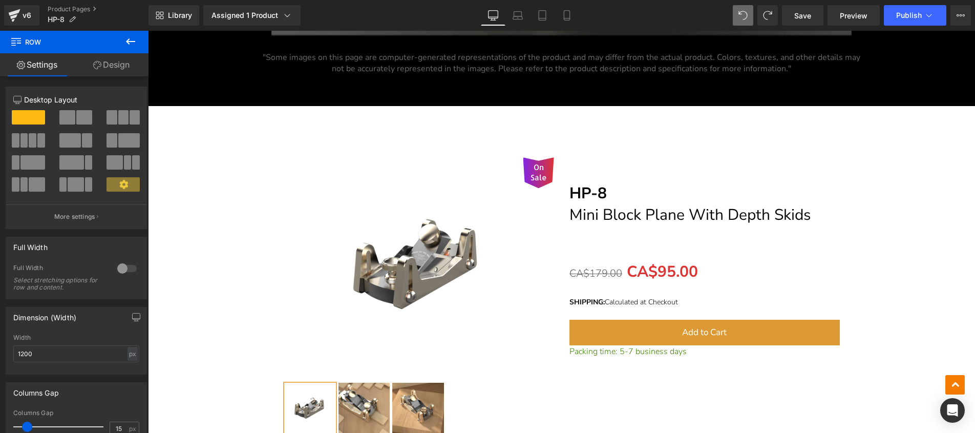
click at [949, 361] on div "On Sale (P) Image" at bounding box center [561, 280] width 817 height 319
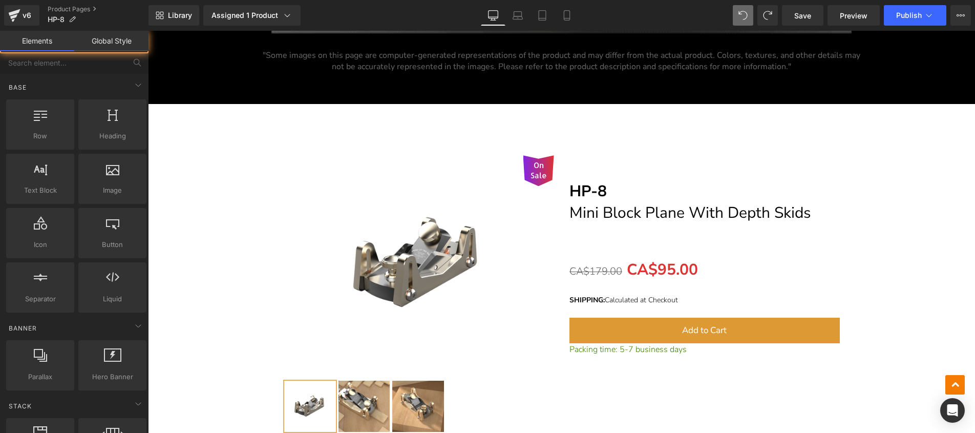
click at [951, 383] on icon at bounding box center [956, 385] width 10 height 10
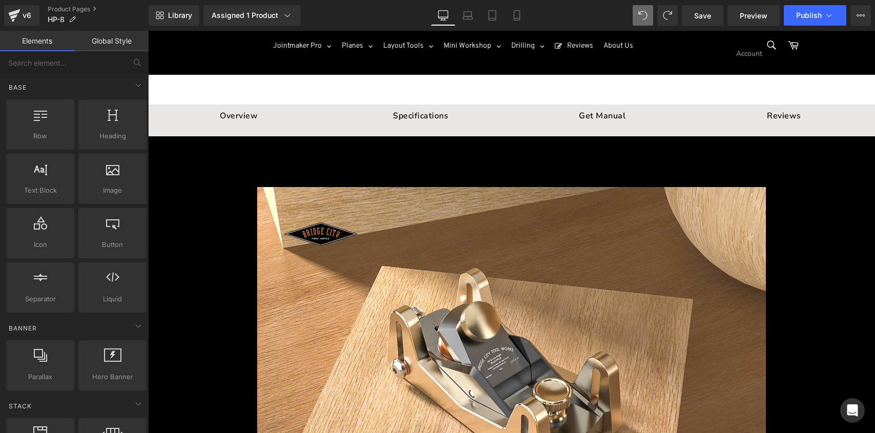
scroll to position [0, 0]
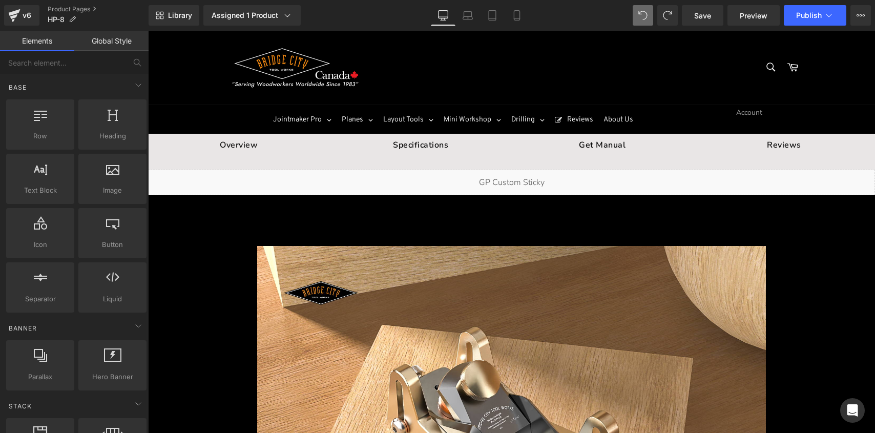
drag, startPoint x: 871, startPoint y: 104, endPoint x: 999, endPoint y: 61, distance: 135.1
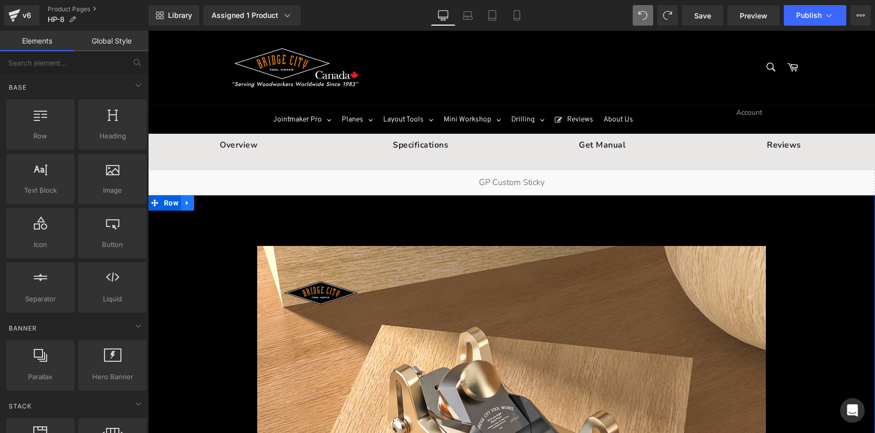
click at [185, 201] on icon at bounding box center [187, 203] width 7 height 8
click at [207, 199] on link at bounding box center [213, 202] width 13 height 15
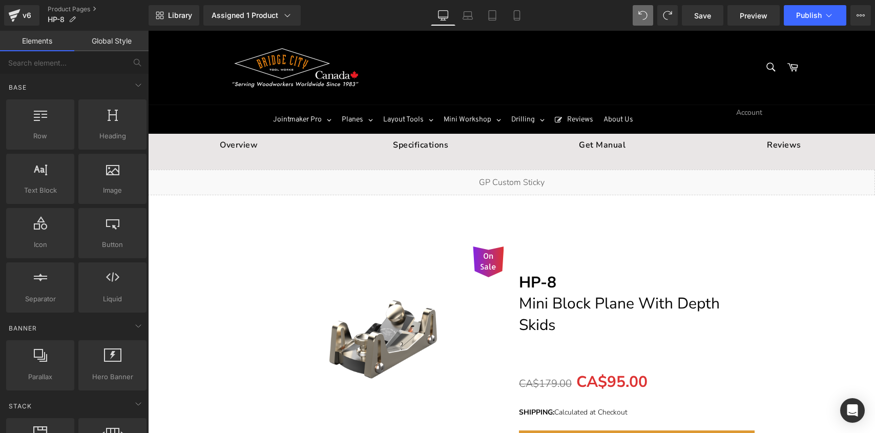
click at [866, 40] on header "Site navigation Search Search Cart Jointmaker Pro JMPv2 Jointmaker Pro V2 PF-JM…" at bounding box center [511, 82] width 727 height 103
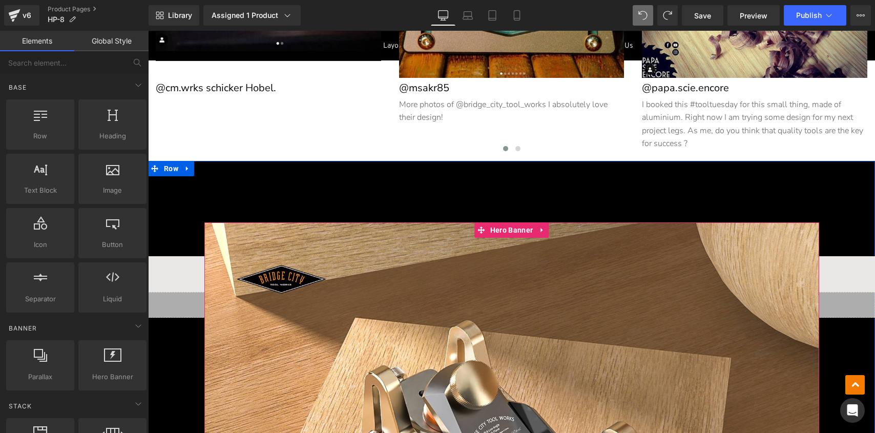
scroll to position [775, 0]
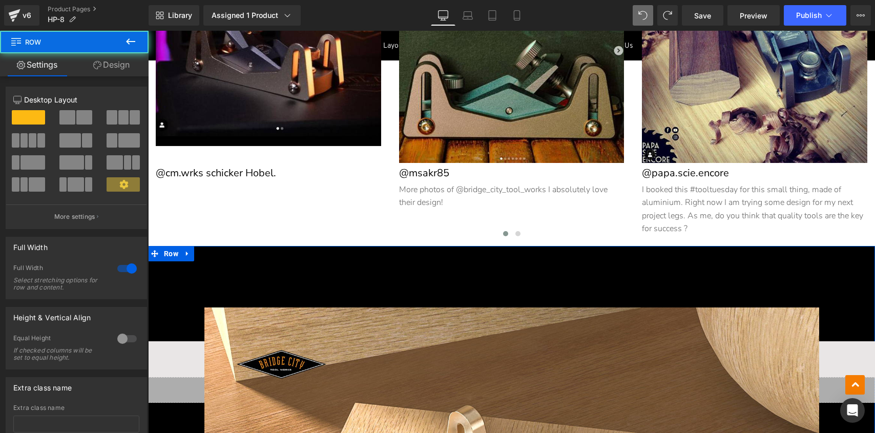
drag, startPoint x: 170, startPoint y: 250, endPoint x: 185, endPoint y: 249, distance: 15.4
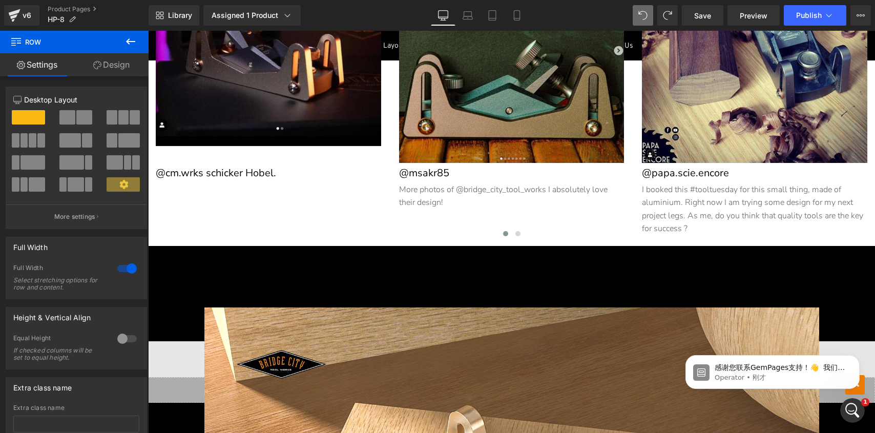
scroll to position [0, 0]
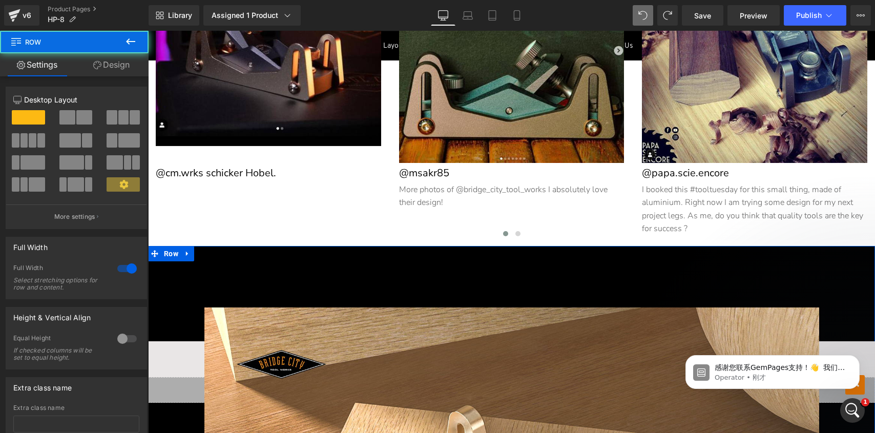
drag, startPoint x: 157, startPoint y: 249, endPoint x: 189, endPoint y: 254, distance: 32.1
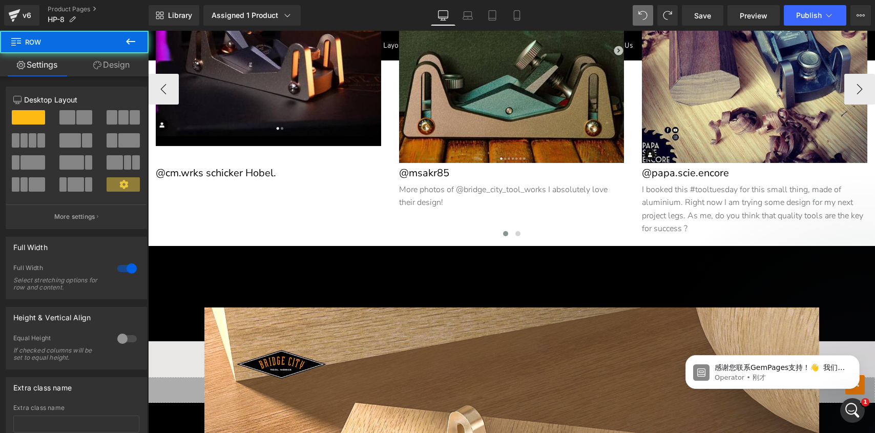
scroll to position [709, 0]
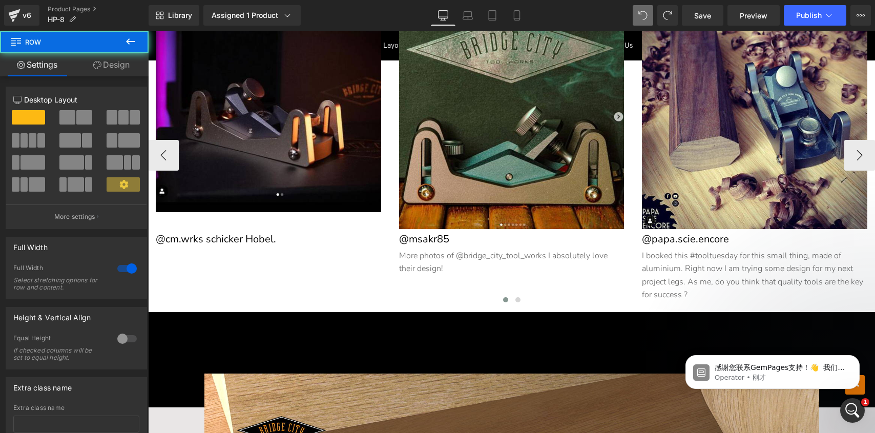
click at [403, 242] on div "@msakr85 Heading" at bounding box center [511, 239] width 225 height 20
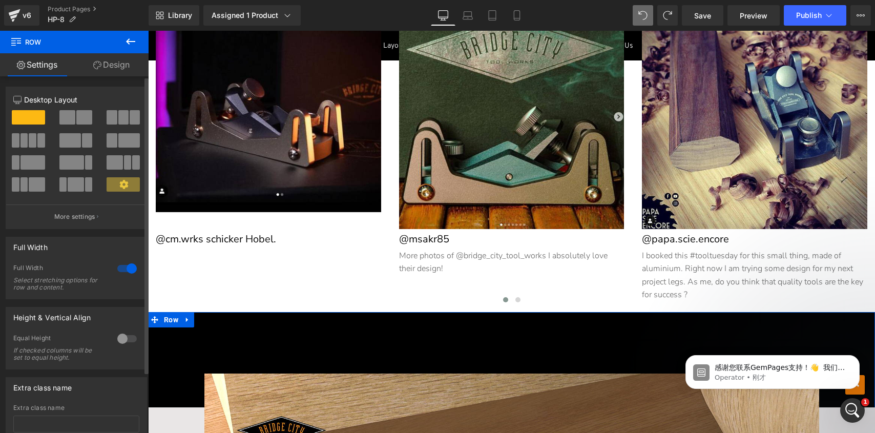
click at [124, 266] on div at bounding box center [127, 268] width 25 height 16
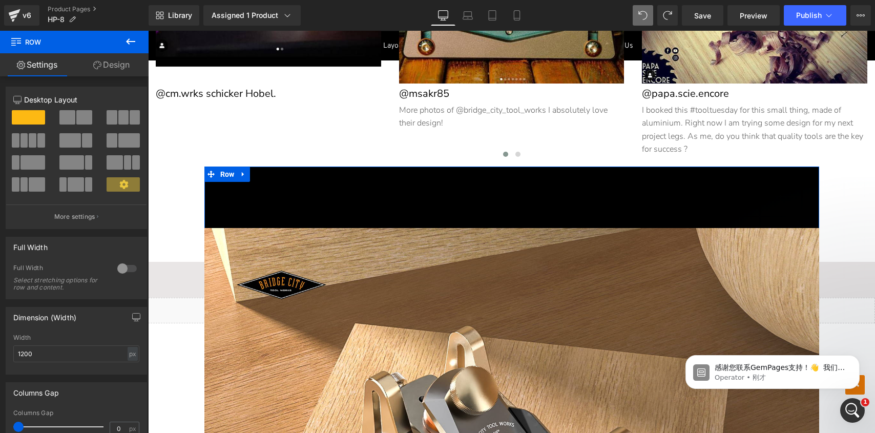
scroll to position [768, 0]
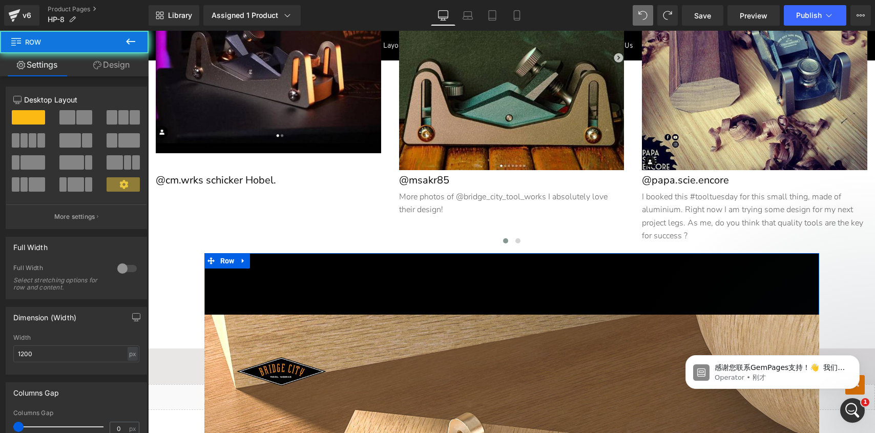
drag, startPoint x: 206, startPoint y: 256, endPoint x: 214, endPoint y: 250, distance: 8.8
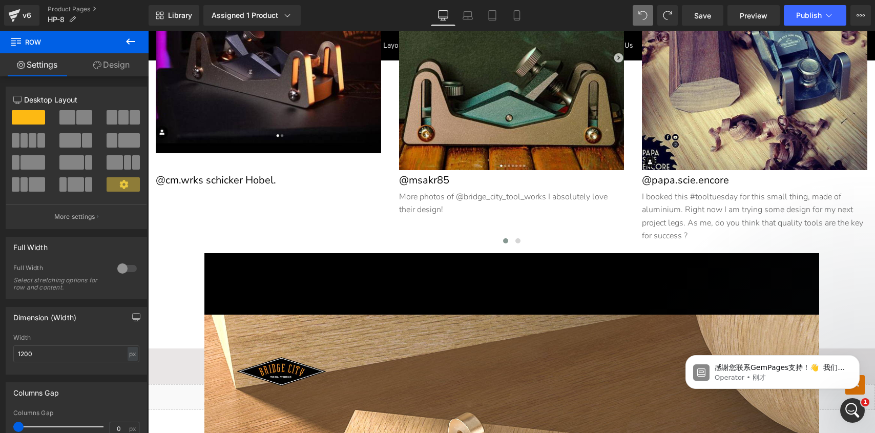
drag, startPoint x: 207, startPoint y: 258, endPoint x: 232, endPoint y: 250, distance: 25.6
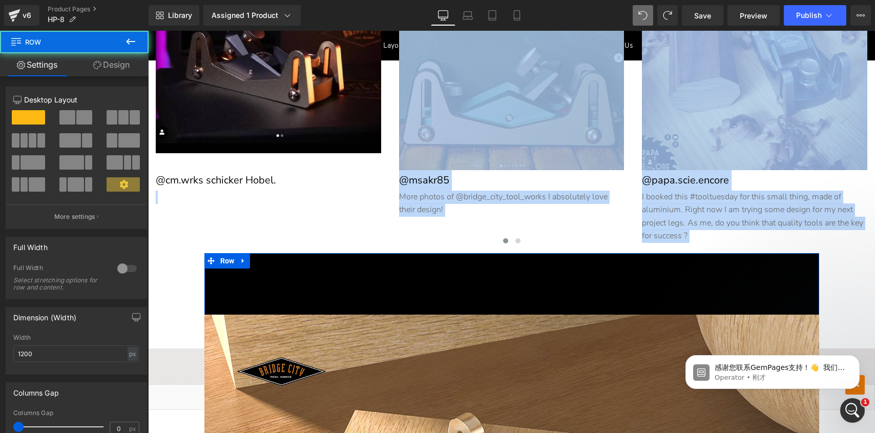
drag, startPoint x: 212, startPoint y: 258, endPoint x: 225, endPoint y: 247, distance: 17.1
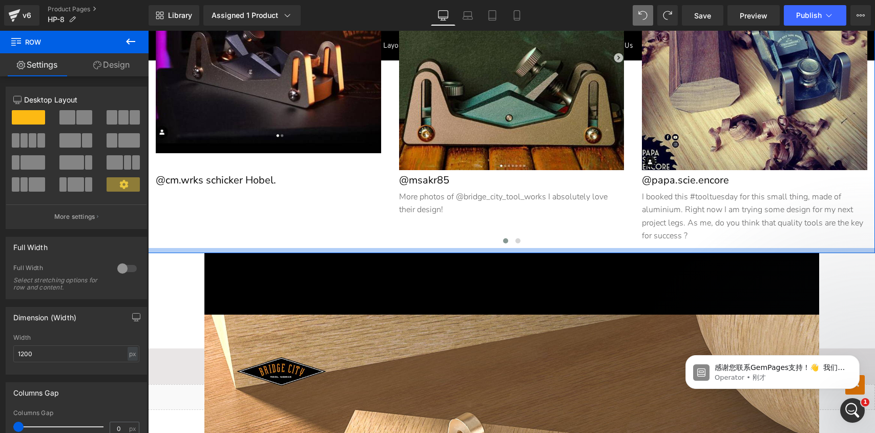
drag, startPoint x: 211, startPoint y: 258, endPoint x: 228, endPoint y: 249, distance: 20.2
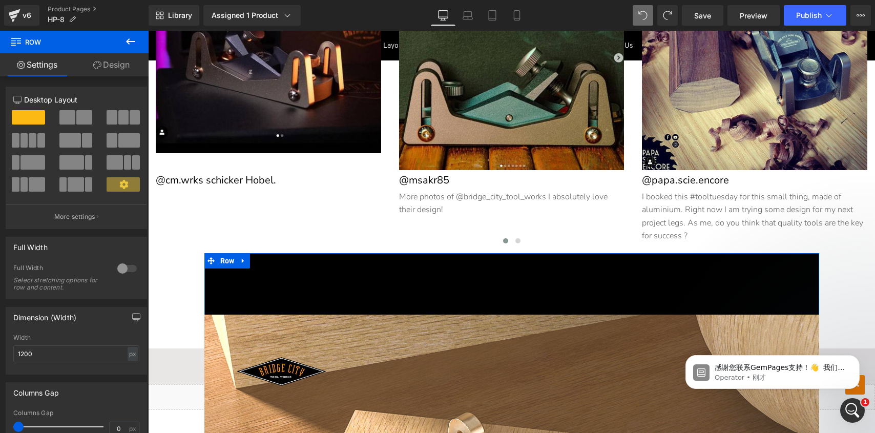
drag, startPoint x: 220, startPoint y: 254, endPoint x: 228, endPoint y: 256, distance: 8.4
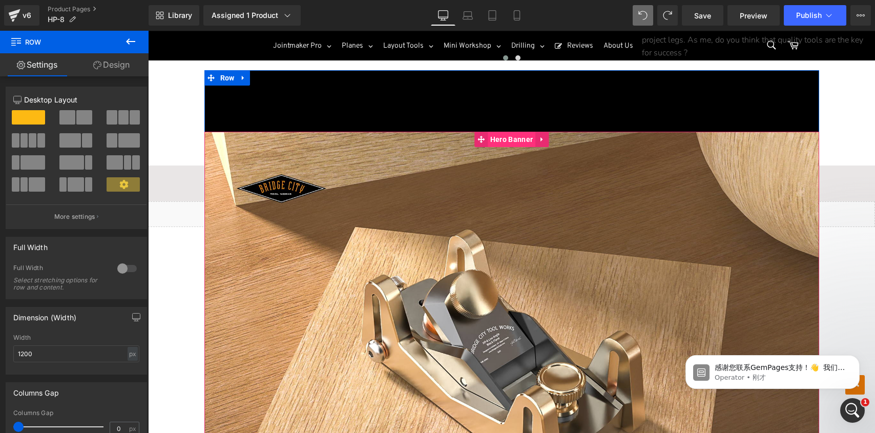
scroll to position [943, 0]
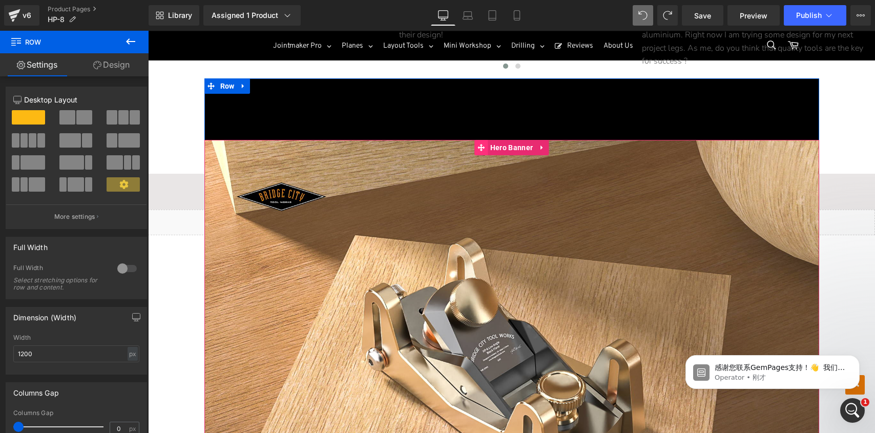
click at [479, 146] on icon at bounding box center [480, 148] width 7 height 8
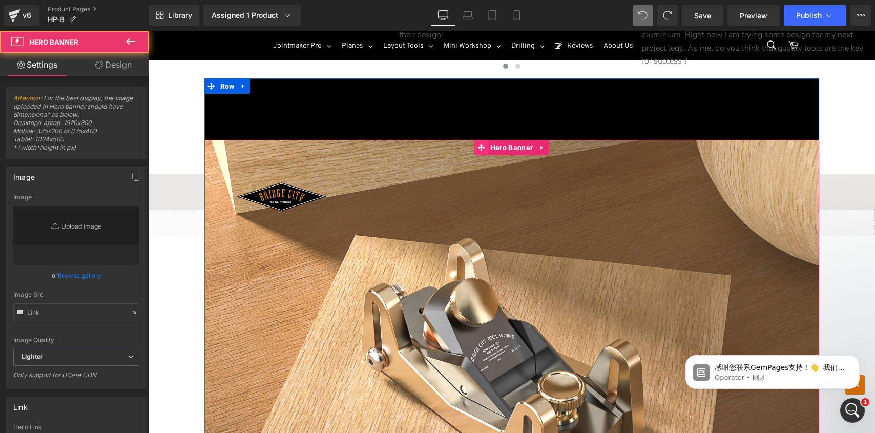
type input "[URL][DOMAIN_NAME]"
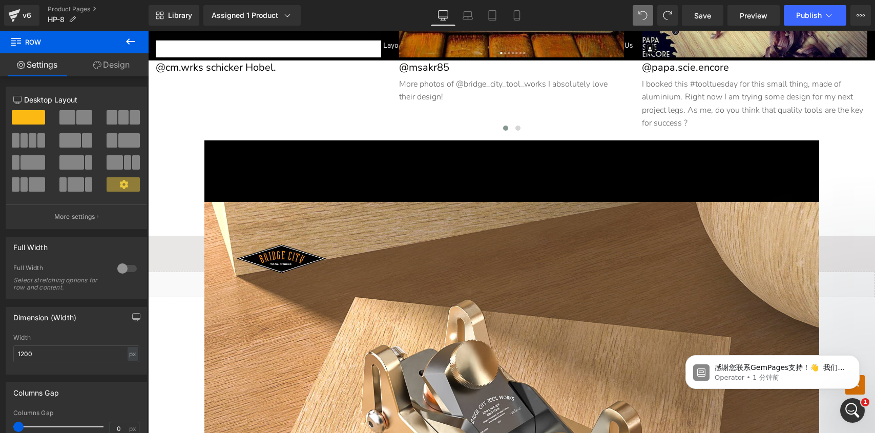
scroll to position [829, 0]
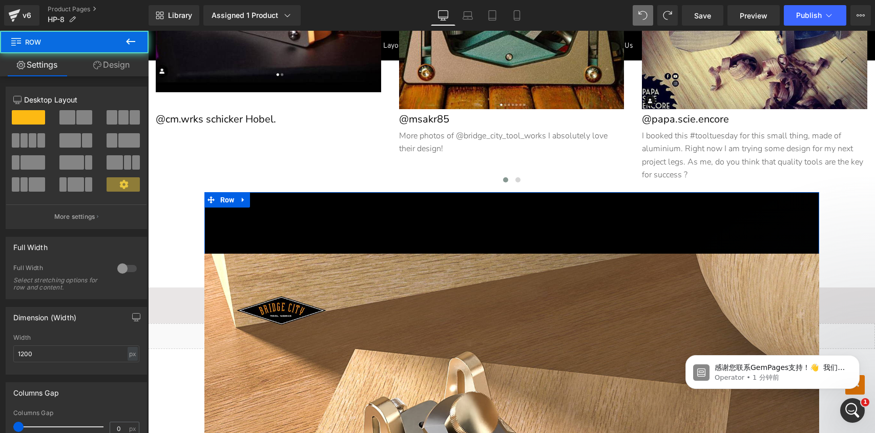
click at [120, 268] on div at bounding box center [127, 268] width 25 height 16
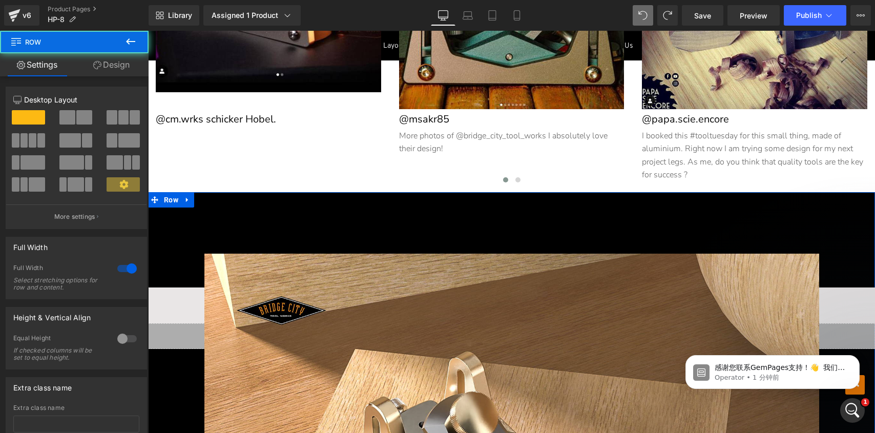
drag, startPoint x: 172, startPoint y: 197, endPoint x: 181, endPoint y: 193, distance: 10.1
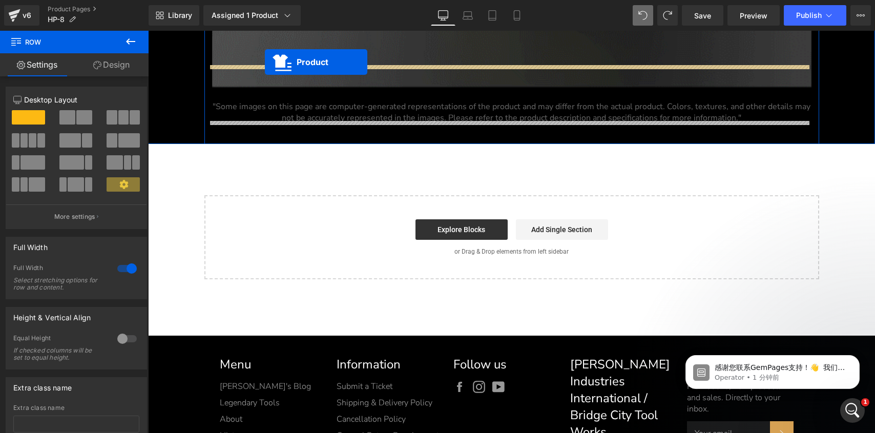
scroll to position [6732, 0]
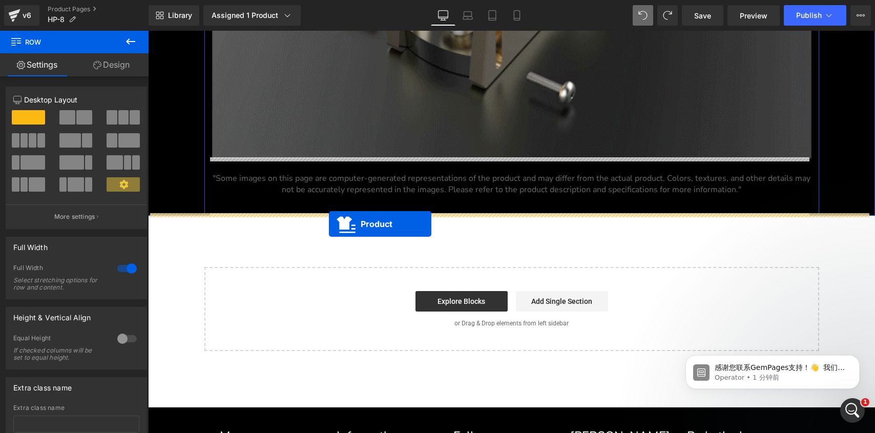
drag, startPoint x: 489, startPoint y: 201, endPoint x: 329, endPoint y: 224, distance: 161.4
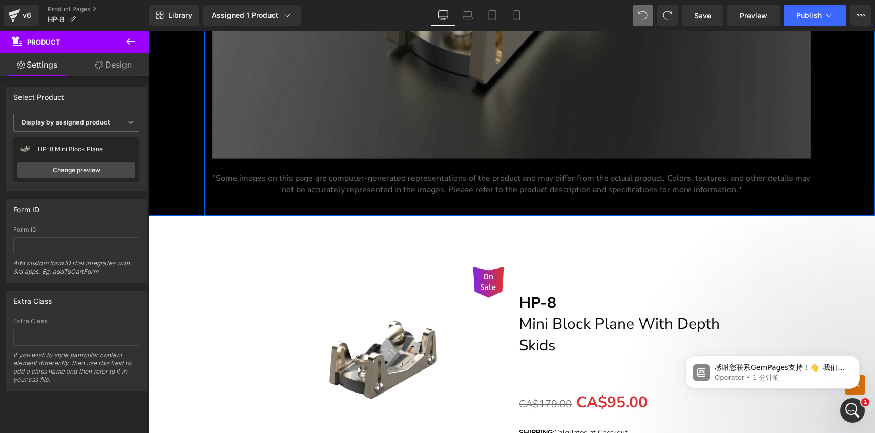
drag, startPoint x: 867, startPoint y: 392, endPoint x: 866, endPoint y: 368, distance: 24.6
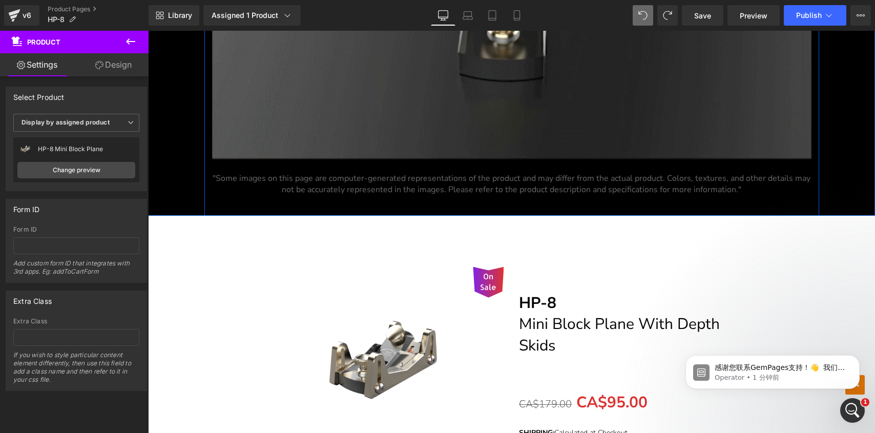
click at [867, 365] on body "感谢您联系GemPages支持！👋 ​ 我们的支持团队将很快为您提供帮助。 同时，欢迎您浏览我们的帮助中心以获取有用的故障排除步骤。 我们非常感谢您的耐心！🙌…" at bounding box center [772, 370] width 197 height 64
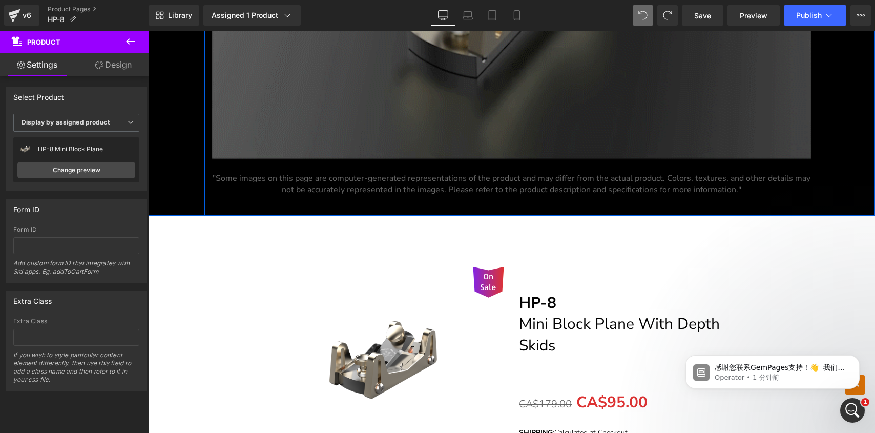
drag, startPoint x: 867, startPoint y: 390, endPoint x: 863, endPoint y: 342, distance: 48.3
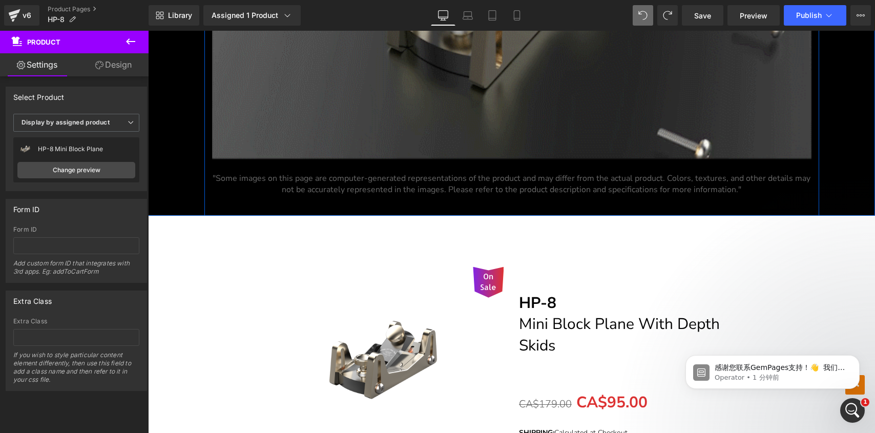
click at [863, 342] on body "感谢您联系GemPages支持！👋 ​ 我们的支持团队将很快为您提供帮助。 同时，欢迎您浏览我们的帮助中心以获取有用的故障排除步骤。 我们非常感谢您的耐心！🙌…" at bounding box center [772, 370] width 197 height 64
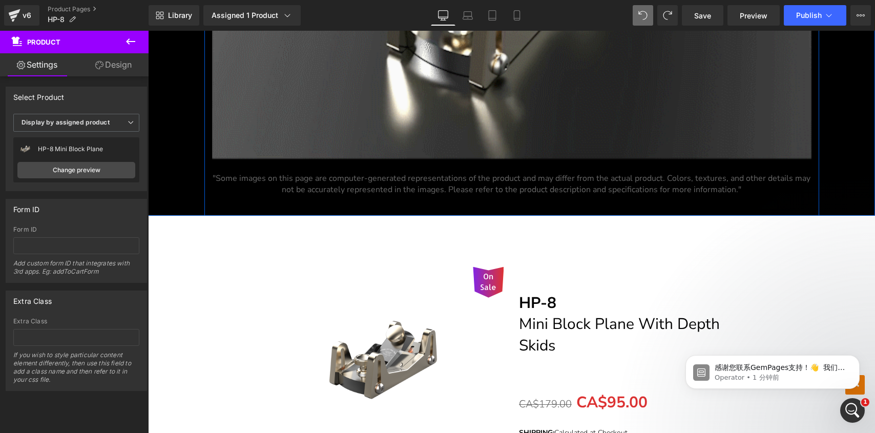
click at [867, 391] on body "感谢您联系GemPages支持！👋 ​ 我们的支持团队将很快为您提供帮助。 同时，欢迎您浏览我们的帮助中心以获取有用的故障排除步骤。 我们非常感谢您的耐心！🙌…" at bounding box center [772, 370] width 197 height 64
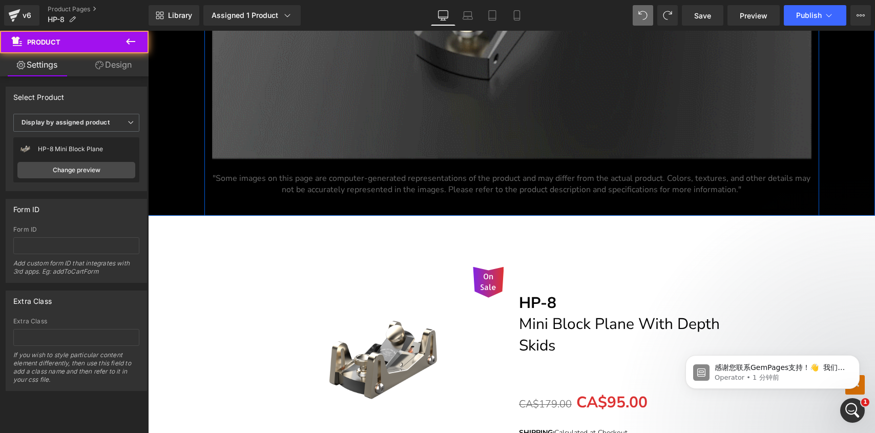
click at [786, 286] on div "On Sale (P) Image" at bounding box center [511, 373] width 717 height 284
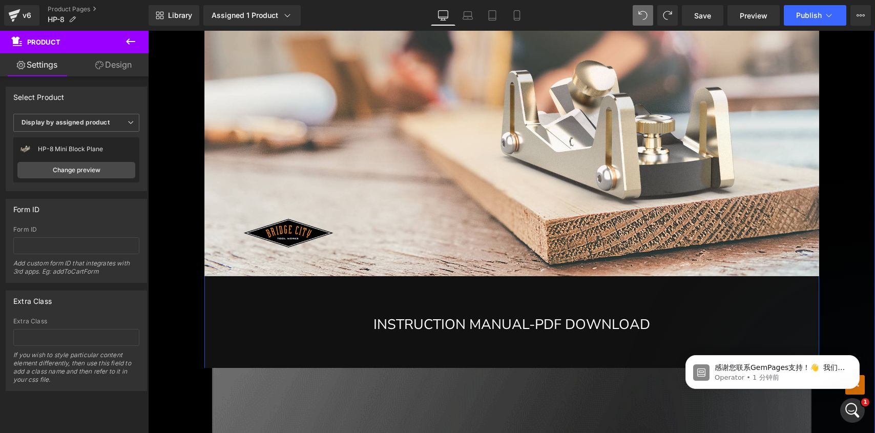
scroll to position [6069, 0]
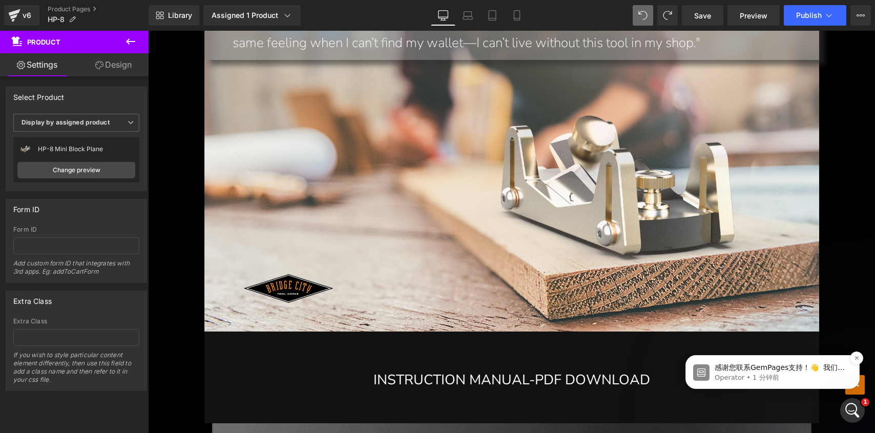
click at [761, 369] on p "感谢您联系GemPages支持！👋 ​ 我们的支持团队将很快为您提供帮助。 同时，欢迎您浏览我们的帮助中心以获取有用的故障排除步骤。 我们非常感谢您的耐心！🙌" at bounding box center [781, 368] width 132 height 10
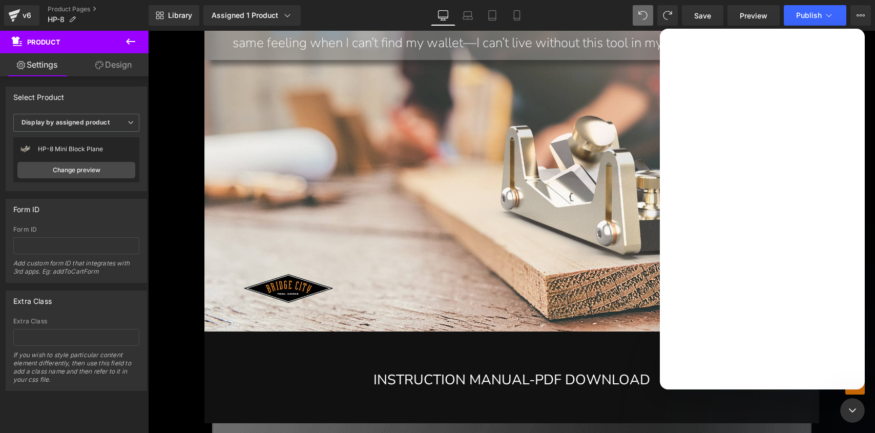
scroll to position [0, 0]
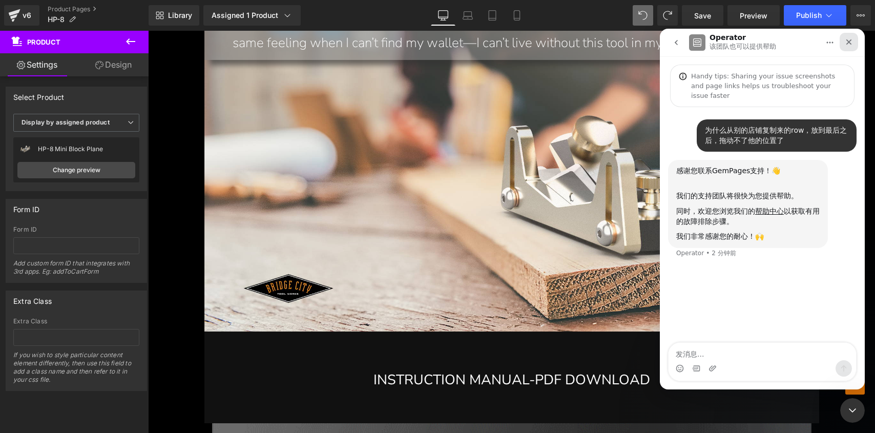
click at [846, 43] on icon "关闭" at bounding box center [849, 42] width 8 height 8
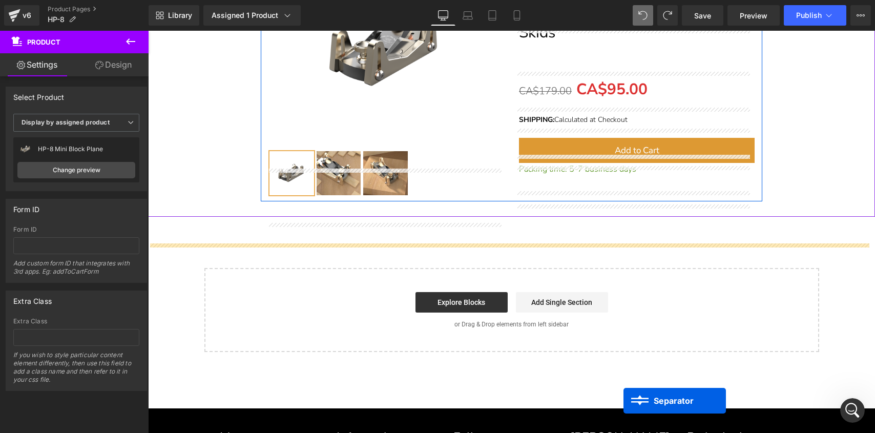
scroll to position [7079, 0]
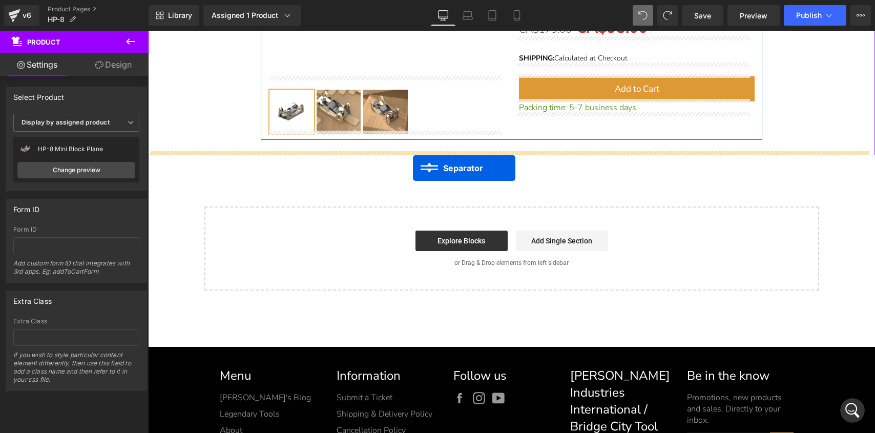
drag, startPoint x: 498, startPoint y: 205, endPoint x: 413, endPoint y: 168, distance: 93.4
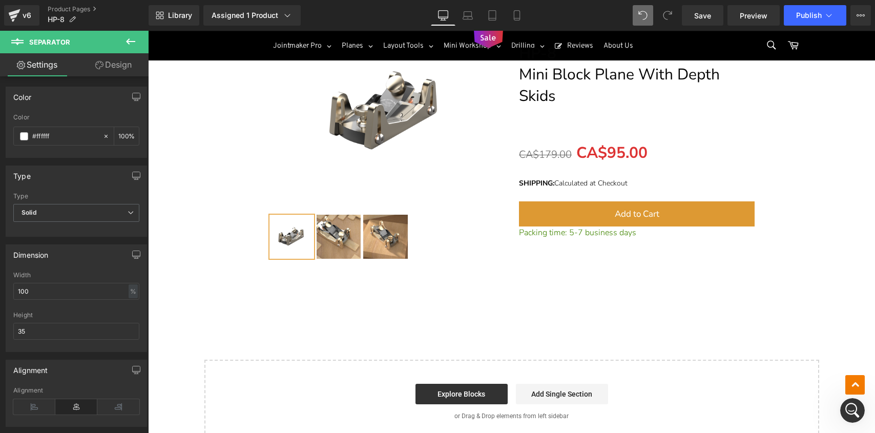
scroll to position [6902, 0]
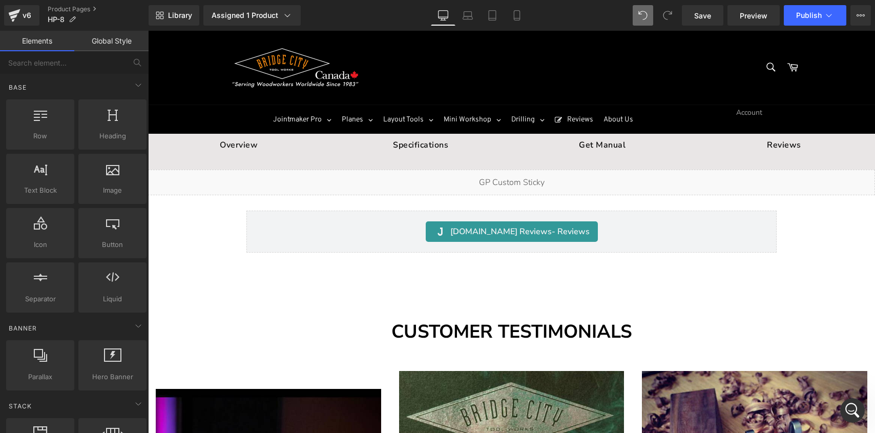
scroll to position [66, 0]
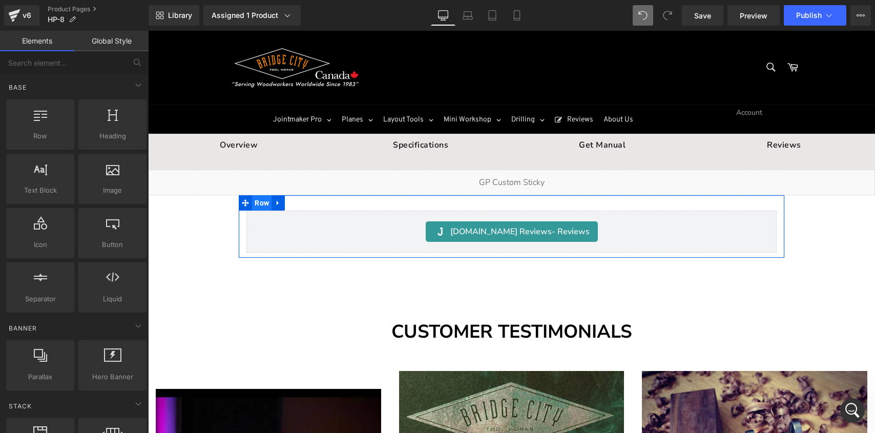
click at [261, 199] on span "Row" at bounding box center [261, 202] width 19 height 15
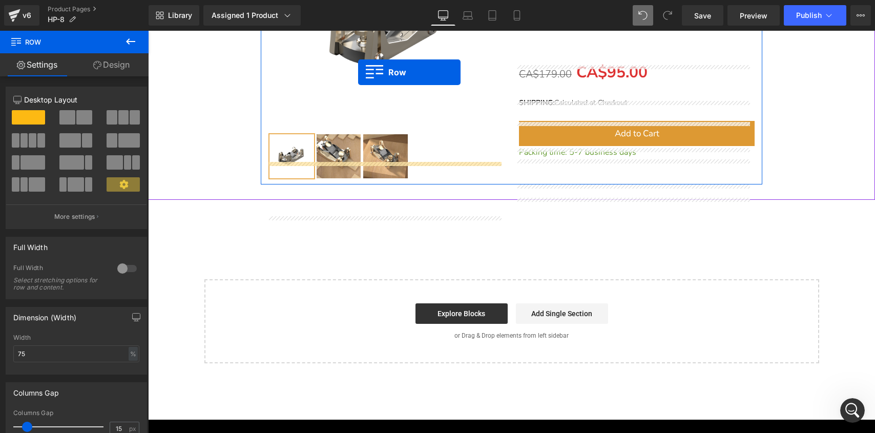
scroll to position [6931, 0]
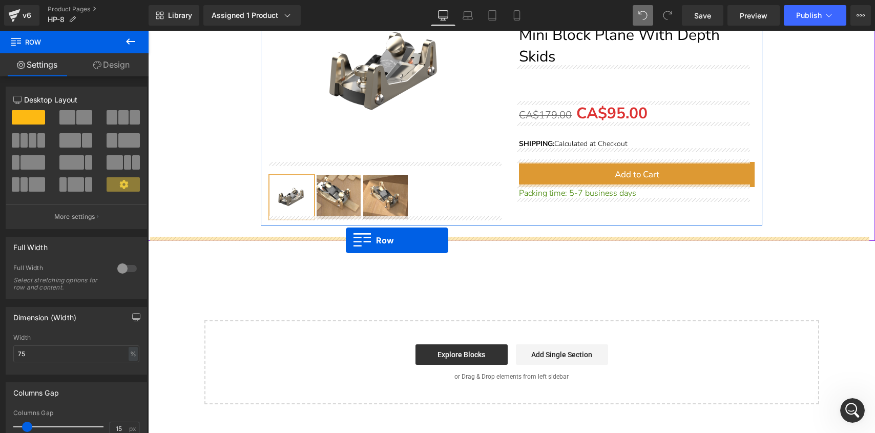
drag, startPoint x: 257, startPoint y: 196, endPoint x: 346, endPoint y: 240, distance: 99.6
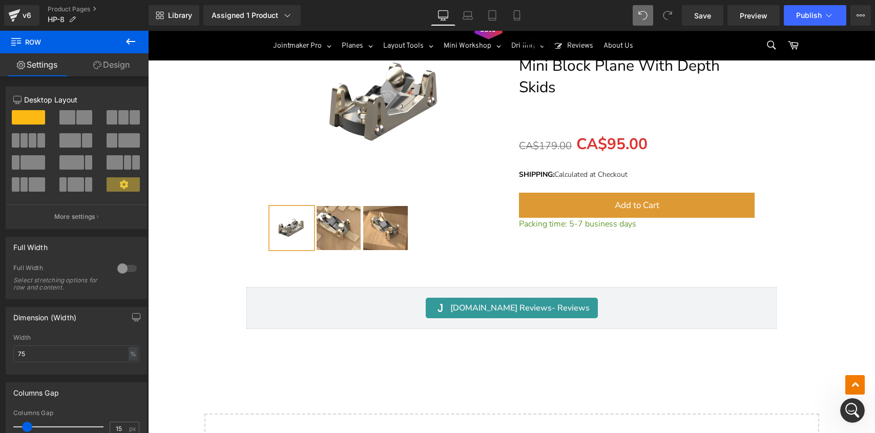
scroll to position [6848, 0]
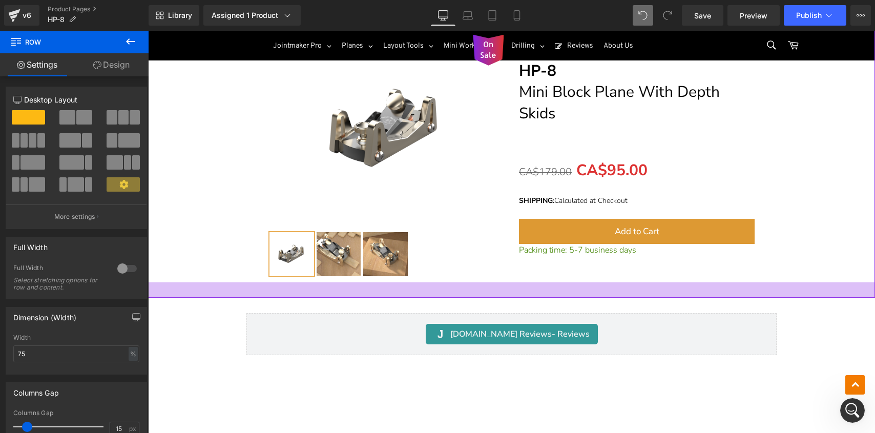
click at [402, 283] on div at bounding box center [511, 289] width 727 height 15
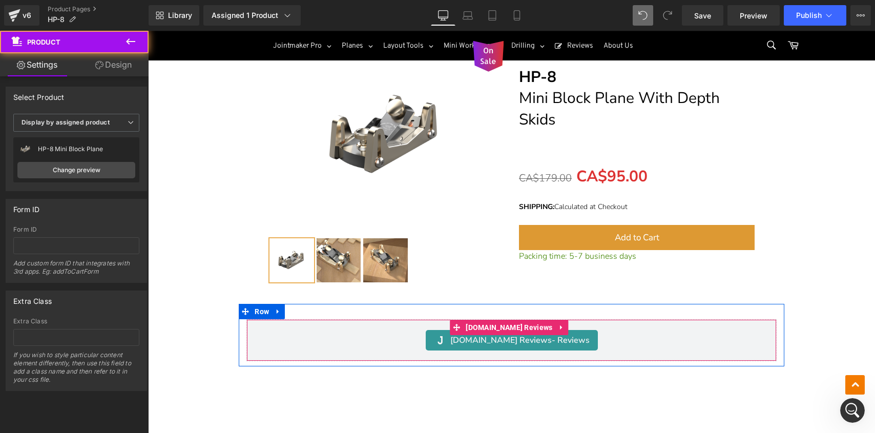
scroll to position [6832, 0]
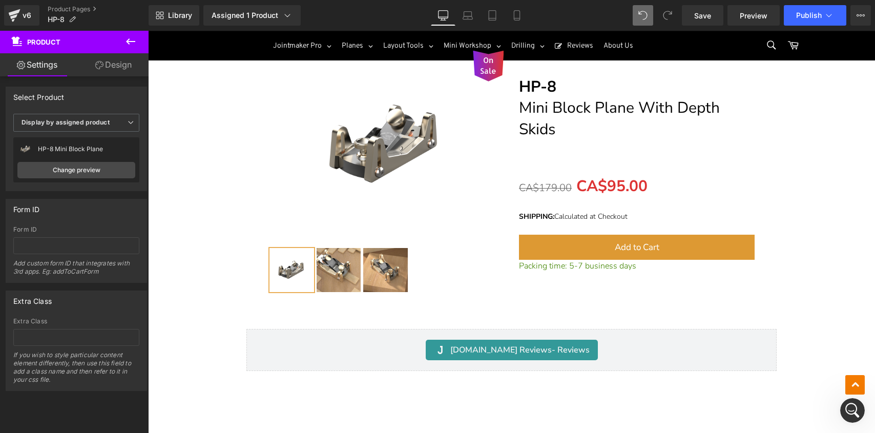
click at [422, 291] on div "On Sale (P) Image ‹ ›" at bounding box center [511, 157] width 501 height 284
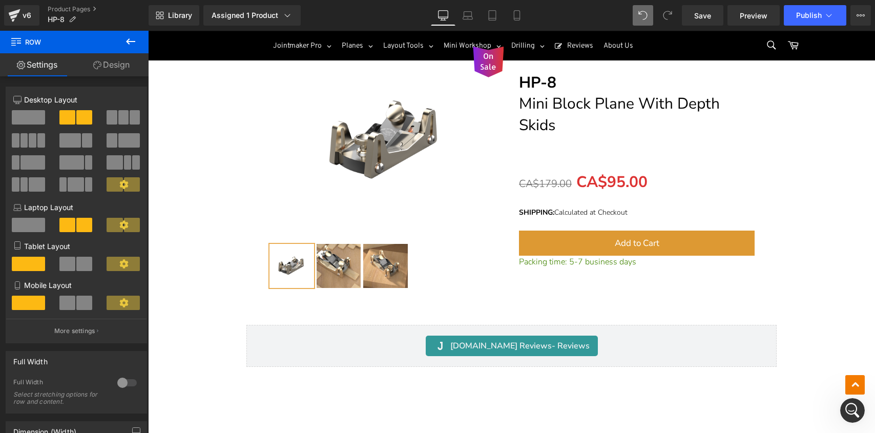
scroll to position [6847, 0]
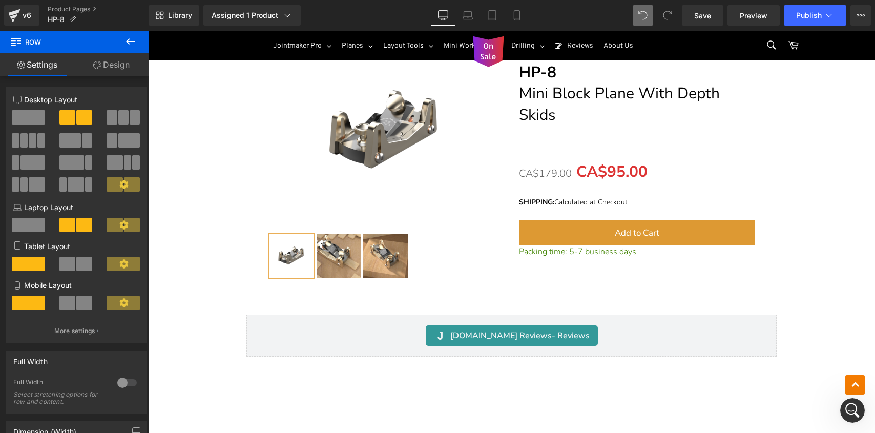
click at [148, 31] on div at bounding box center [148, 31] width 0 height 0
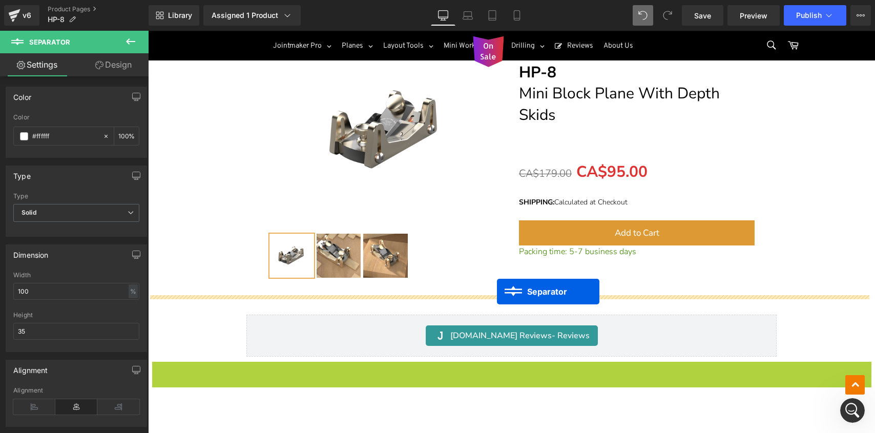
drag, startPoint x: 500, startPoint y: 371, endPoint x: 497, endPoint y: 291, distance: 79.5
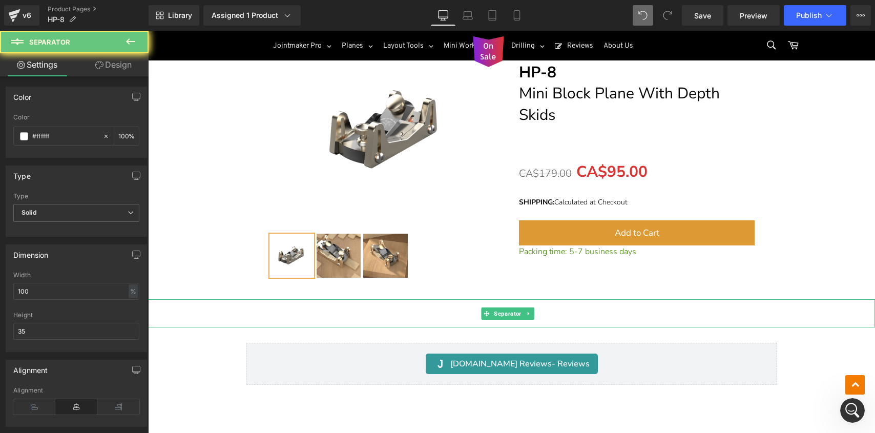
click at [431, 308] on hr at bounding box center [511, 315] width 727 height 23
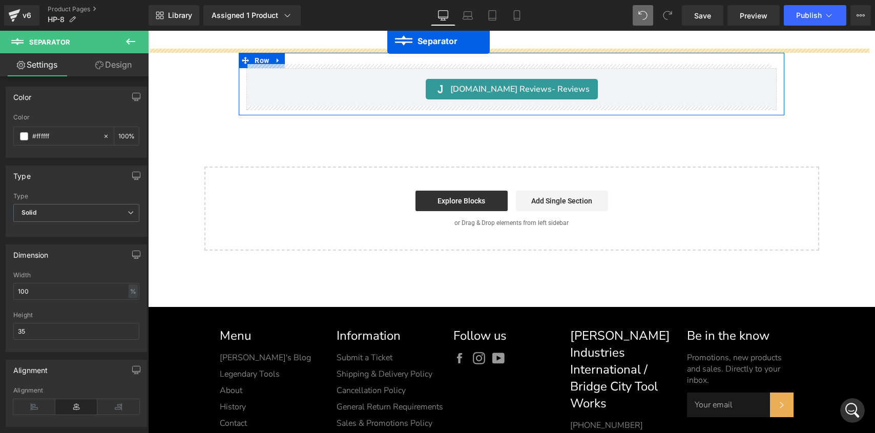
scroll to position [7049, 0]
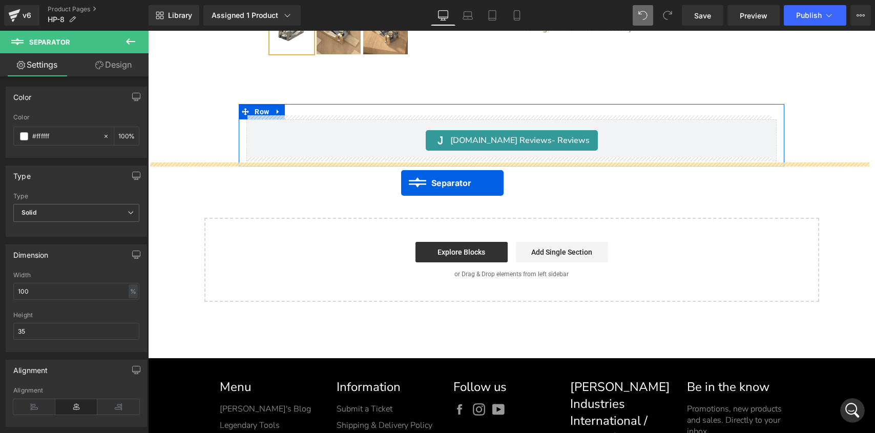
drag, startPoint x: 508, startPoint y: 215, endPoint x: 401, endPoint y: 182, distance: 111.3
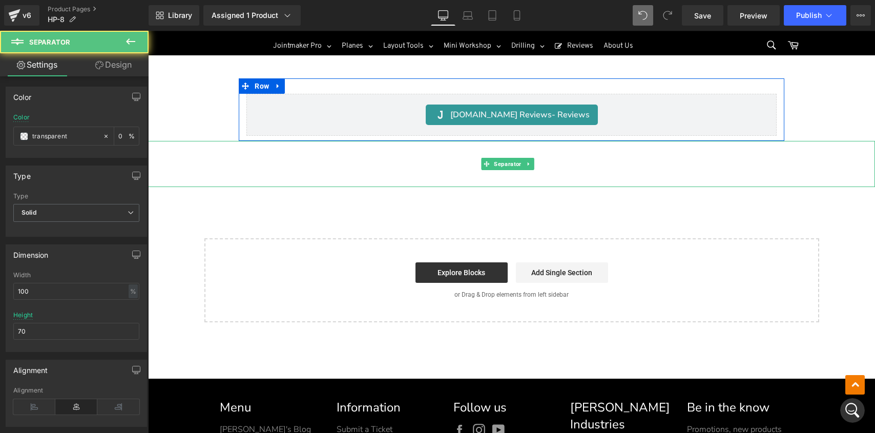
scroll to position [7024, 0]
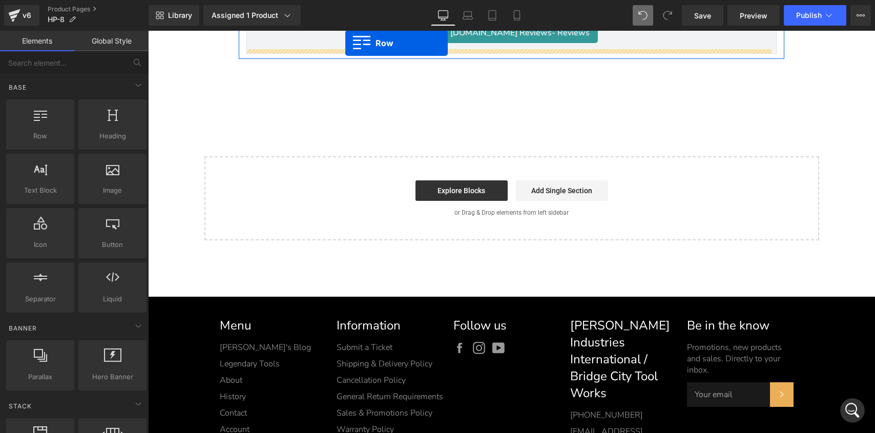
scroll to position [6700, 0]
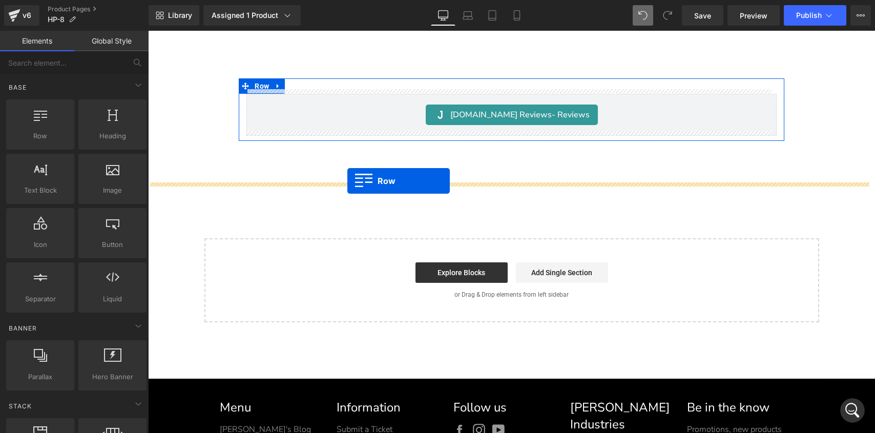
drag, startPoint x: 170, startPoint y: 203, endPoint x: 347, endPoint y: 181, distance: 178.0
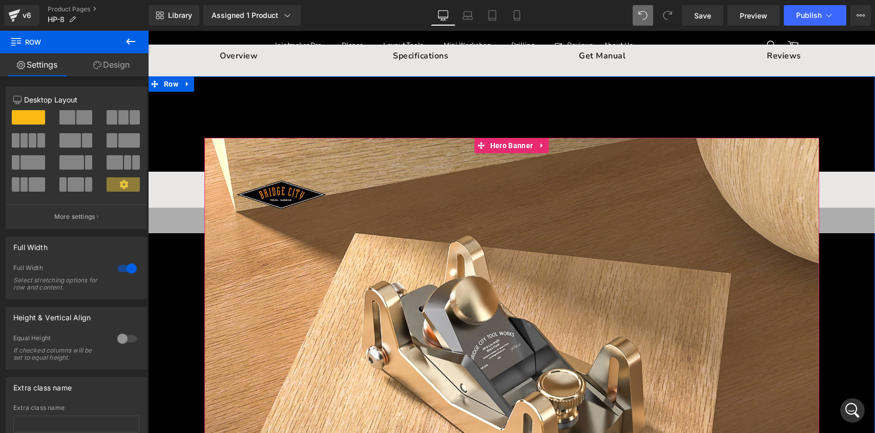
scroll to position [112, 0]
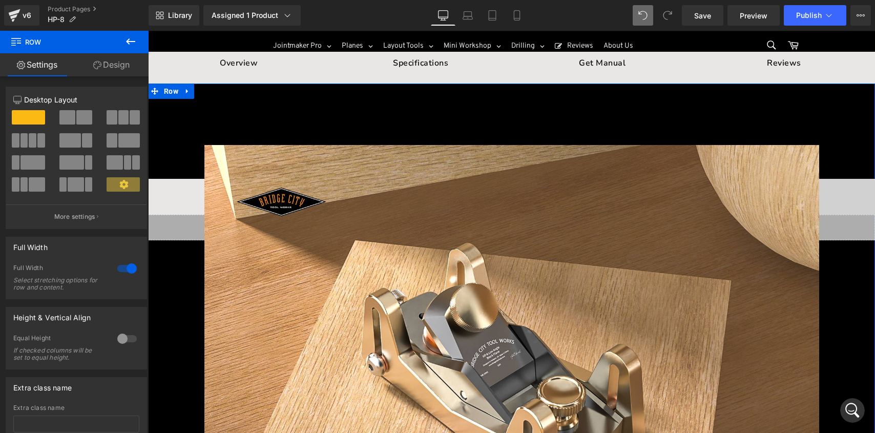
click at [834, 202] on div "Get Manual Text Block" at bounding box center [754, 197] width 232 height 26
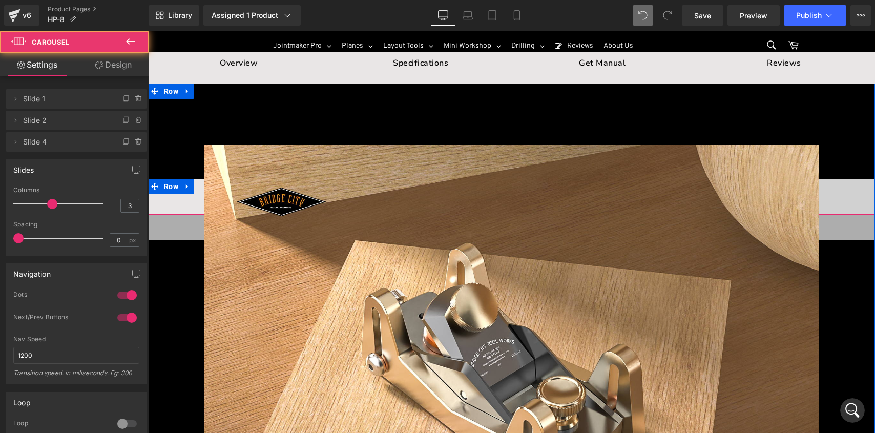
scroll to position [216, 0]
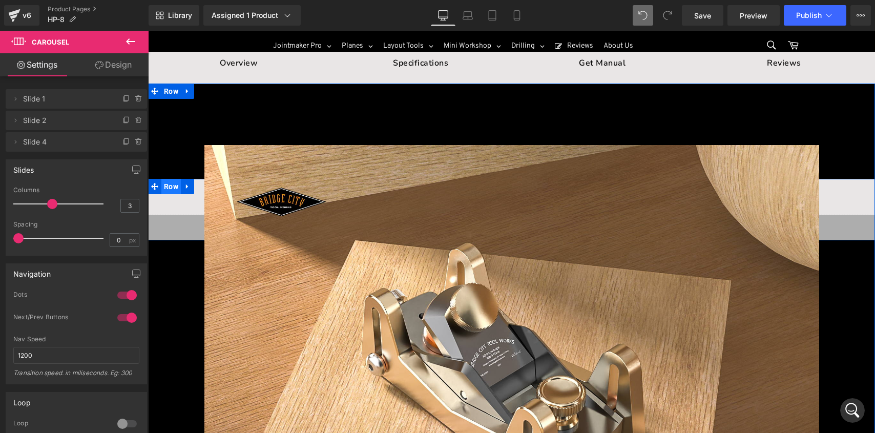
click at [163, 189] on span "Row" at bounding box center [170, 186] width 19 height 15
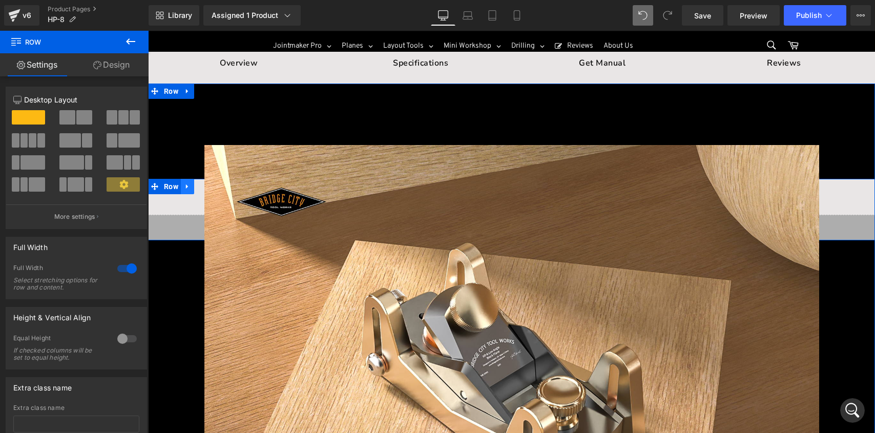
click at [184, 185] on icon at bounding box center [187, 187] width 7 height 8
click at [179, 208] on div "Overview Text Block" at bounding box center [269, 197] width 242 height 36
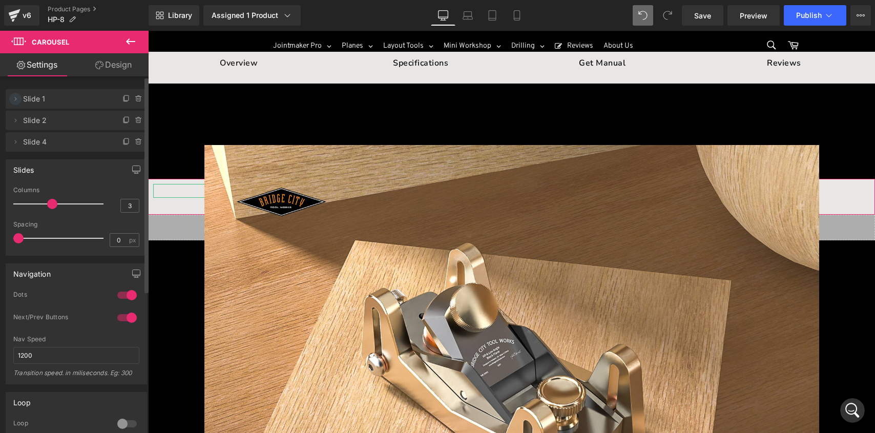
click at [15, 96] on icon at bounding box center [15, 99] width 8 height 8
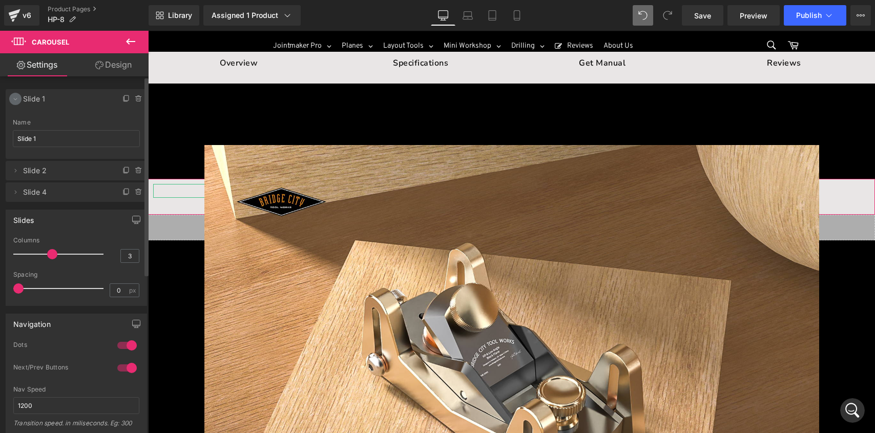
click at [15, 96] on icon at bounding box center [15, 99] width 8 height 8
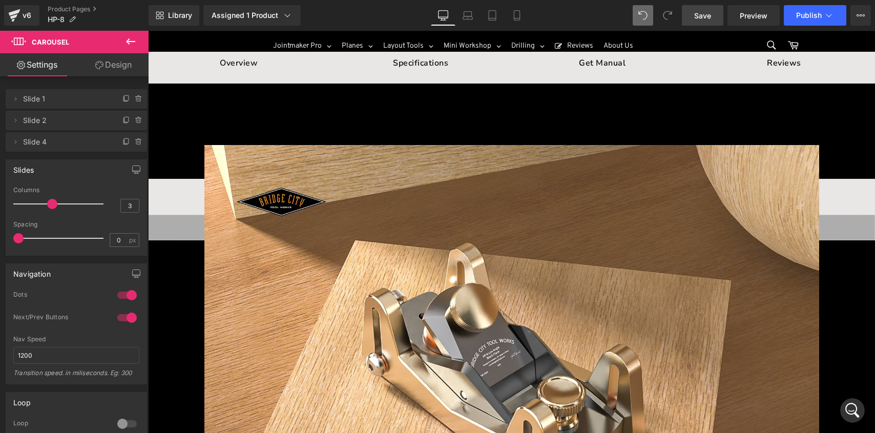
click at [701, 16] on span "Save" at bounding box center [702, 15] width 17 height 11
click at [744, 20] on span "Preview" at bounding box center [754, 15] width 28 height 11
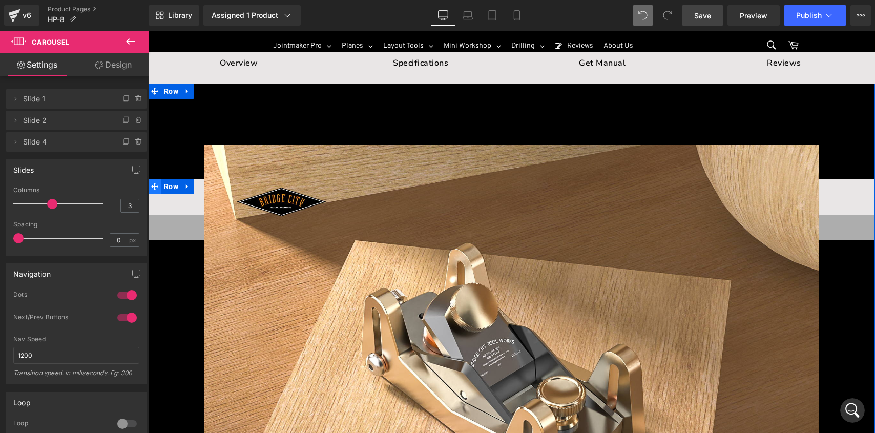
click at [154, 184] on icon at bounding box center [154, 186] width 7 height 7
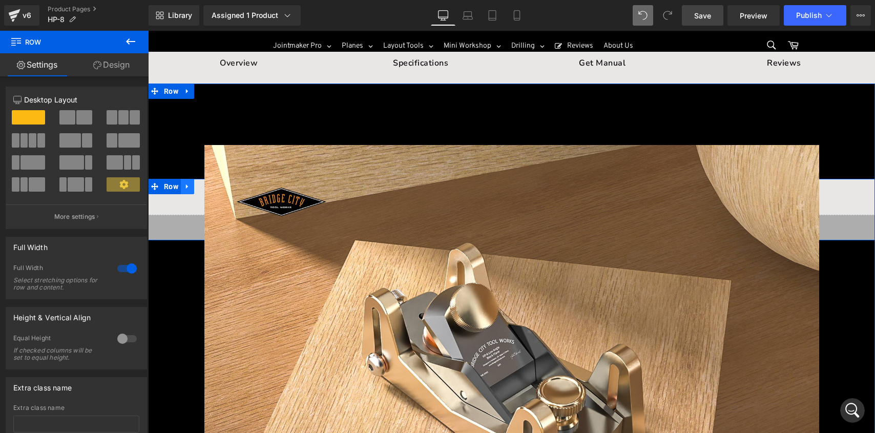
click at [184, 183] on icon at bounding box center [187, 187] width 7 height 8
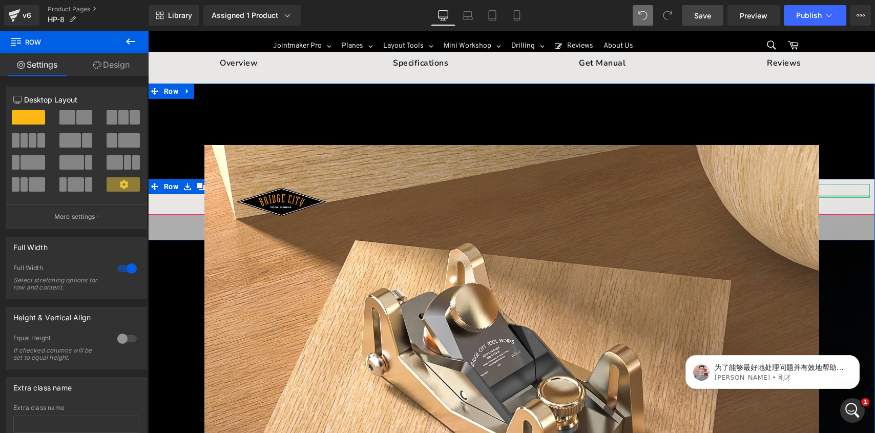
scroll to position [296, 0]
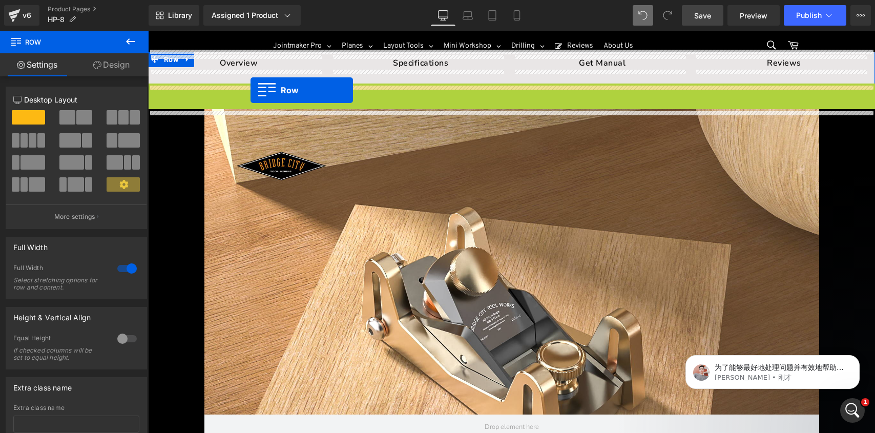
drag, startPoint x: 163, startPoint y: 183, endPoint x: 250, endPoint y: 90, distance: 127.5
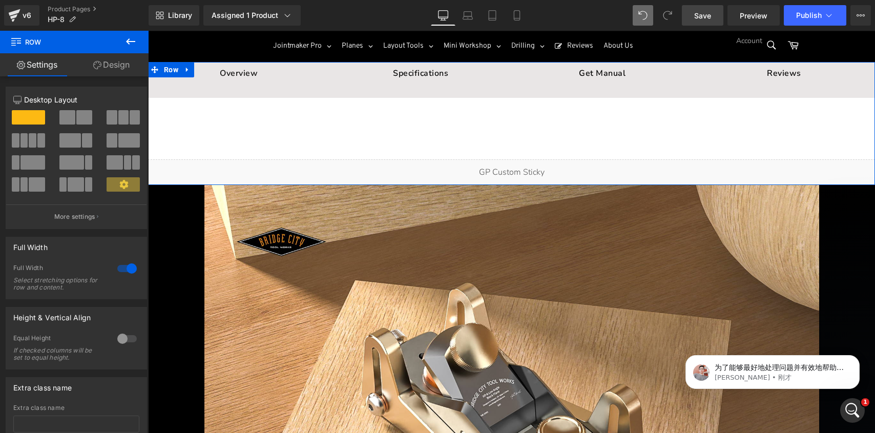
scroll to position [48, 0]
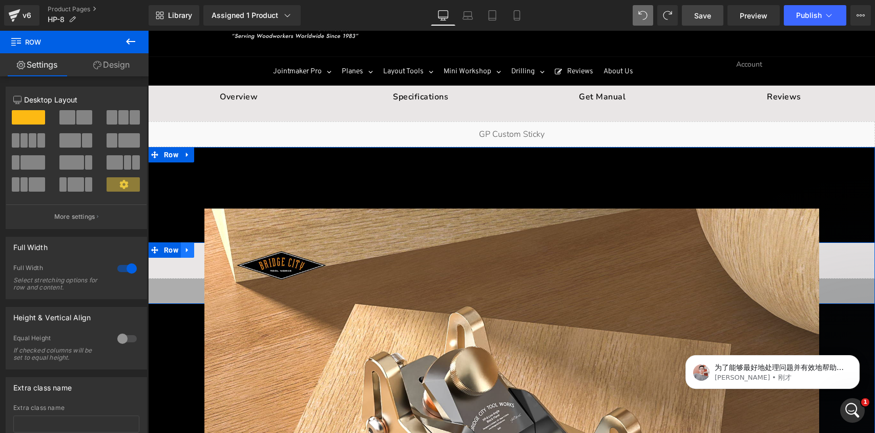
click at [184, 246] on icon at bounding box center [187, 250] width 7 height 8
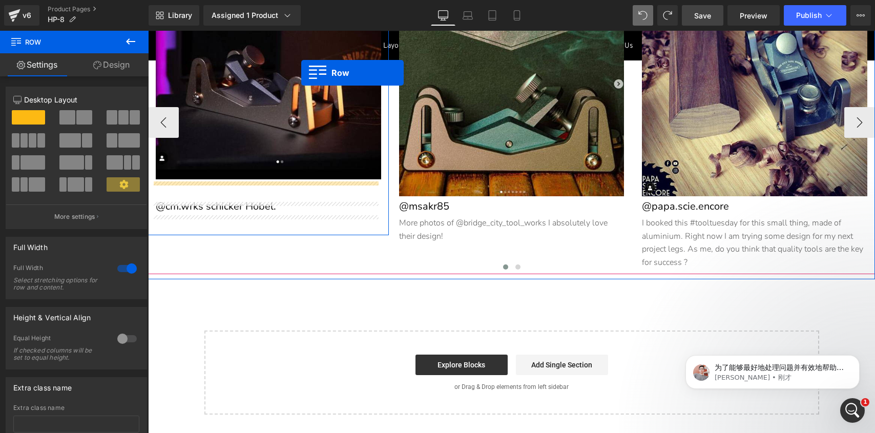
scroll to position [296, 0]
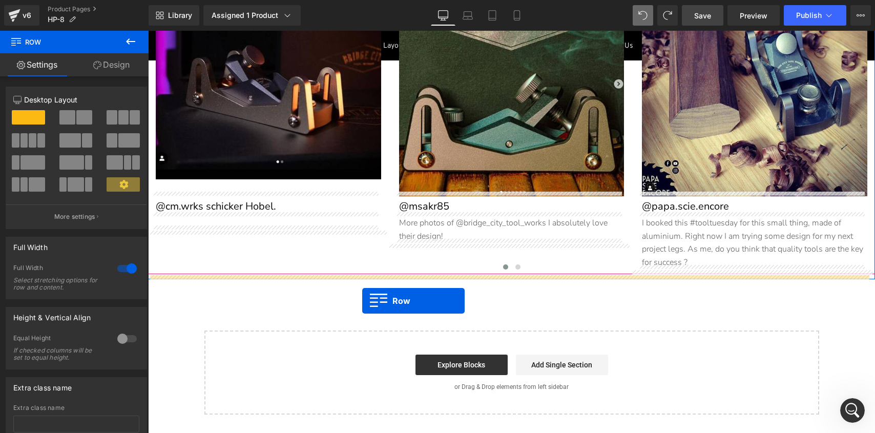
drag, startPoint x: 151, startPoint y: 134, endPoint x: 362, endPoint y: 300, distance: 268.5
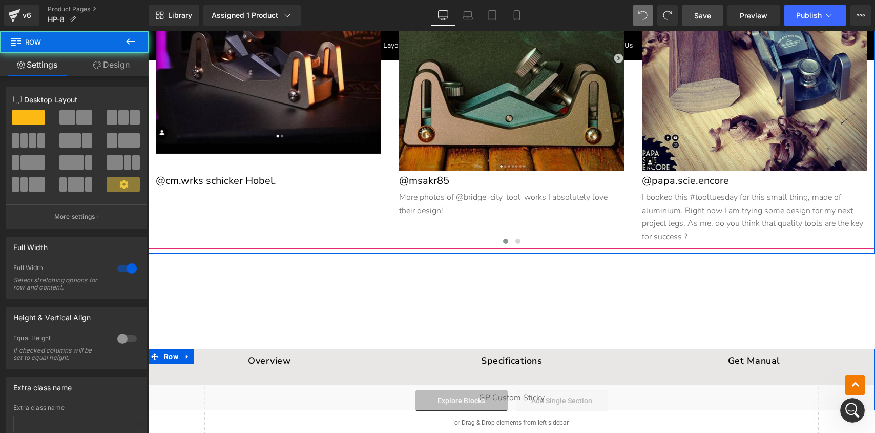
scroll to position [6896, 0]
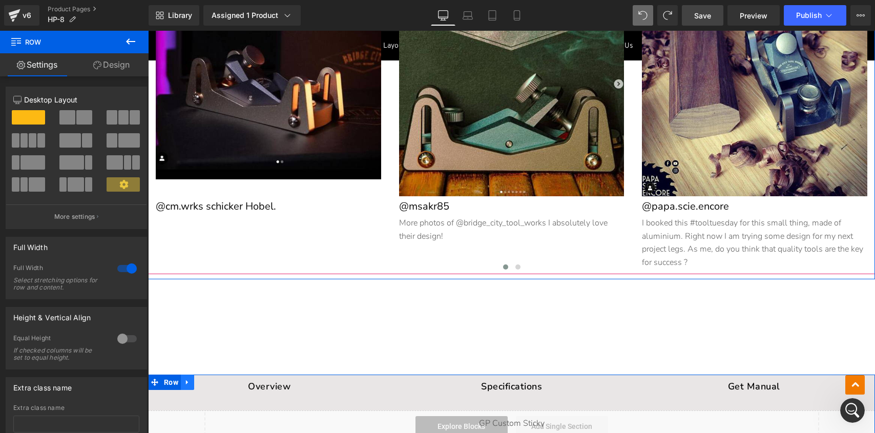
click at [187, 379] on icon at bounding box center [187, 383] width 7 height 8
click at [211, 379] on icon at bounding box center [214, 382] width 7 height 7
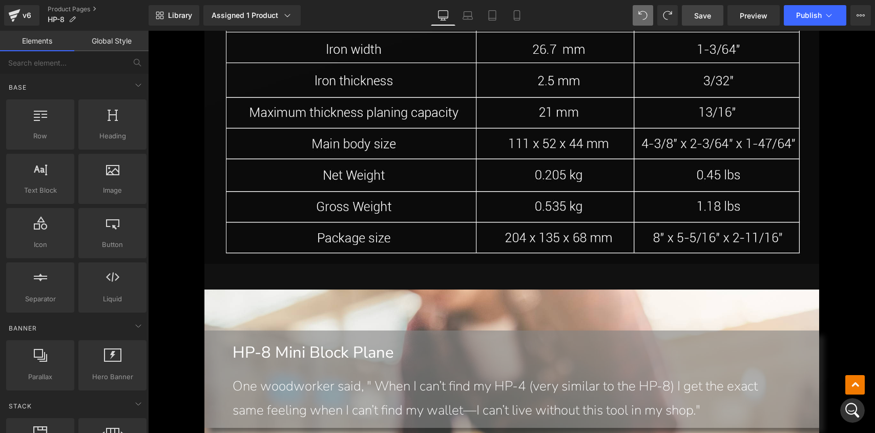
scroll to position [4925, 0]
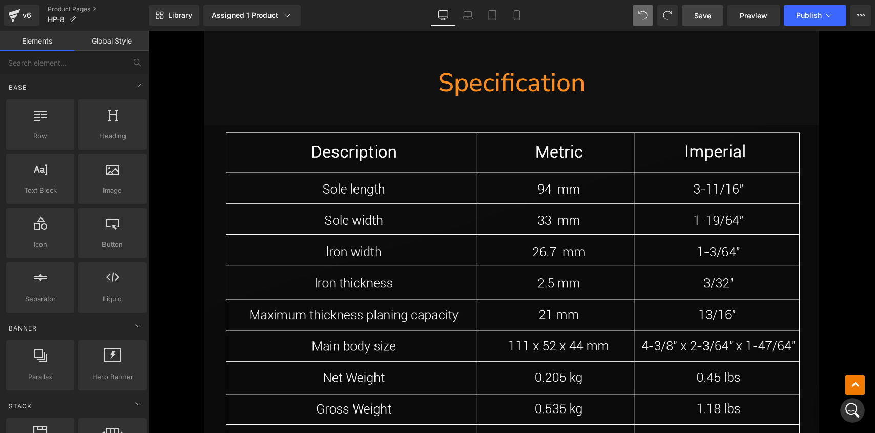
click at [713, 14] on link "Save" at bounding box center [702, 15] width 41 height 20
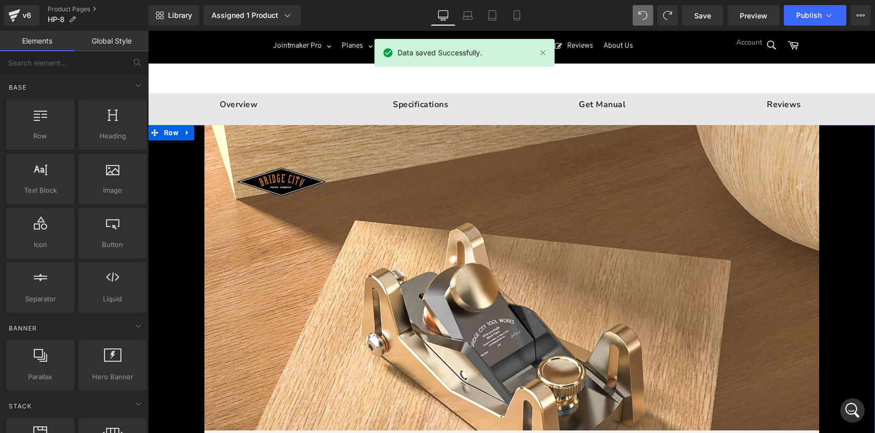
scroll to position [0, 0]
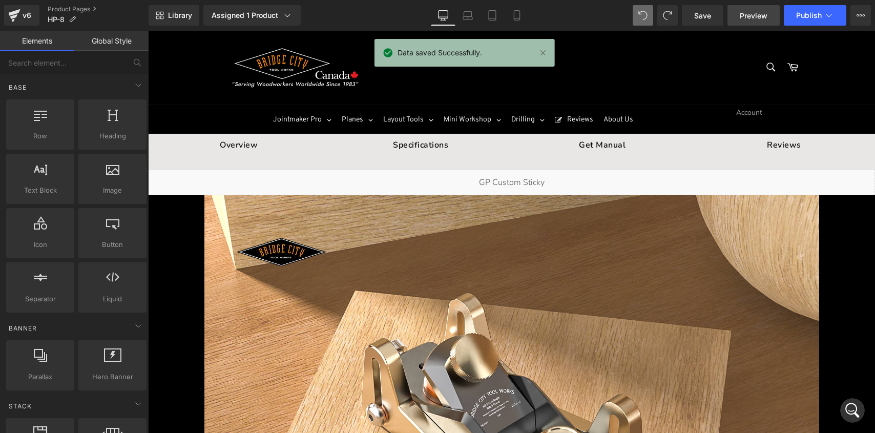
click at [746, 17] on span "Preview" at bounding box center [754, 15] width 28 height 11
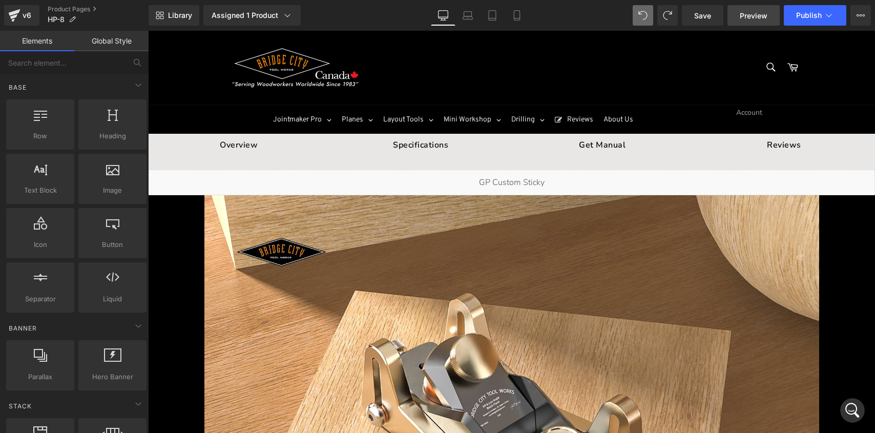
click at [758, 16] on span "Preview" at bounding box center [754, 15] width 28 height 11
click at [815, 15] on span "Publish" at bounding box center [809, 15] width 26 height 8
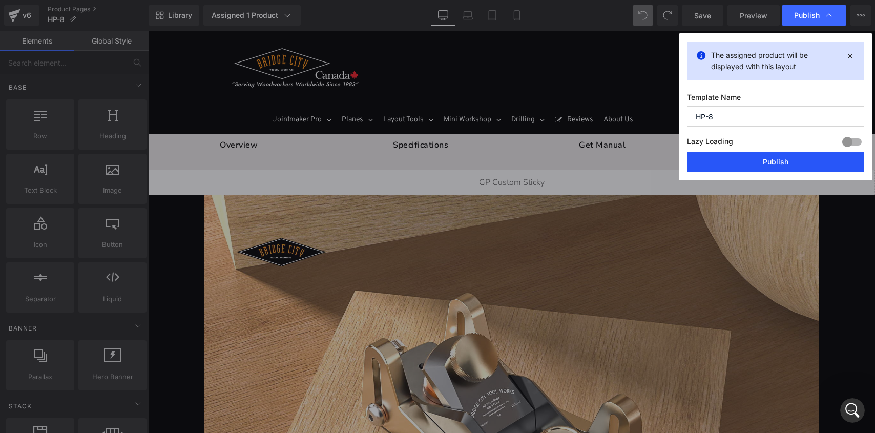
click at [769, 165] on button "Publish" at bounding box center [775, 162] width 177 height 20
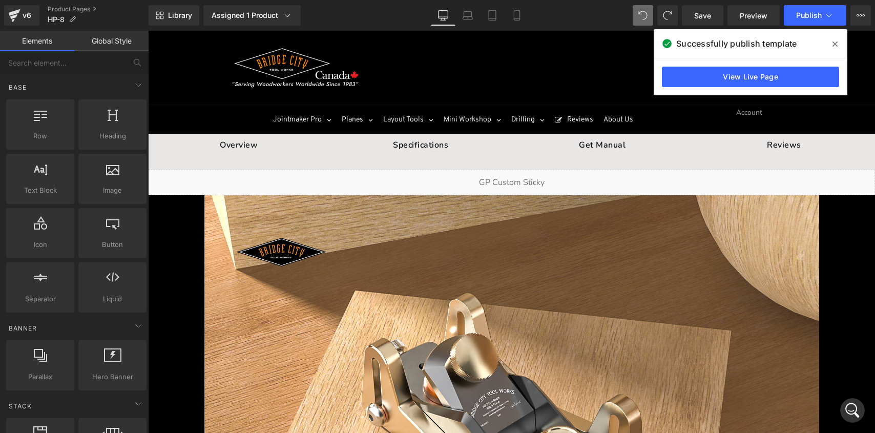
click at [833, 44] on icon at bounding box center [834, 44] width 5 height 8
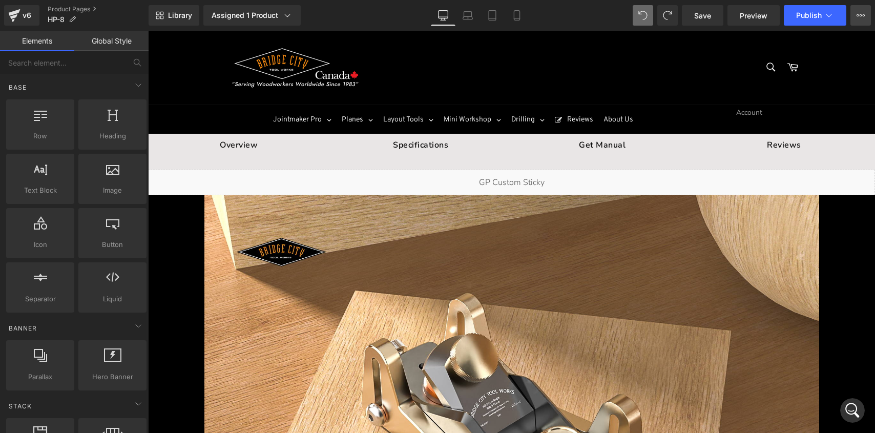
click at [860, 22] on button "View Live Page View with current Template Save Template to Library Schedule Pub…" at bounding box center [860, 15] width 20 height 20
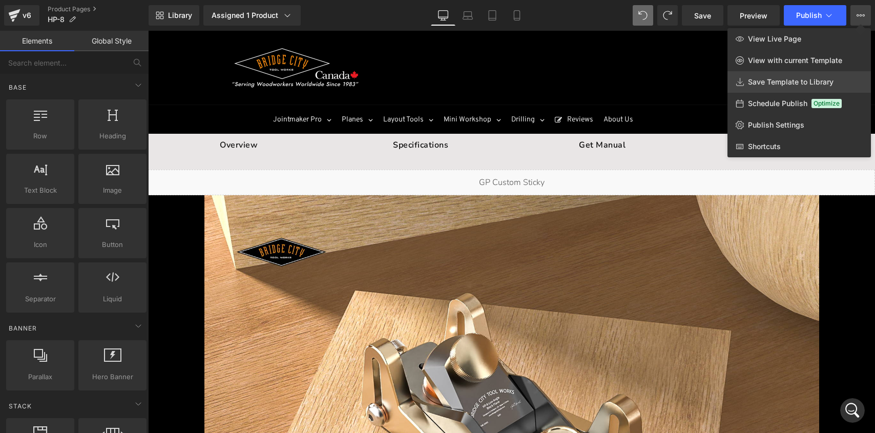
click at [805, 86] on span "Save Template to Library" at bounding box center [791, 81] width 86 height 9
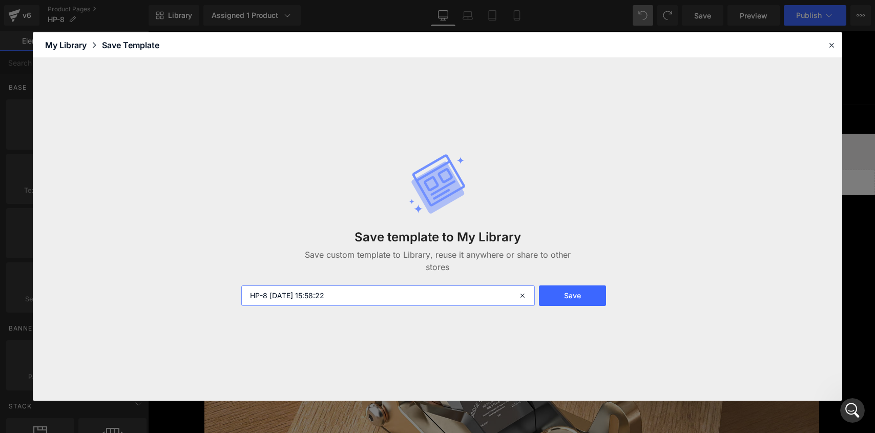
click at [343, 295] on input "HP-8 [DATE] 15:58:22" at bounding box center [387, 295] width 293 height 20
drag, startPoint x: 270, startPoint y: 295, endPoint x: 405, endPoint y: 281, distance: 135.5
click at [405, 281] on div "Save template to My Library Save custom template to Library, reuse it anywhere …" at bounding box center [437, 230] width 405 height 194
drag, startPoint x: 368, startPoint y: 304, endPoint x: 297, endPoint y: 314, distance: 71.9
click at [367, 306] on div "Save template to My Library Save custom template to Library, reuse it anywhere …" at bounding box center [437, 230] width 405 height 194
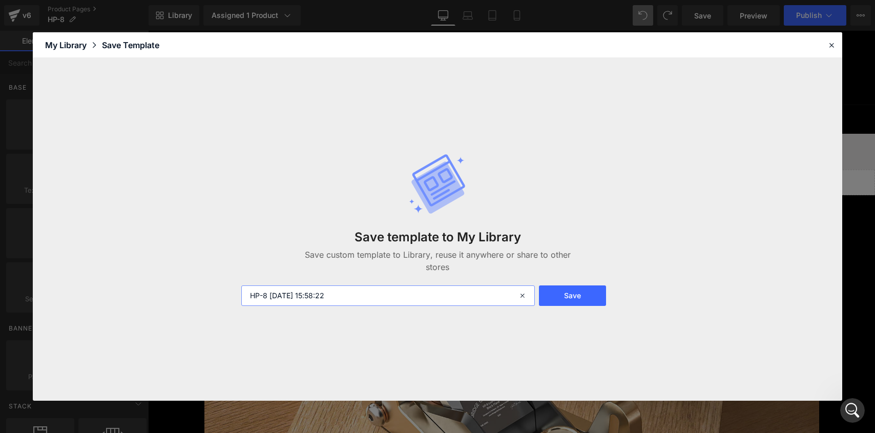
drag, startPoint x: 268, startPoint y: 296, endPoint x: 394, endPoint y: 294, distance: 125.5
click at [394, 294] on input "HP-8 [DATE] 15:58:22" at bounding box center [387, 295] width 293 height 20
type input "HP-8-图文分离"
click at [582, 299] on button "Save" at bounding box center [573, 295] width 68 height 20
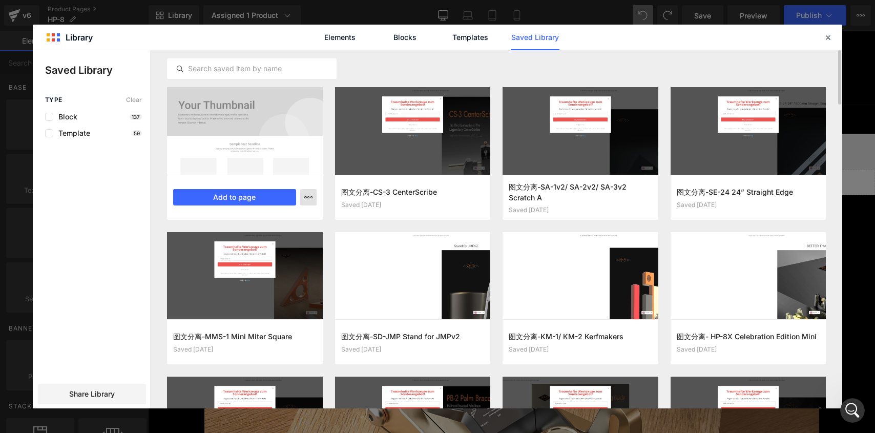
click at [308, 195] on icon "button" at bounding box center [308, 197] width 8 height 8
click at [292, 220] on div "Rename" at bounding box center [258, 220] width 117 height 22
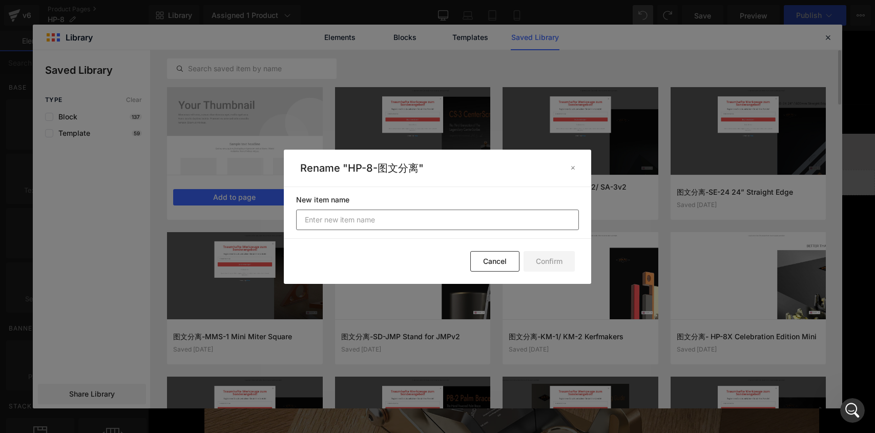
click at [325, 220] on input "text" at bounding box center [437, 219] width 283 height 20
type input "HP-8-已修改图文分离"
click at [545, 262] on button "Confirm" at bounding box center [548, 261] width 51 height 20
click at [555, 256] on button "Confirm" at bounding box center [548, 261] width 51 height 20
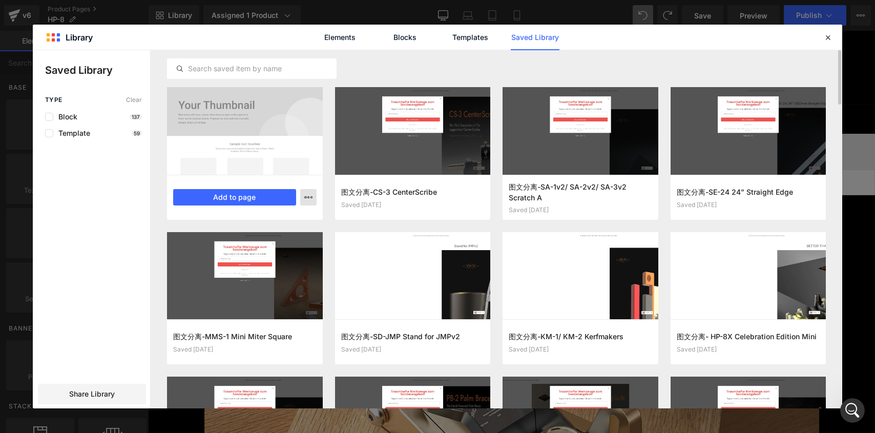
click at [306, 199] on icon "button" at bounding box center [308, 197] width 8 height 8
click at [371, 74] on div at bounding box center [437, 229] width 809 height 358
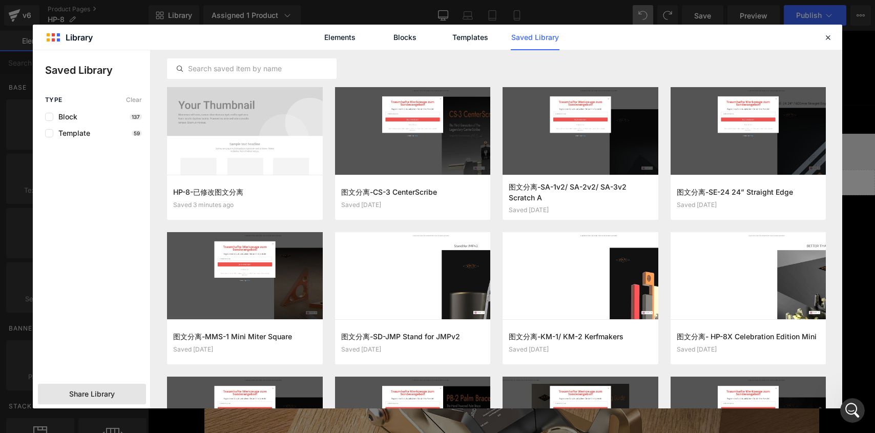
click at [80, 391] on span "Share Library" at bounding box center [92, 394] width 46 height 10
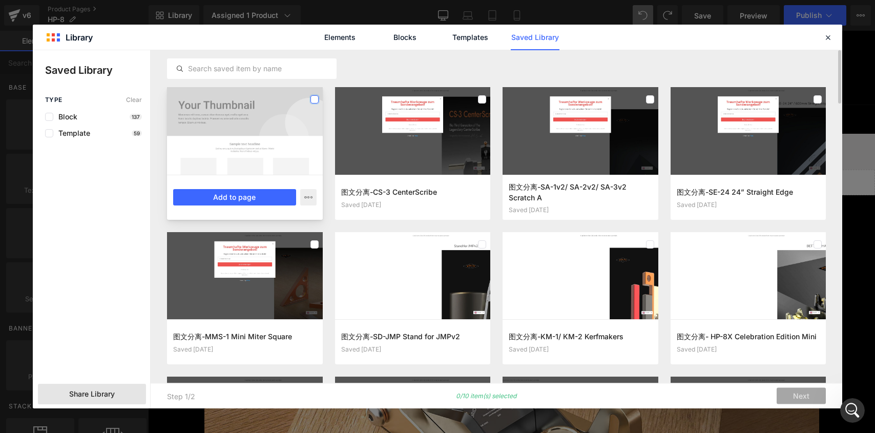
click at [316, 99] on label at bounding box center [314, 99] width 8 height 8
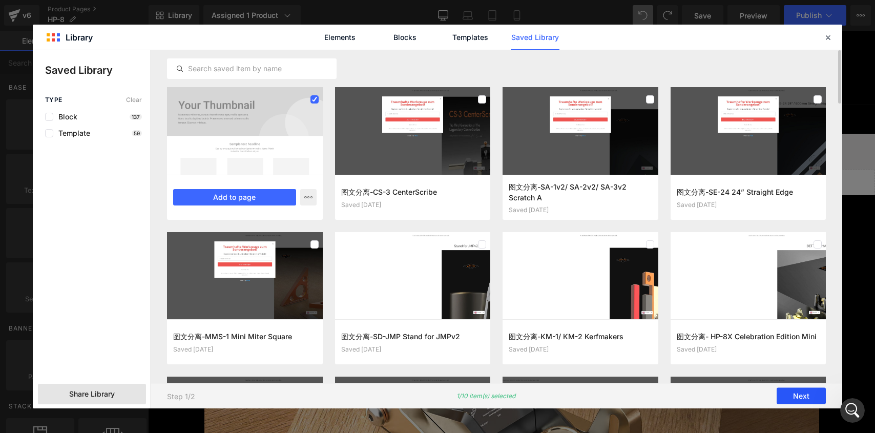
click at [800, 391] on button "Next" at bounding box center [800, 396] width 49 height 16
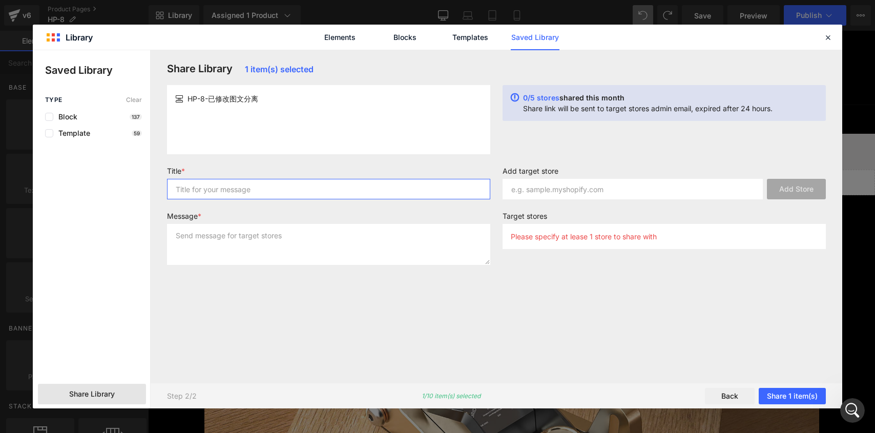
click at [237, 188] on input "text" at bounding box center [328, 189] width 323 height 20
type input "h"
type input "1"
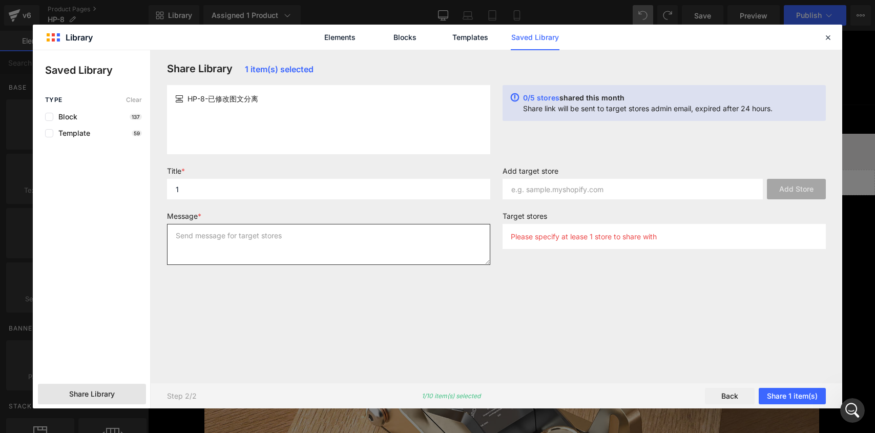
click at [219, 237] on textarea at bounding box center [328, 244] width 323 height 41
type textarea "1"
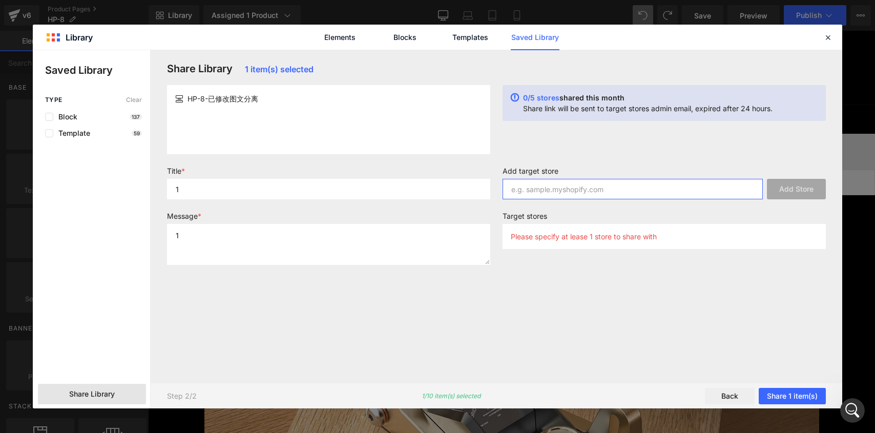
click at [674, 186] on input "text" at bounding box center [632, 189] width 260 height 20
paste input "[DOMAIN_NAME]"
type input "[DOMAIN_NAME]"
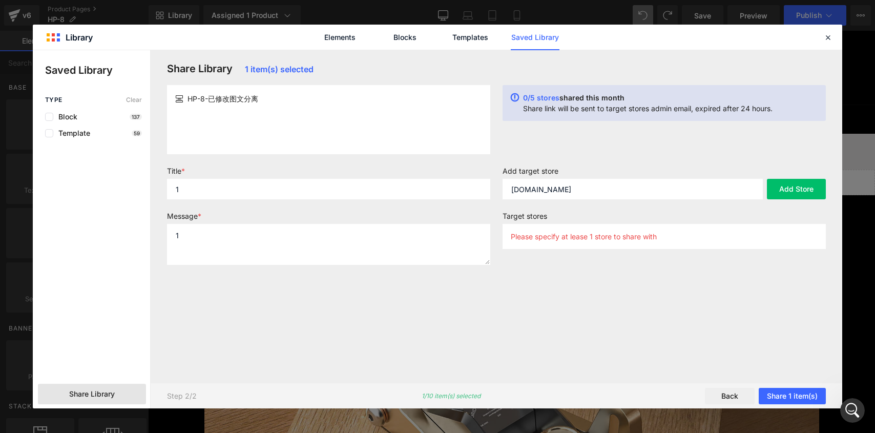
click at [715, 248] on div "Please specify at lease 1 store to share with" at bounding box center [663, 236] width 323 height 25
click at [701, 233] on div "Please specify at lease 1 store to share with" at bounding box center [663, 236] width 323 height 25
click at [772, 186] on button "Add Store" at bounding box center [796, 189] width 59 height 20
click at [788, 396] on button "Share 1 item(s)" at bounding box center [792, 396] width 67 height 16
